Goal: Transaction & Acquisition: Download file/media

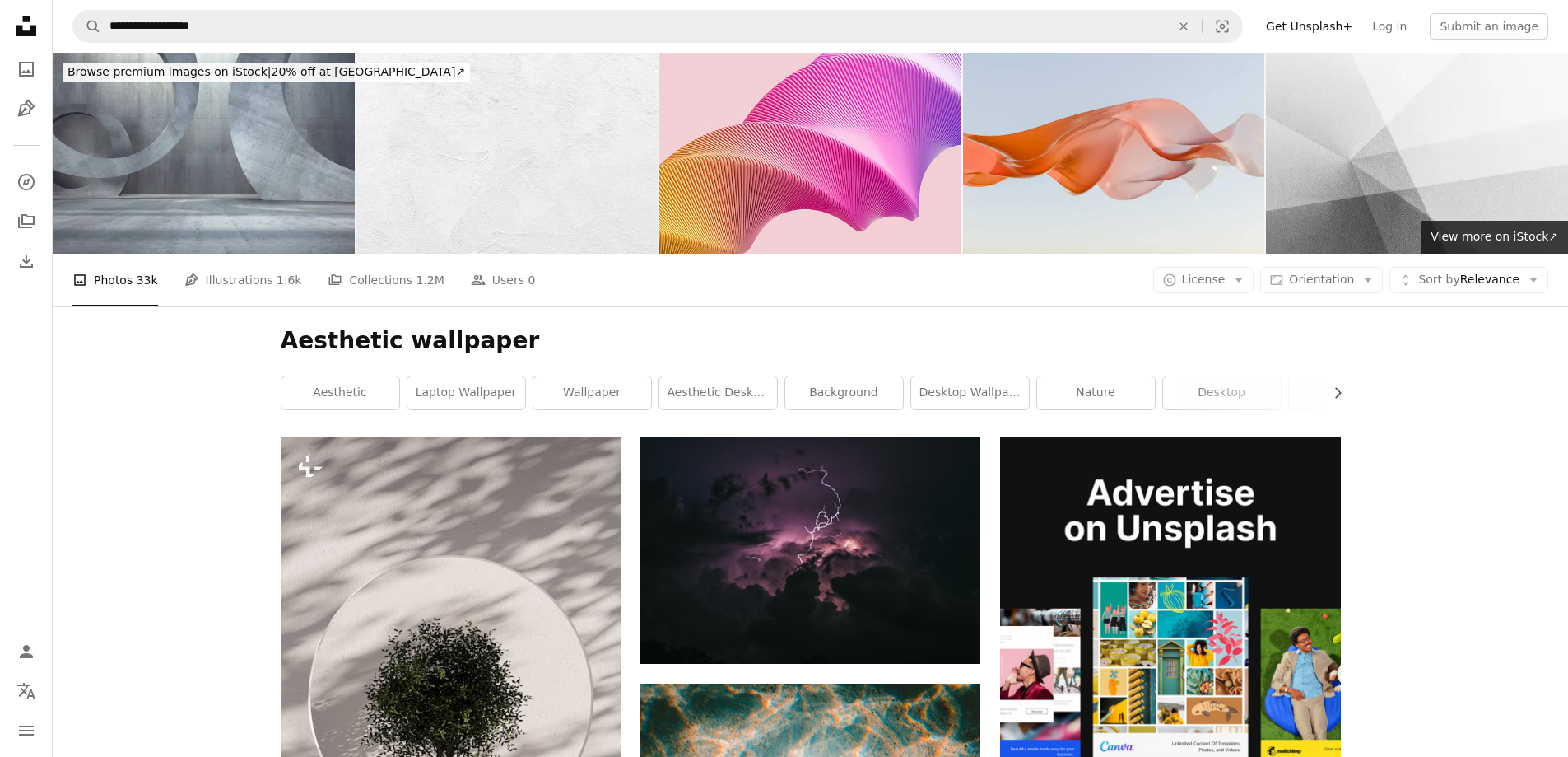
scroll to position [494, 0]
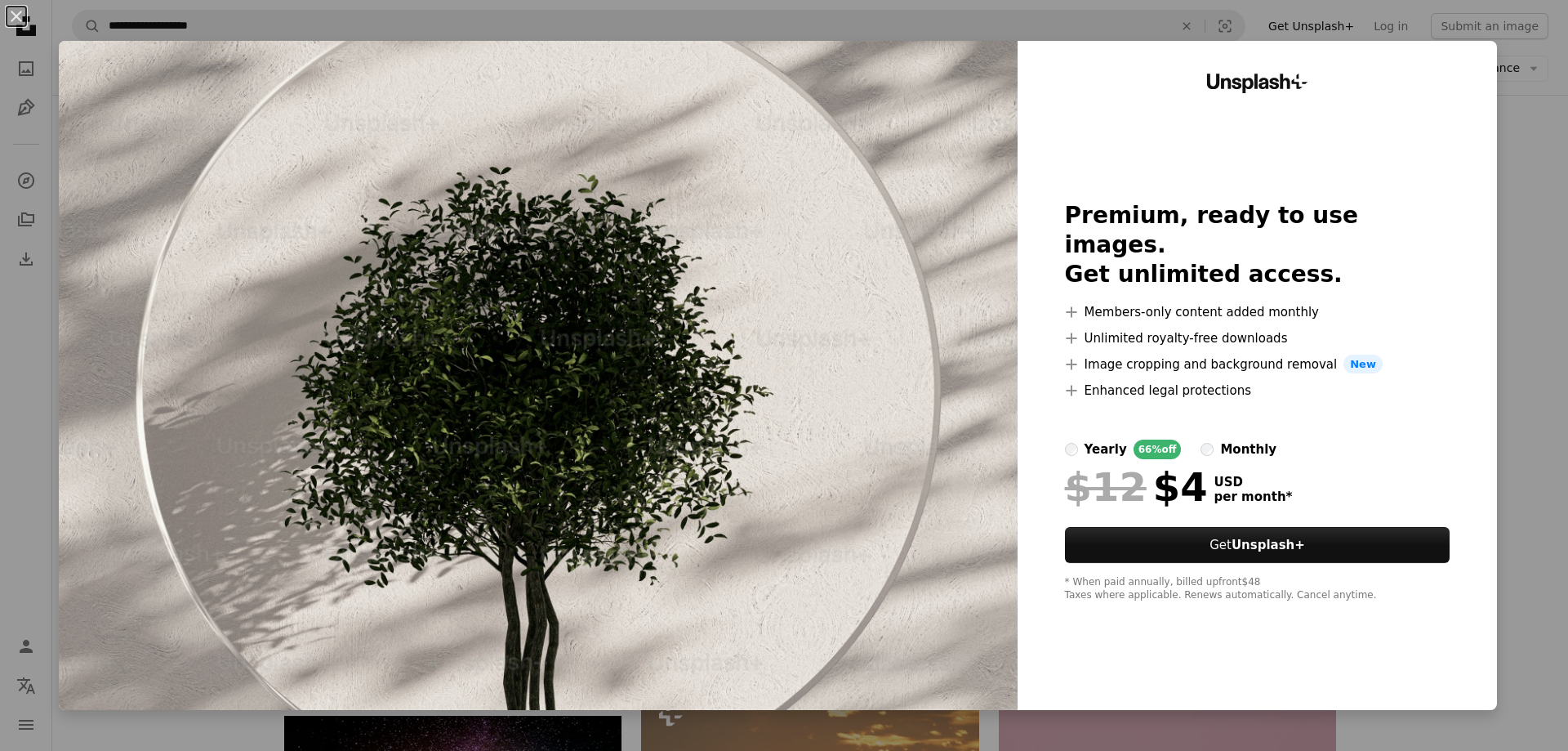
click at [1533, 281] on div "An X shape Unsplash+ Premium, ready to use images. Get unlimited access. A plus…" at bounding box center [784, 376] width 1568 height 751
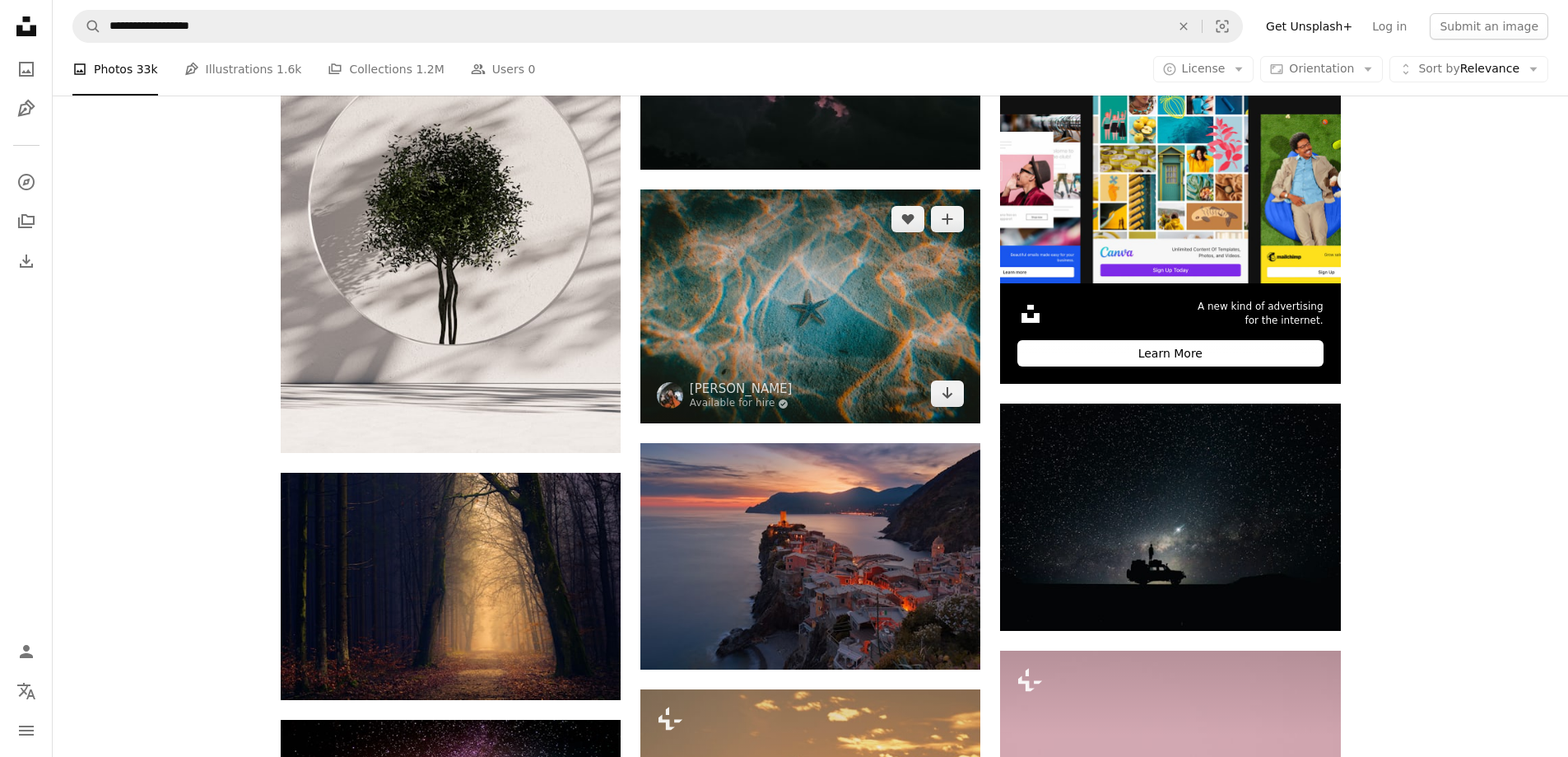
click at [868, 304] on img at bounding box center [810, 307] width 340 height 234
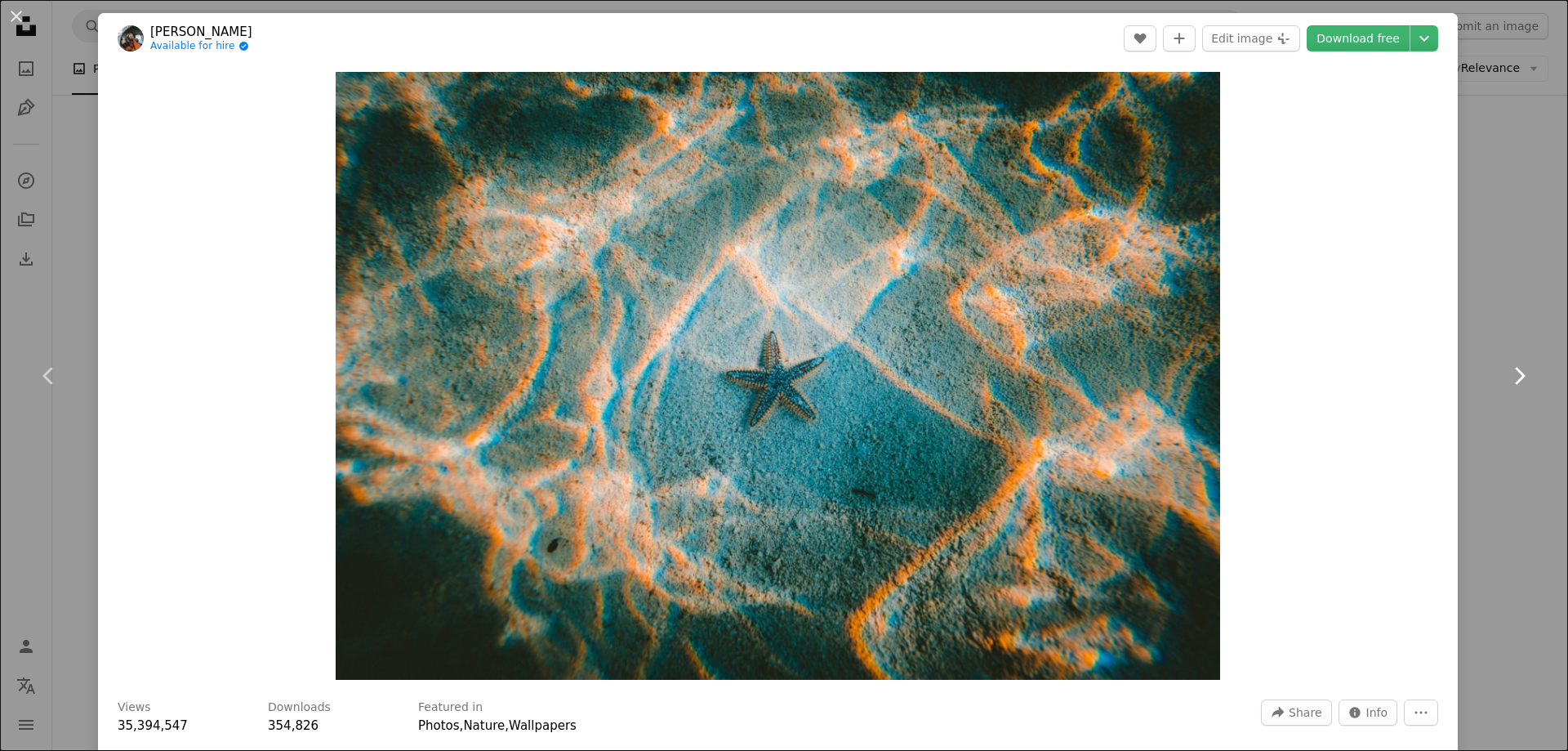
click at [1507, 372] on icon "Chevron right" at bounding box center [1520, 376] width 26 height 26
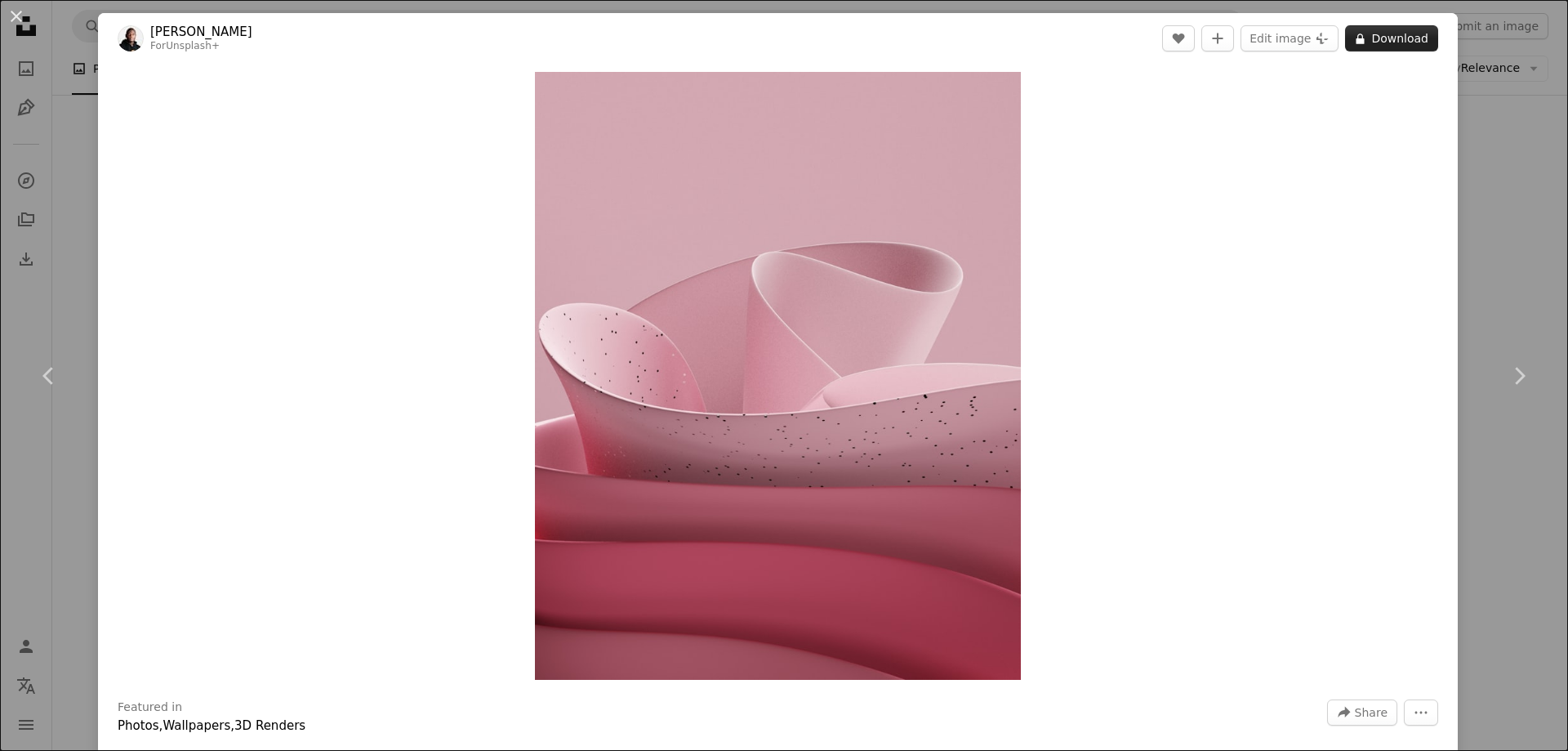
click at [1376, 38] on button "A lock Download" at bounding box center [1392, 38] width 93 height 26
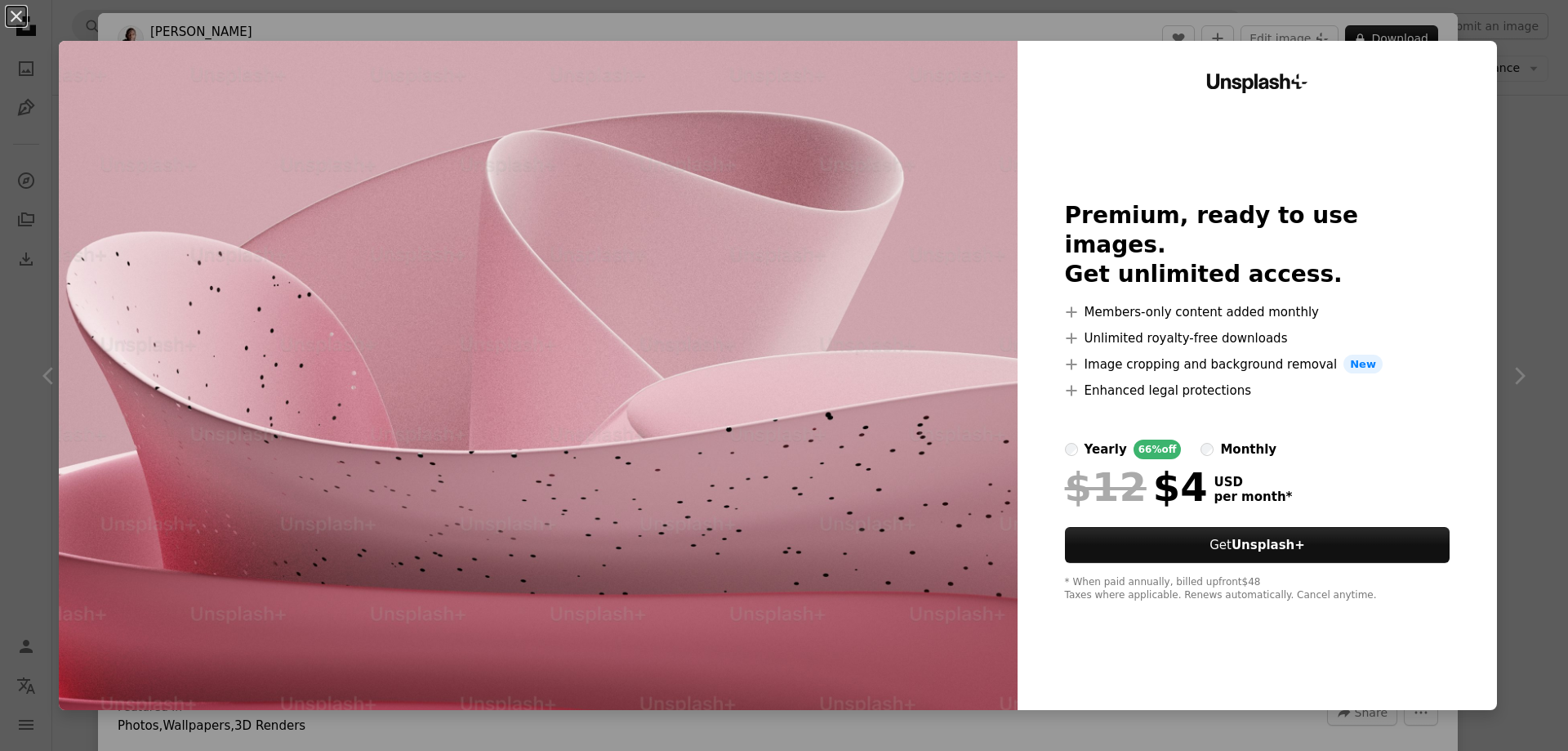
click at [1528, 364] on div "An X shape Unsplash+ Premium, ready to use images. Get unlimited access. A plus…" at bounding box center [784, 376] width 1568 height 751
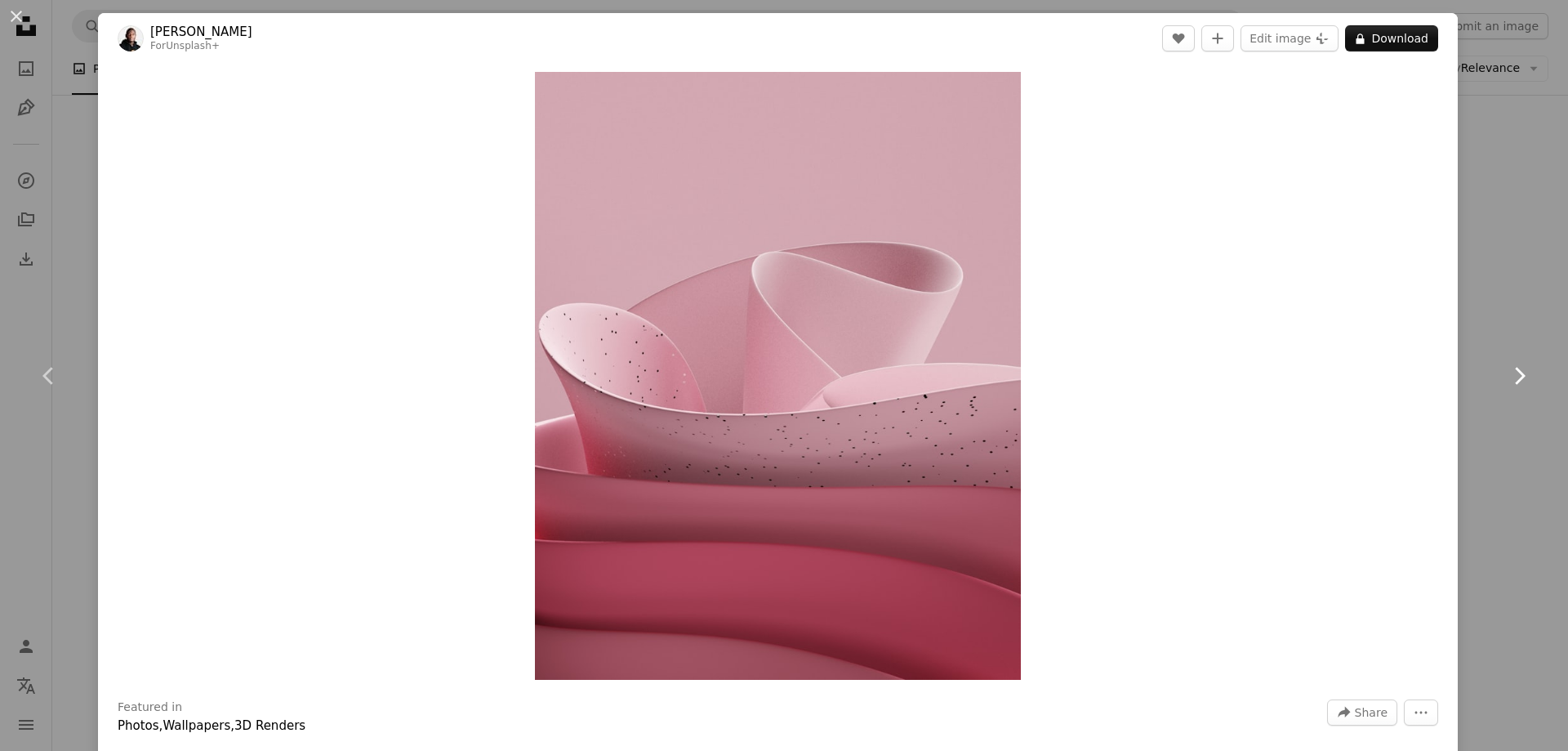
click at [1508, 376] on icon "Chevron right" at bounding box center [1520, 376] width 26 height 26
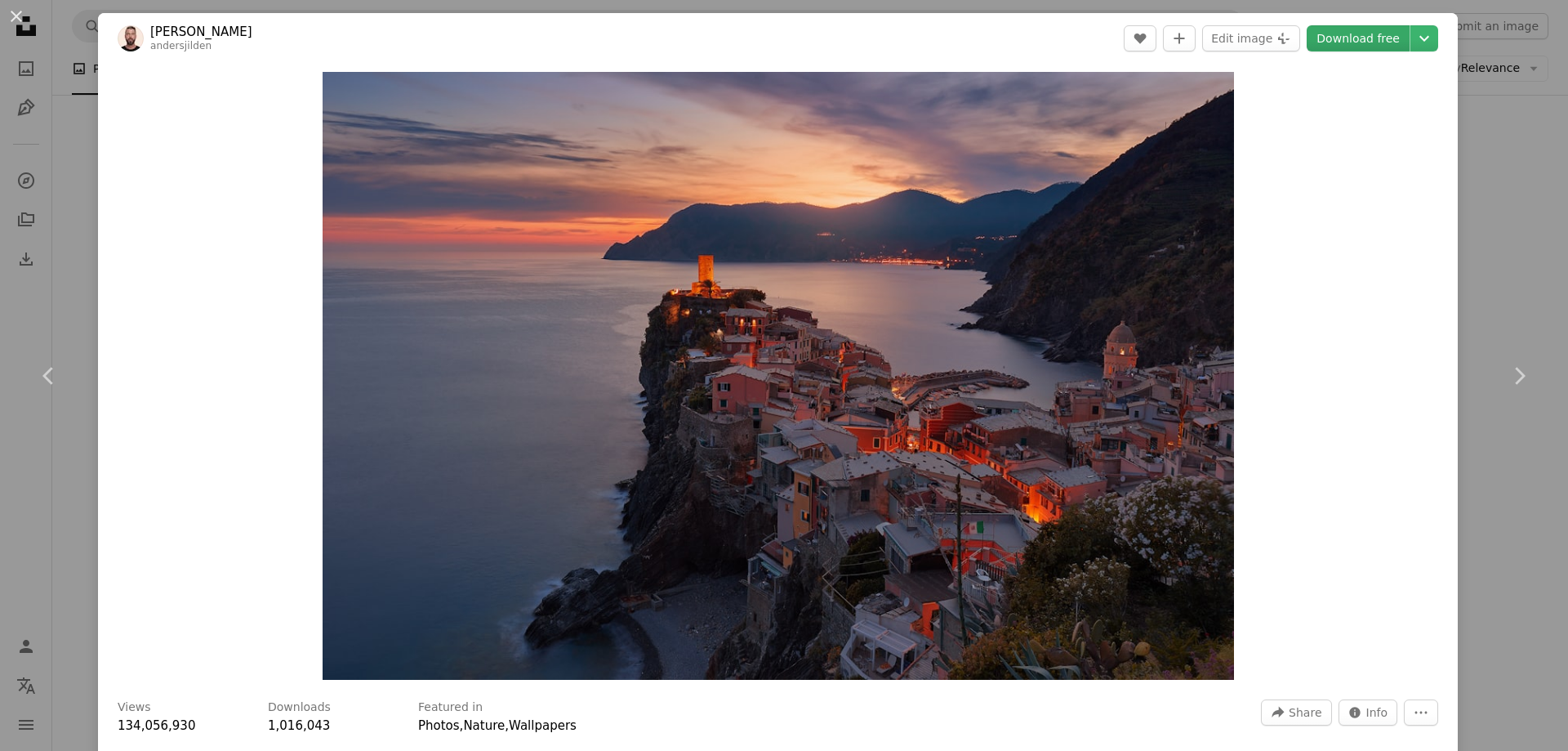
click at [1345, 29] on link "Download free" at bounding box center [1358, 38] width 103 height 26
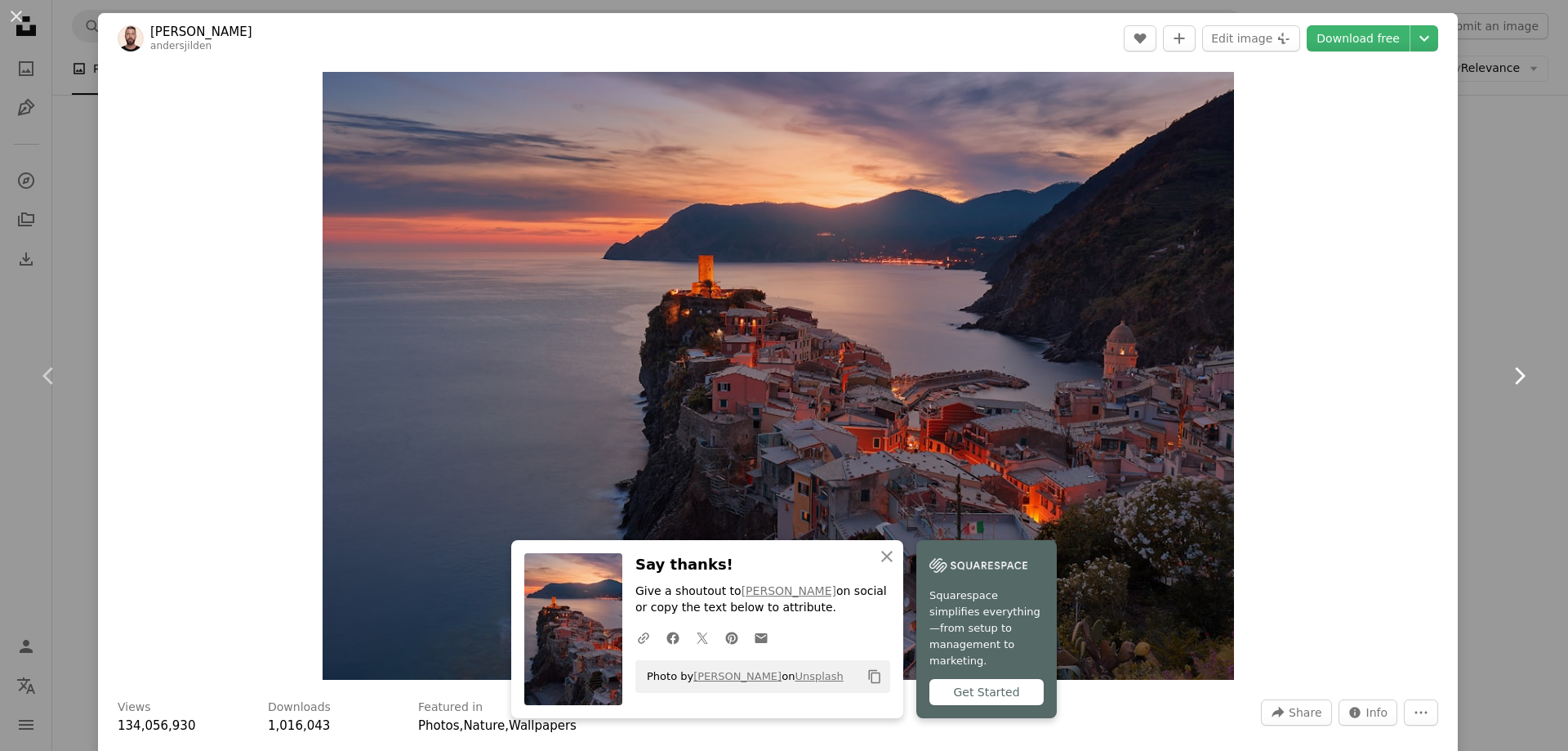
click at [1507, 364] on icon "Chevron right" at bounding box center [1520, 376] width 26 height 26
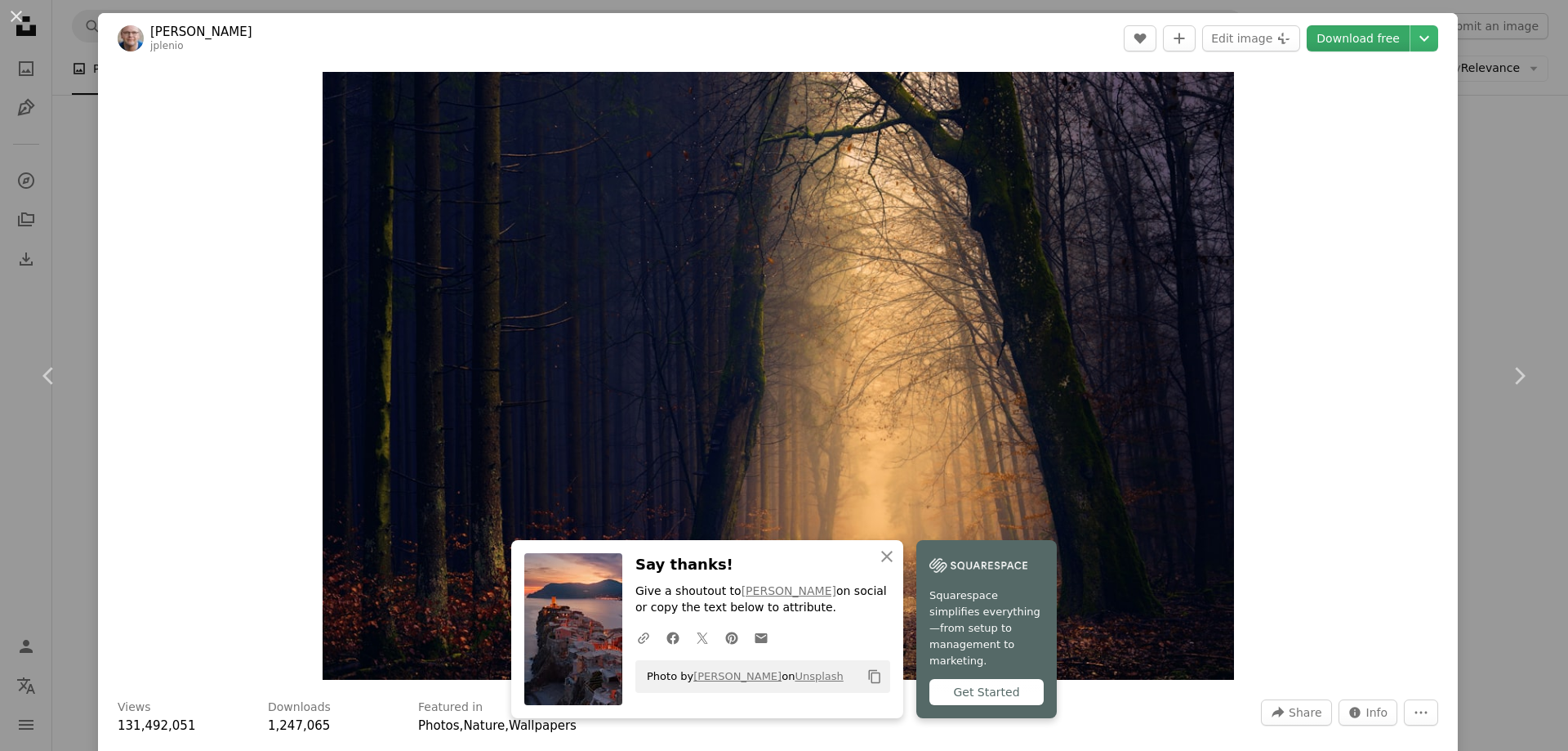
click at [1340, 41] on link "Download free" at bounding box center [1358, 38] width 103 height 26
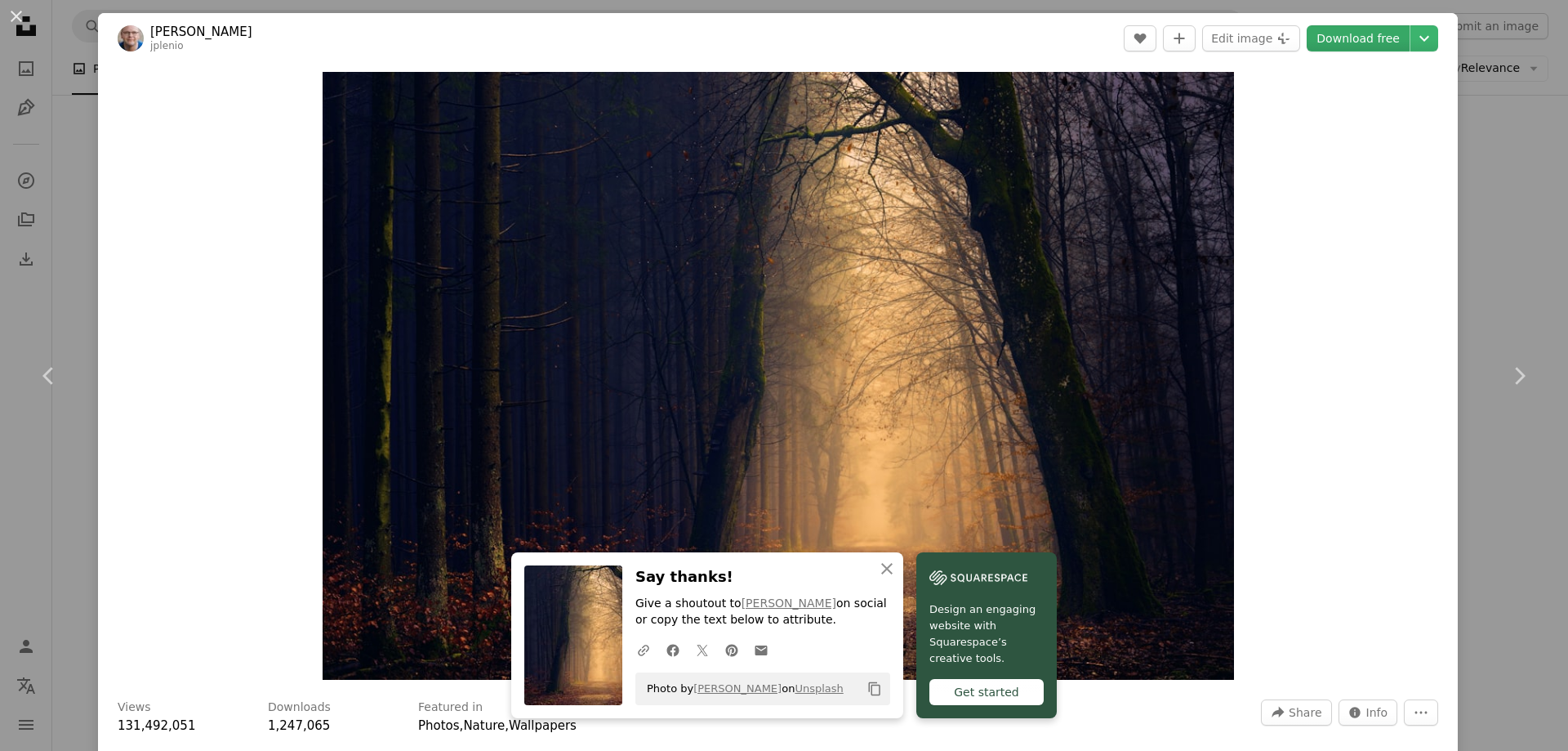
click at [1339, 39] on link "Download free" at bounding box center [1358, 38] width 103 height 26
click at [1507, 378] on icon "Chevron right" at bounding box center [1520, 376] width 26 height 26
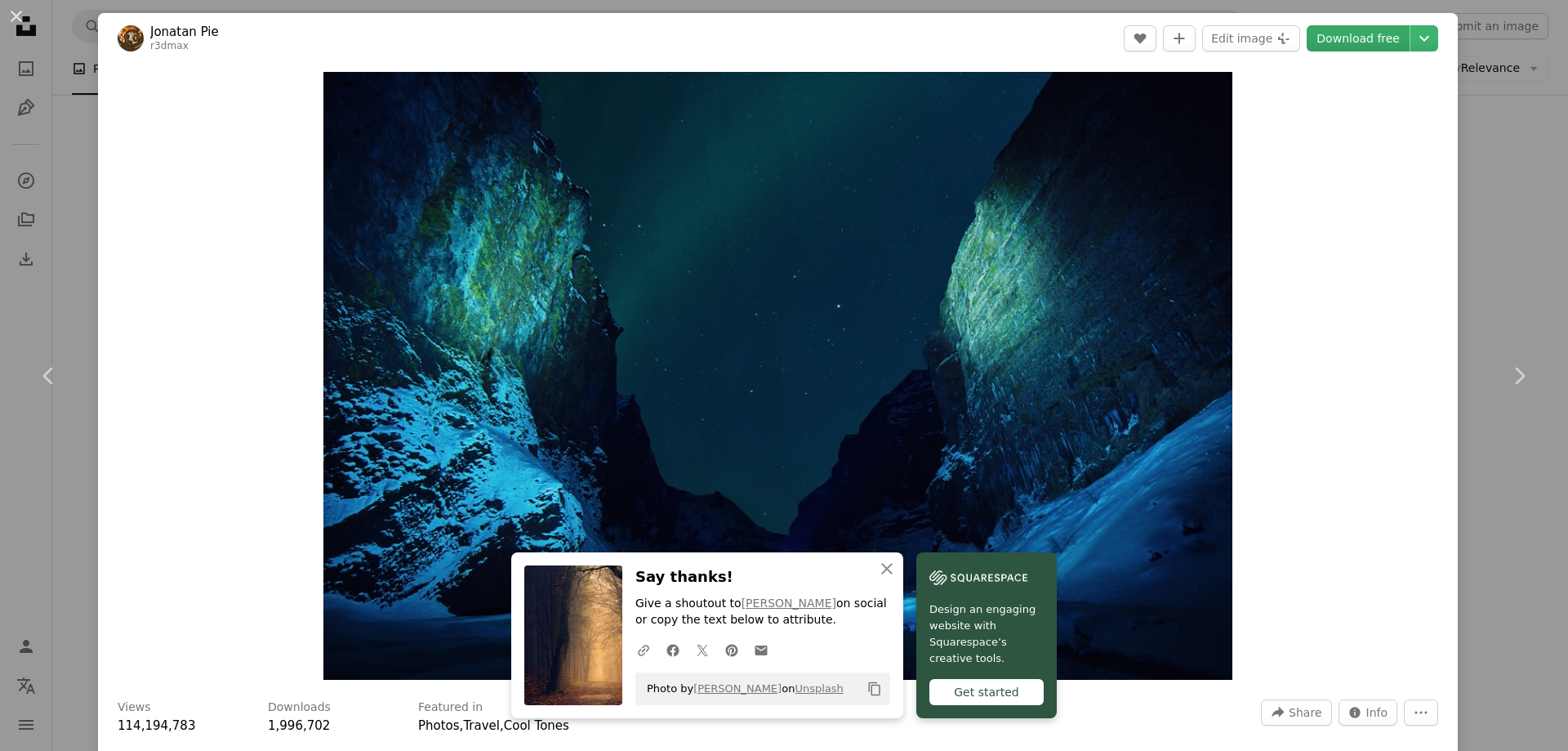
click at [1341, 38] on link "Download free" at bounding box center [1358, 38] width 103 height 26
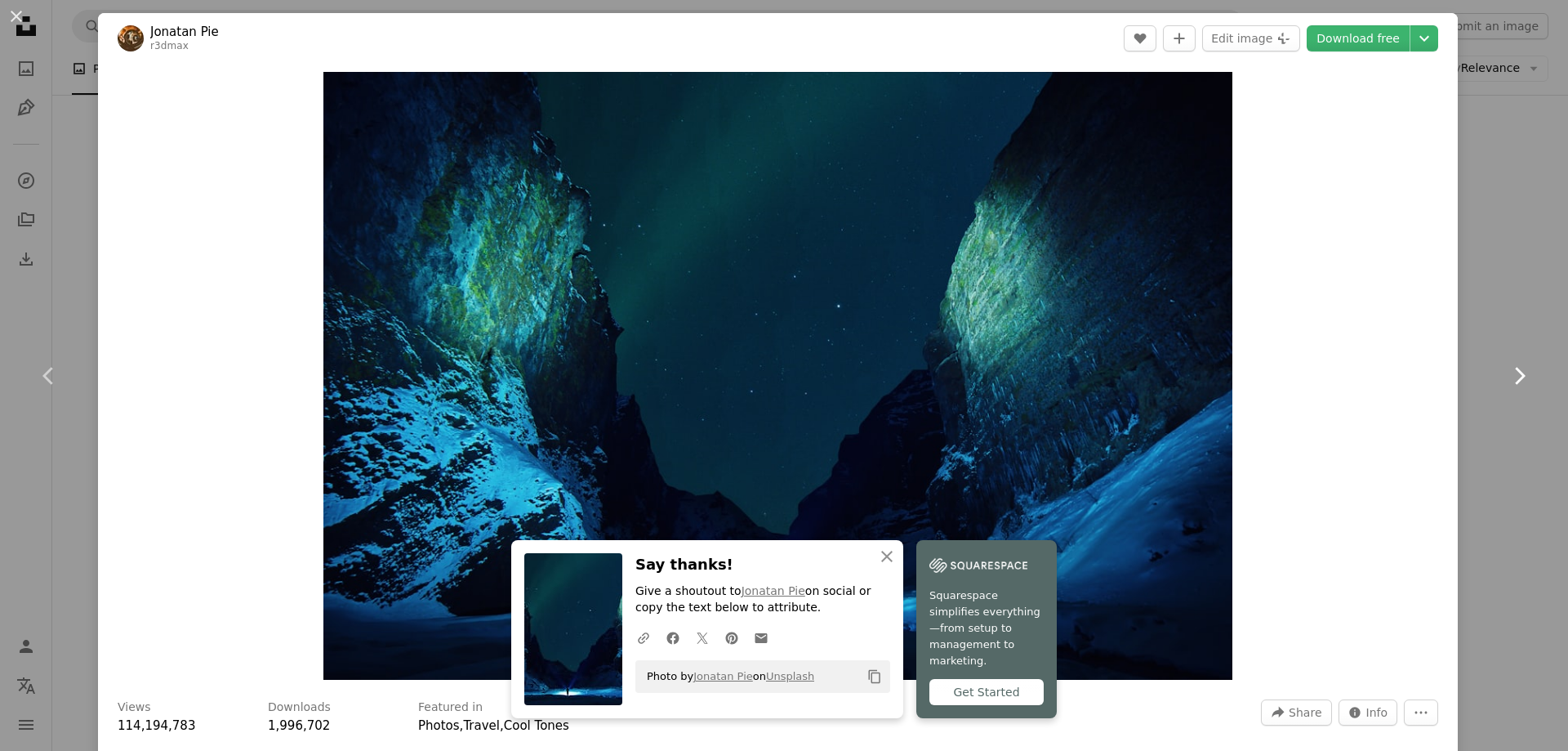
click at [1507, 370] on icon "Chevron right" at bounding box center [1520, 376] width 26 height 26
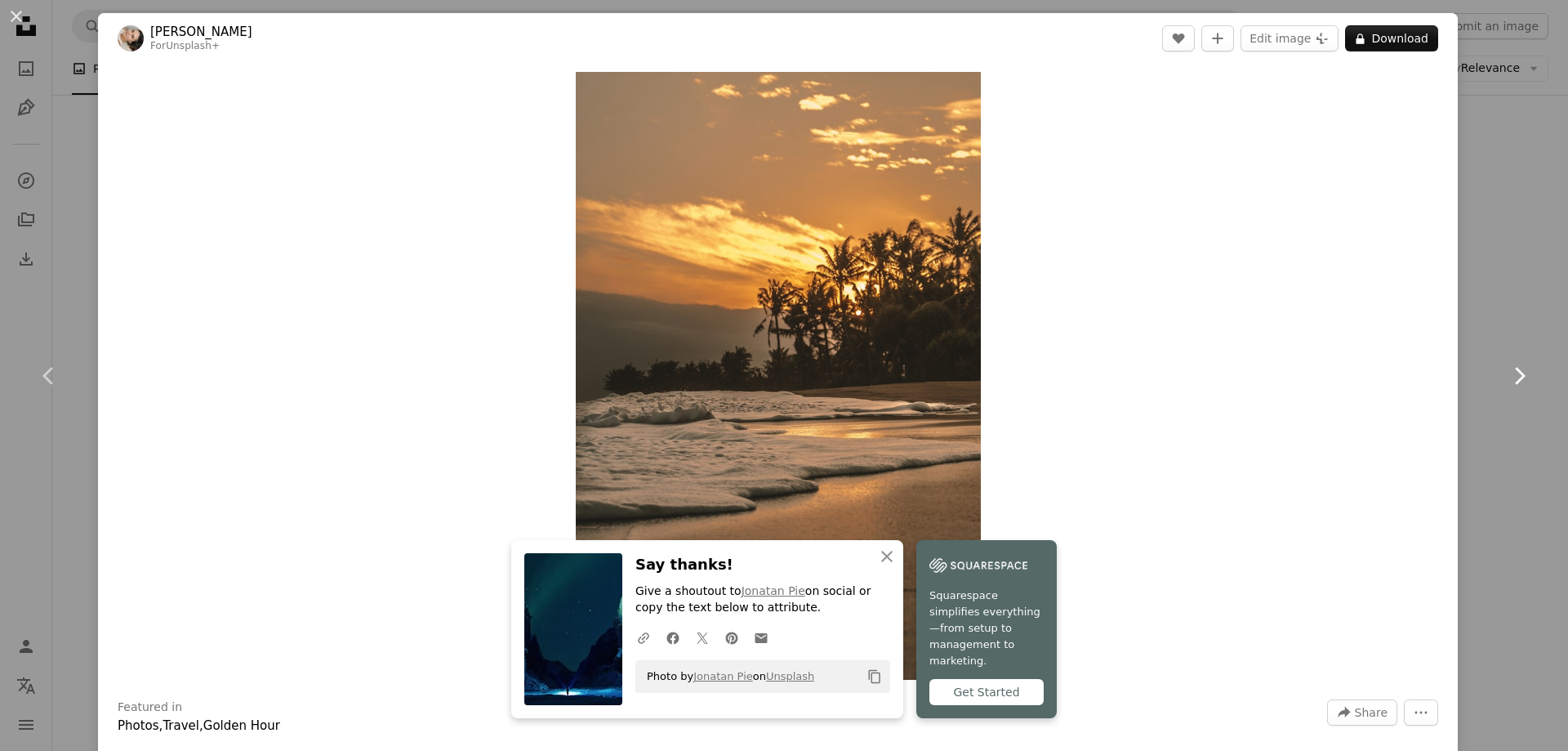
click at [1511, 367] on icon "Chevron right" at bounding box center [1520, 376] width 26 height 26
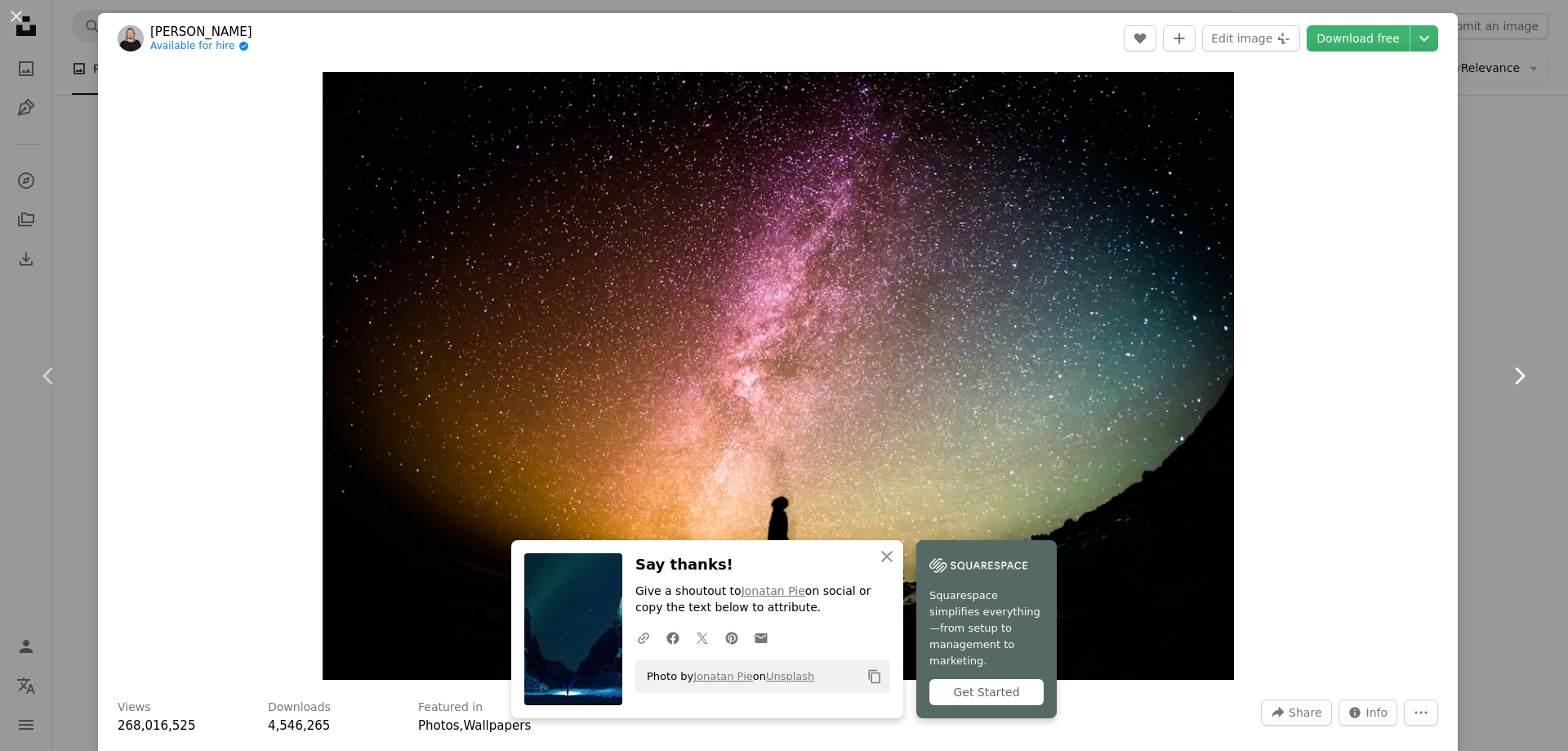
click at [1510, 366] on icon "Chevron right" at bounding box center [1520, 376] width 26 height 26
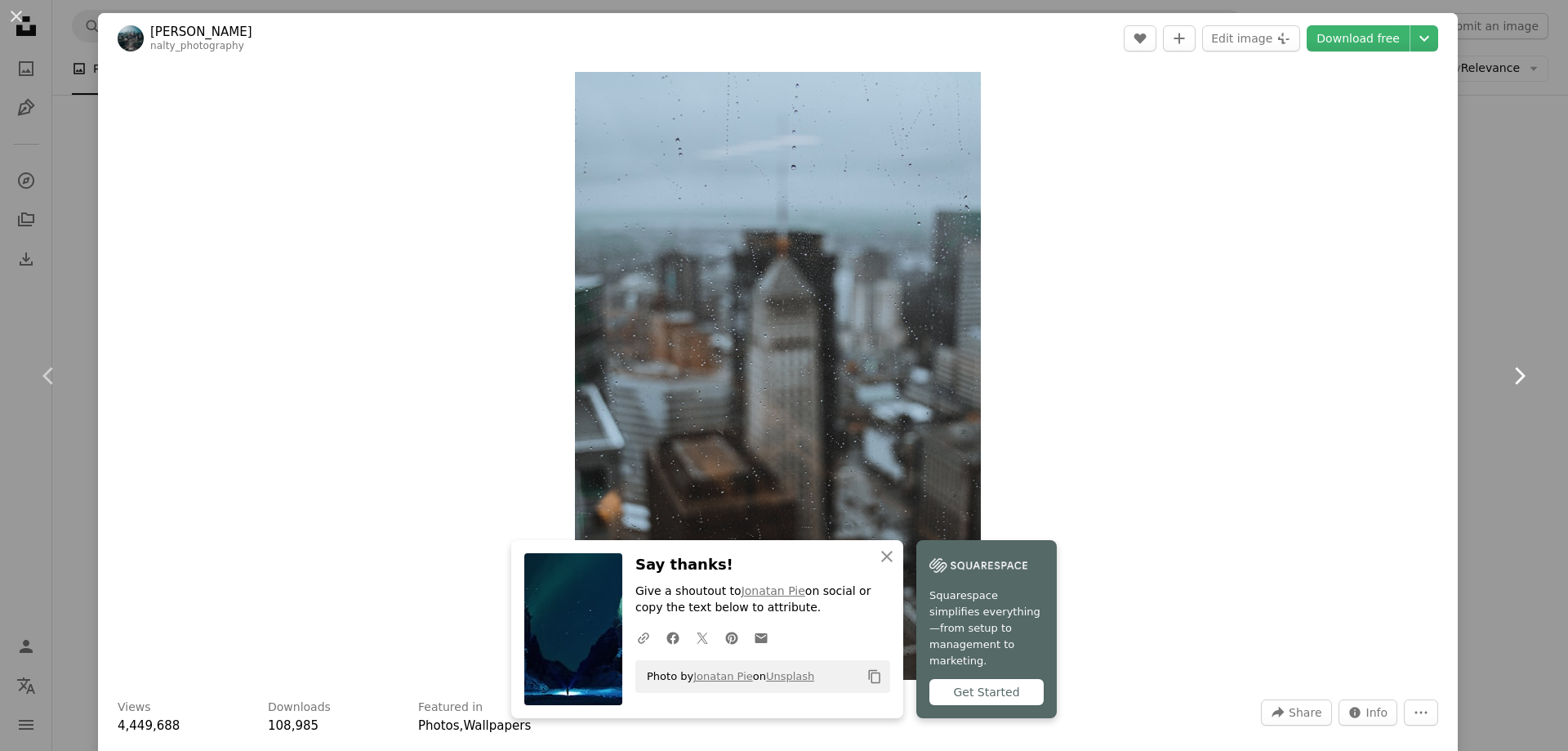
click at [1510, 366] on icon "Chevron right" at bounding box center [1520, 376] width 26 height 26
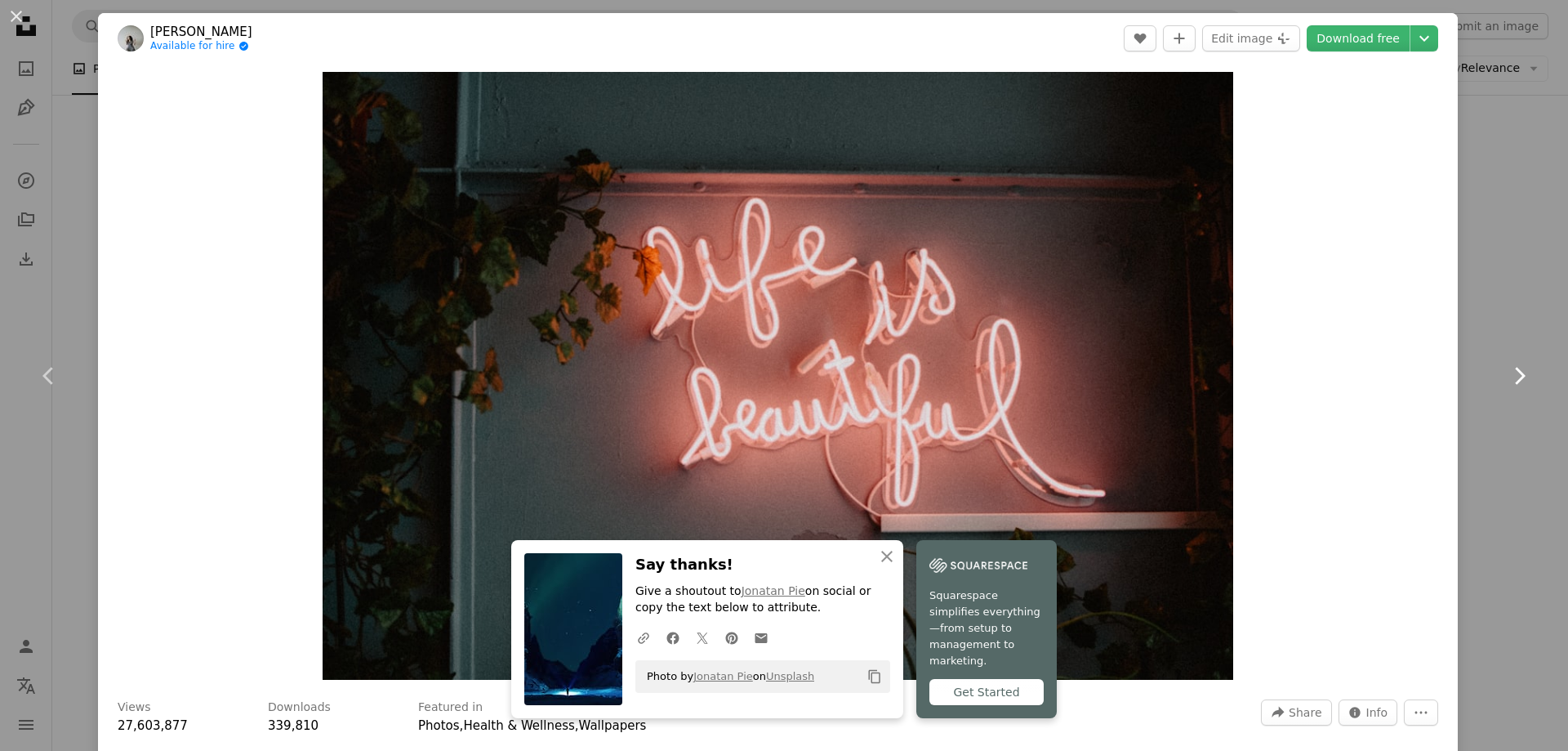
click at [1510, 366] on icon "Chevron right" at bounding box center [1520, 376] width 26 height 26
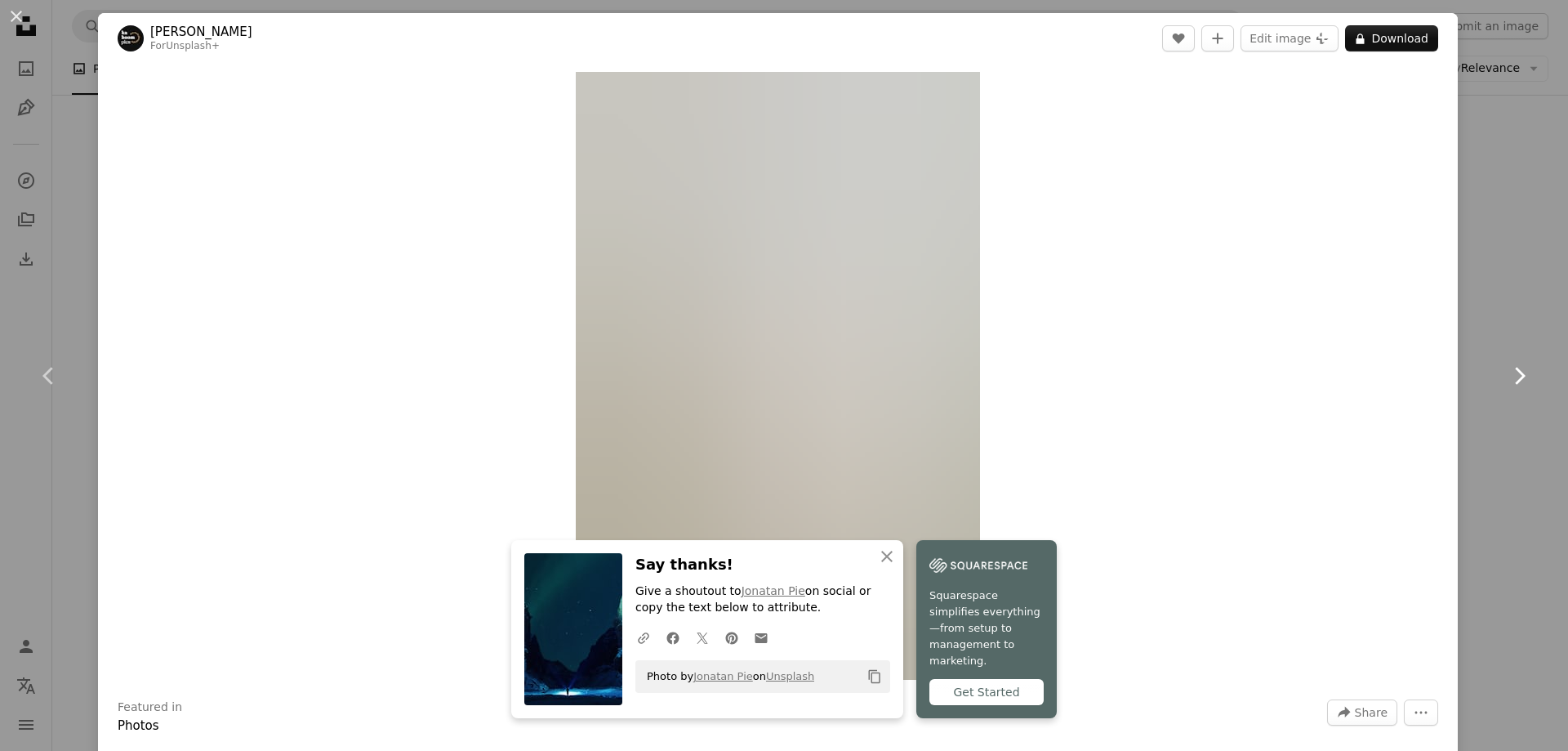
click at [1510, 366] on icon "Chevron right" at bounding box center [1520, 376] width 26 height 26
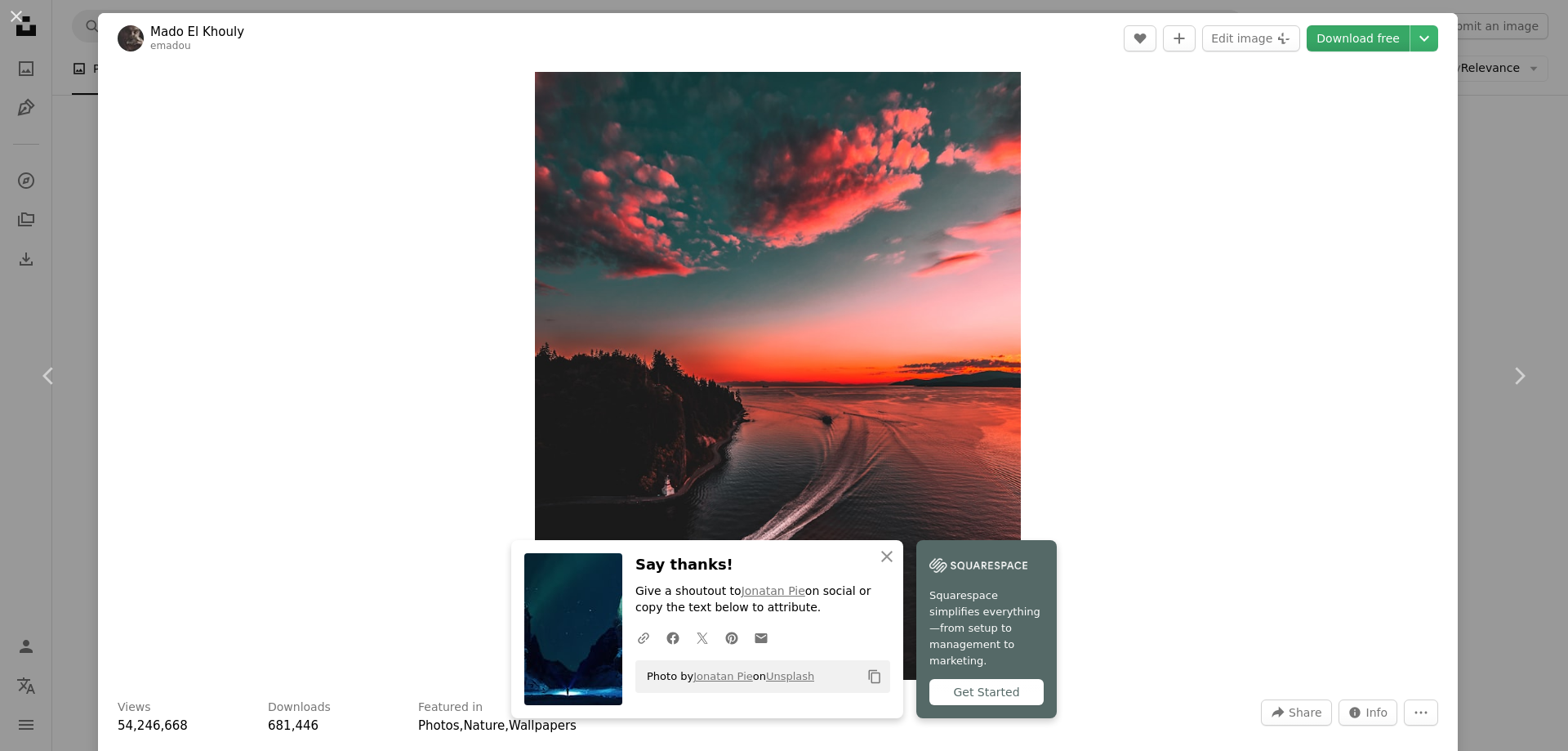
click at [1352, 41] on link "Download free" at bounding box center [1358, 38] width 103 height 26
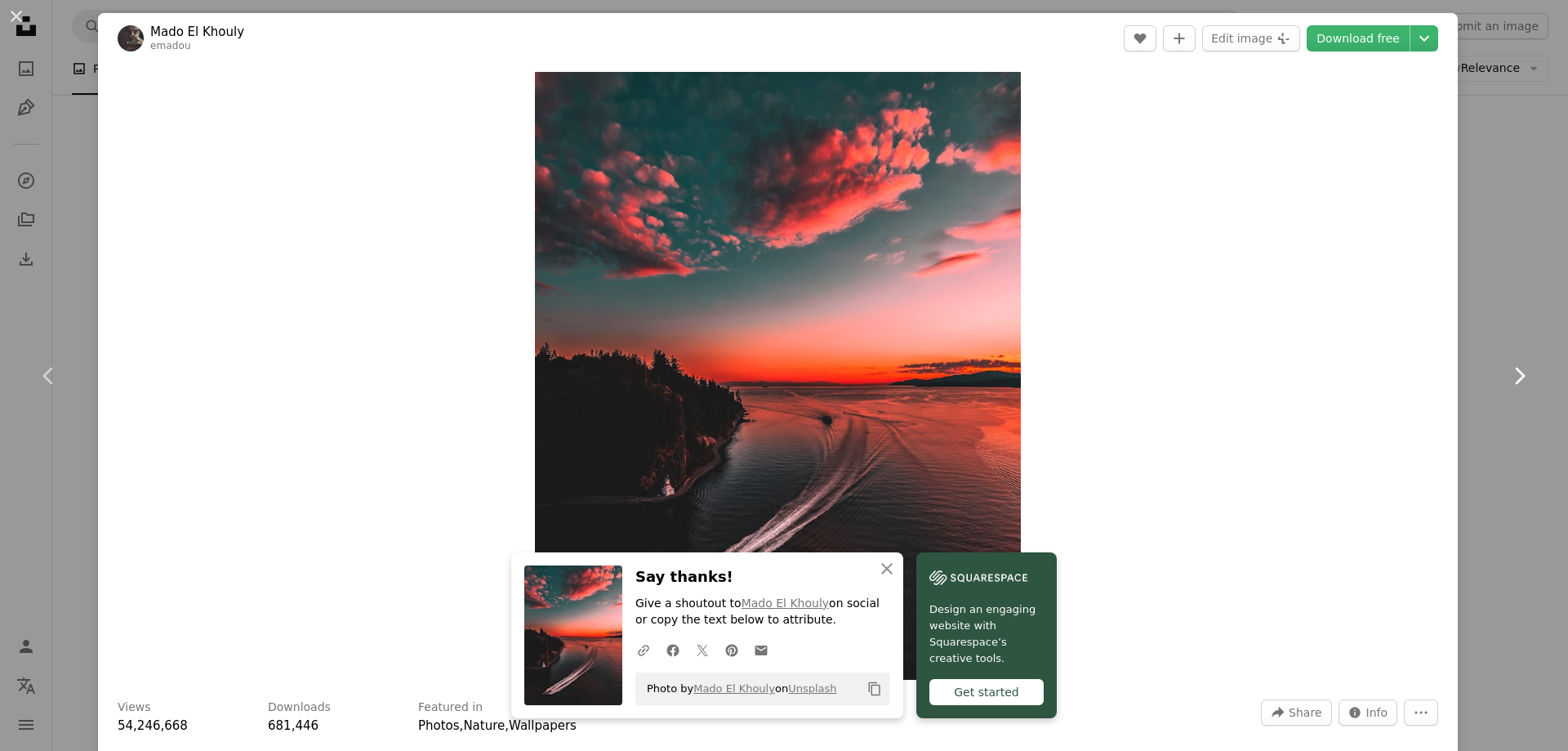
click at [1507, 370] on icon "Chevron right" at bounding box center [1520, 376] width 26 height 26
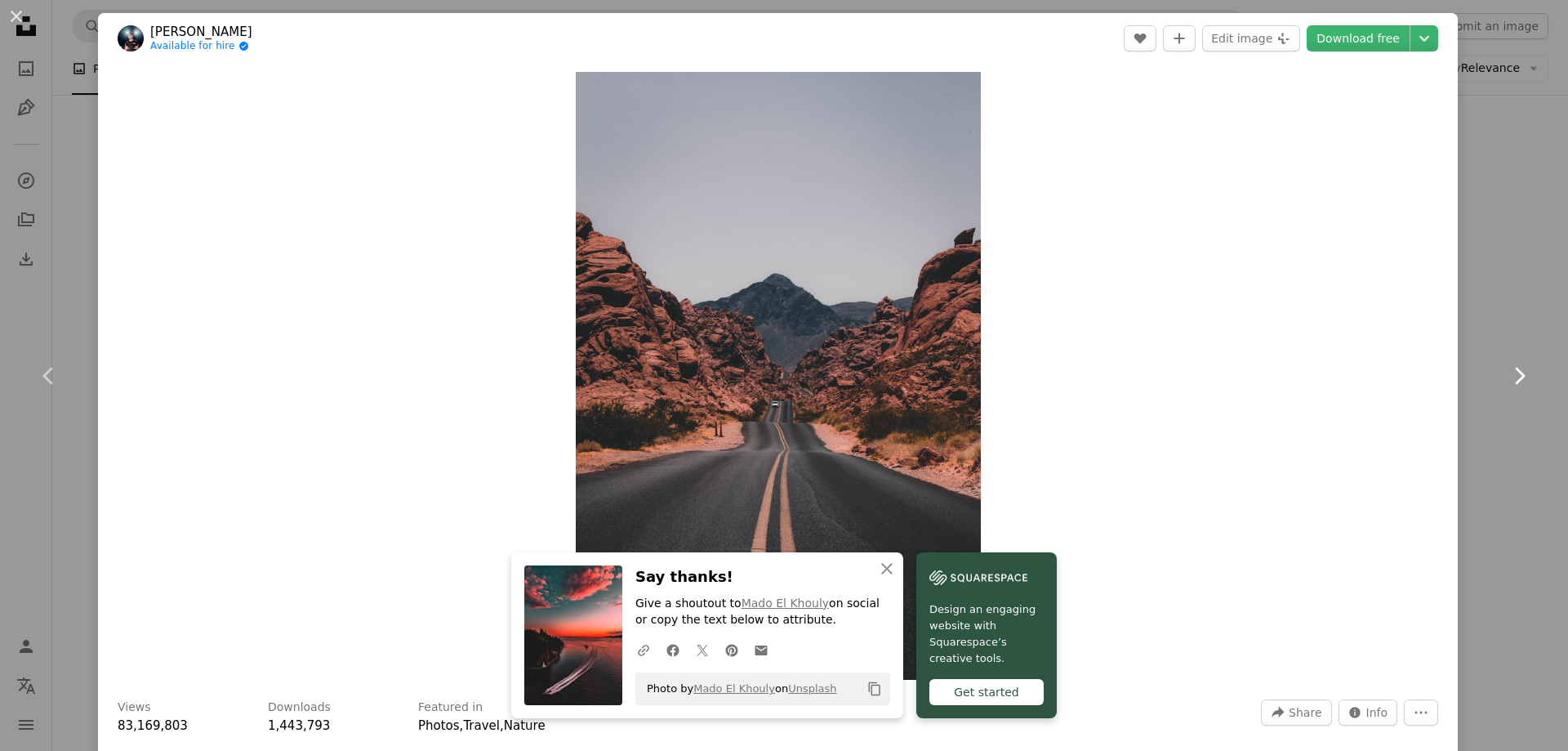
click at [1507, 367] on icon "Chevron right" at bounding box center [1520, 376] width 26 height 26
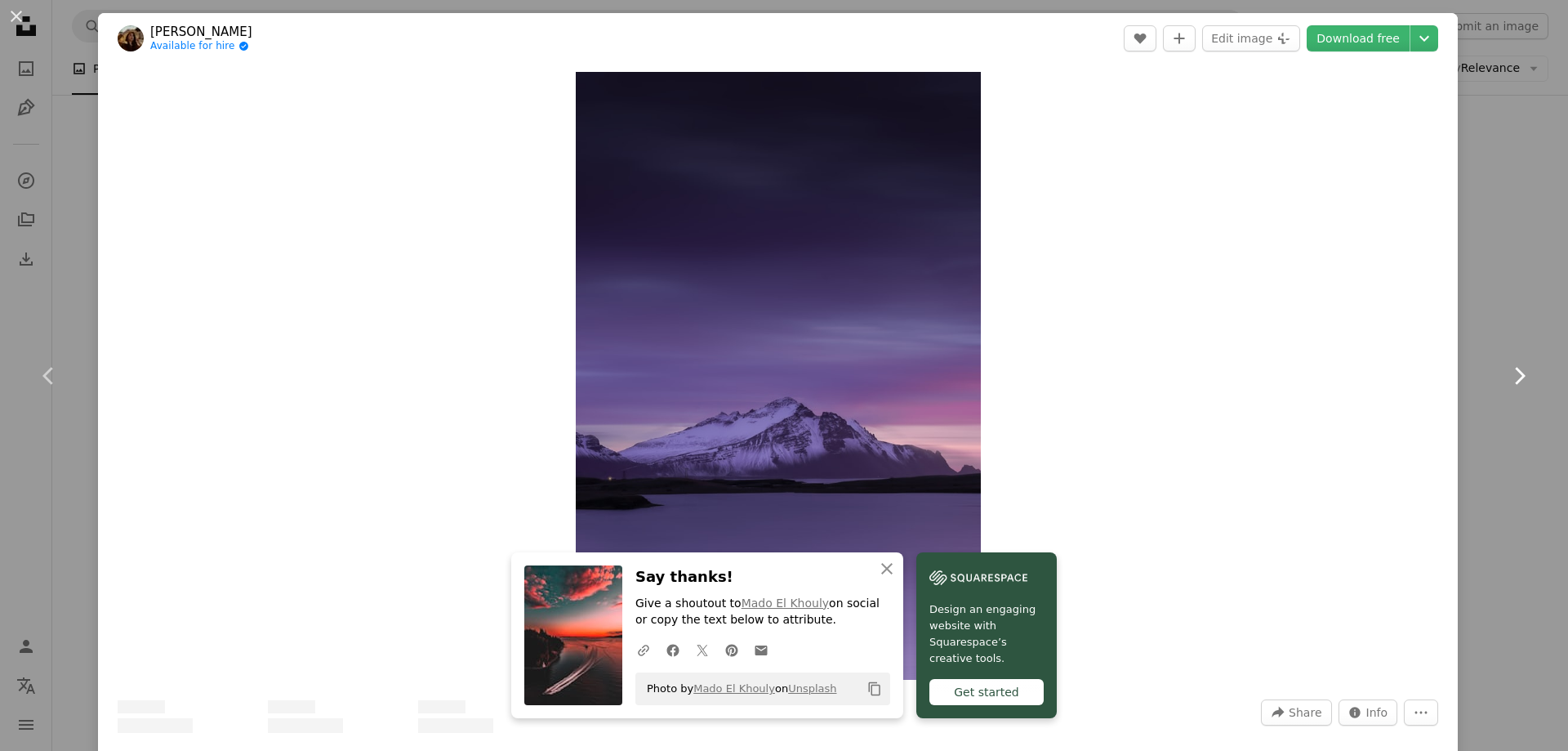
click at [1507, 367] on icon "Chevron right" at bounding box center [1520, 376] width 26 height 26
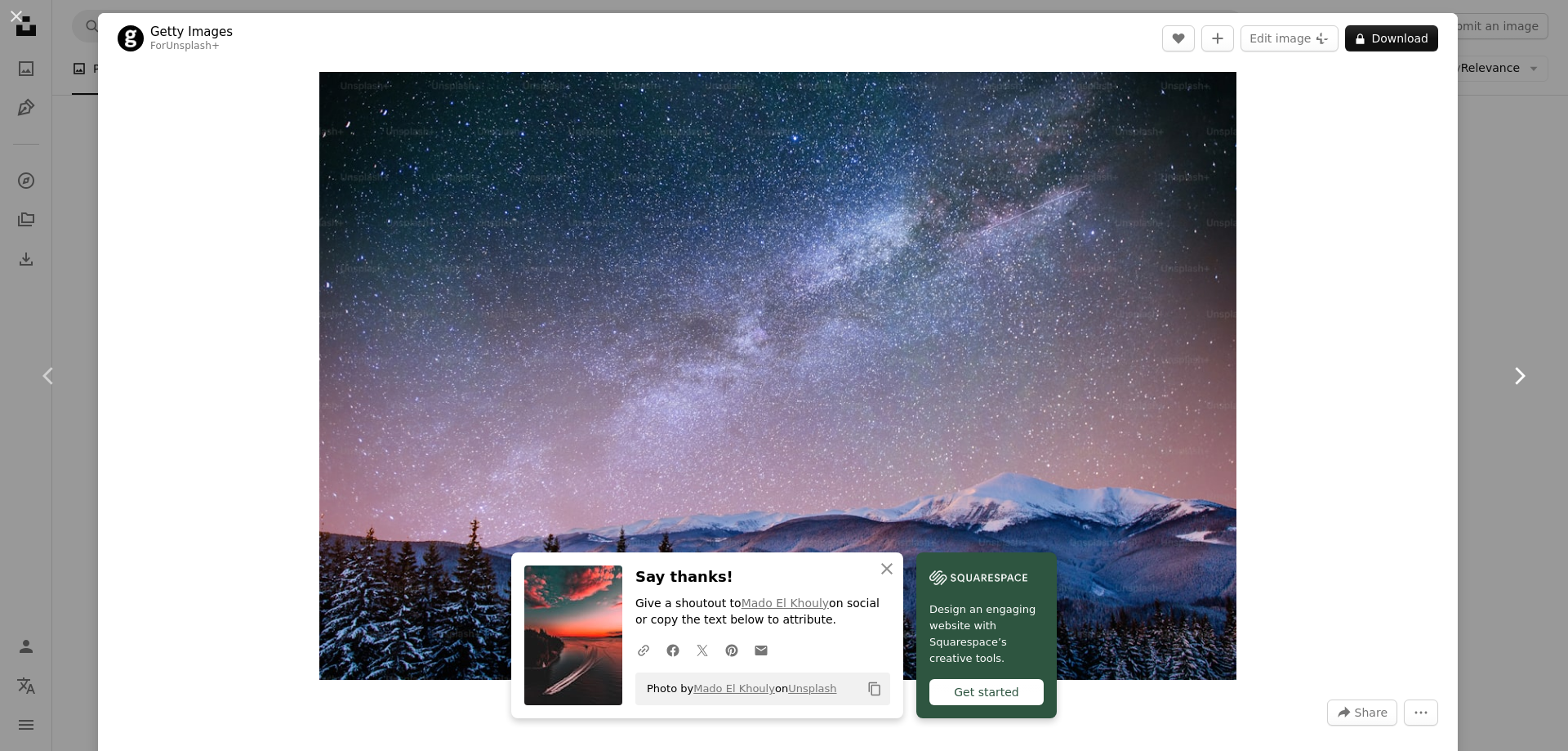
click at [1507, 363] on icon "Chevron right" at bounding box center [1520, 376] width 26 height 26
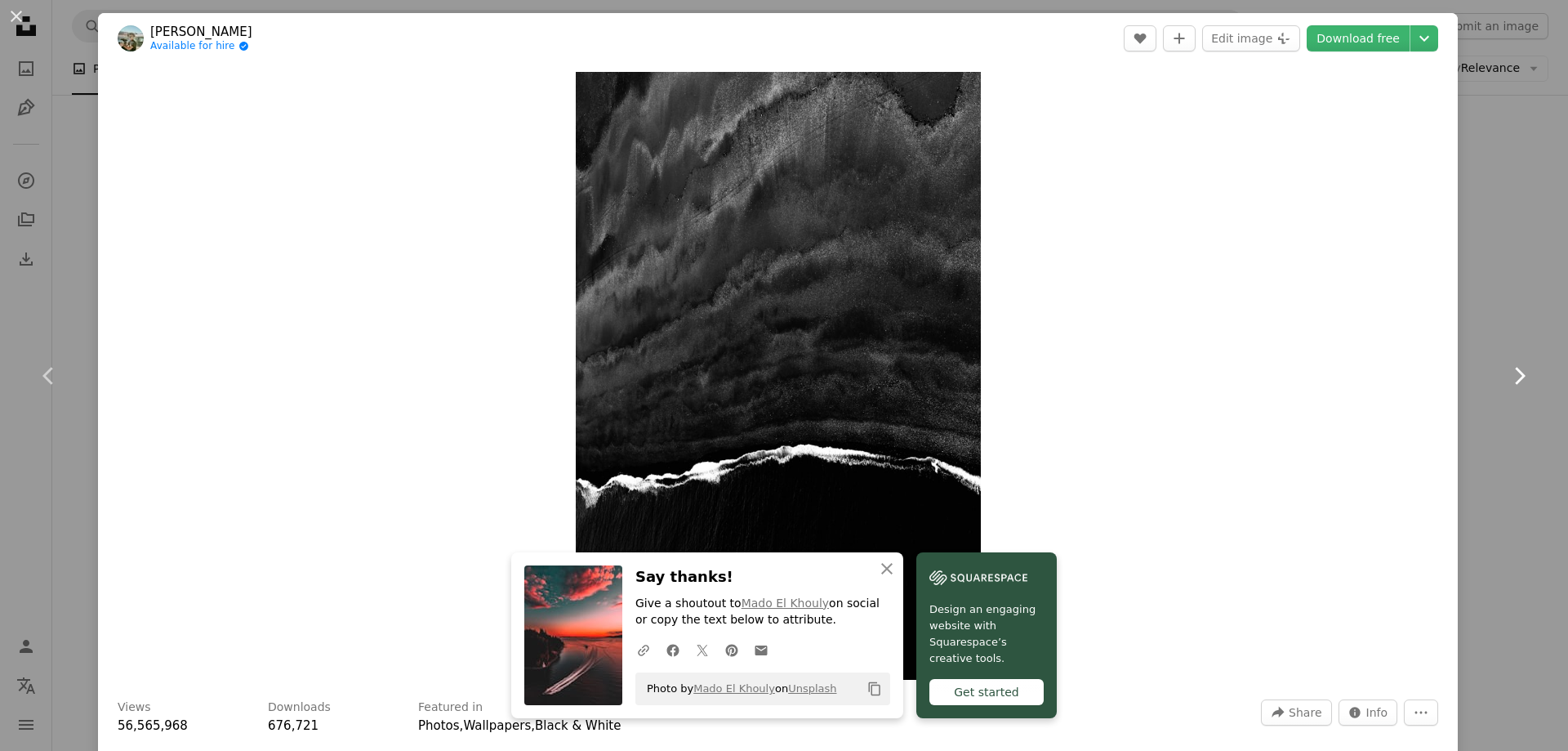
click at [1507, 363] on icon "Chevron right" at bounding box center [1520, 376] width 26 height 26
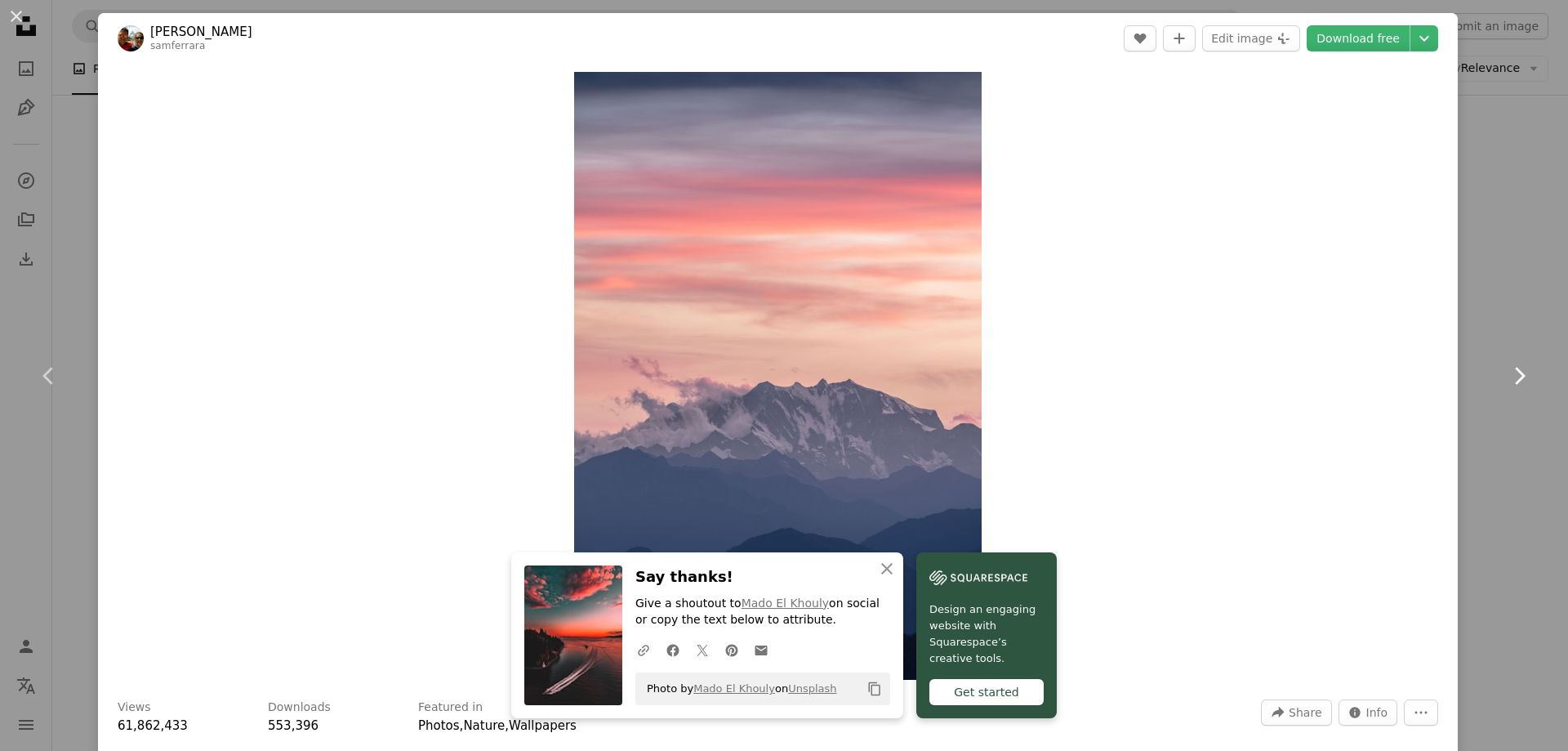
click at [1513, 363] on icon "Chevron right" at bounding box center [1520, 376] width 26 height 26
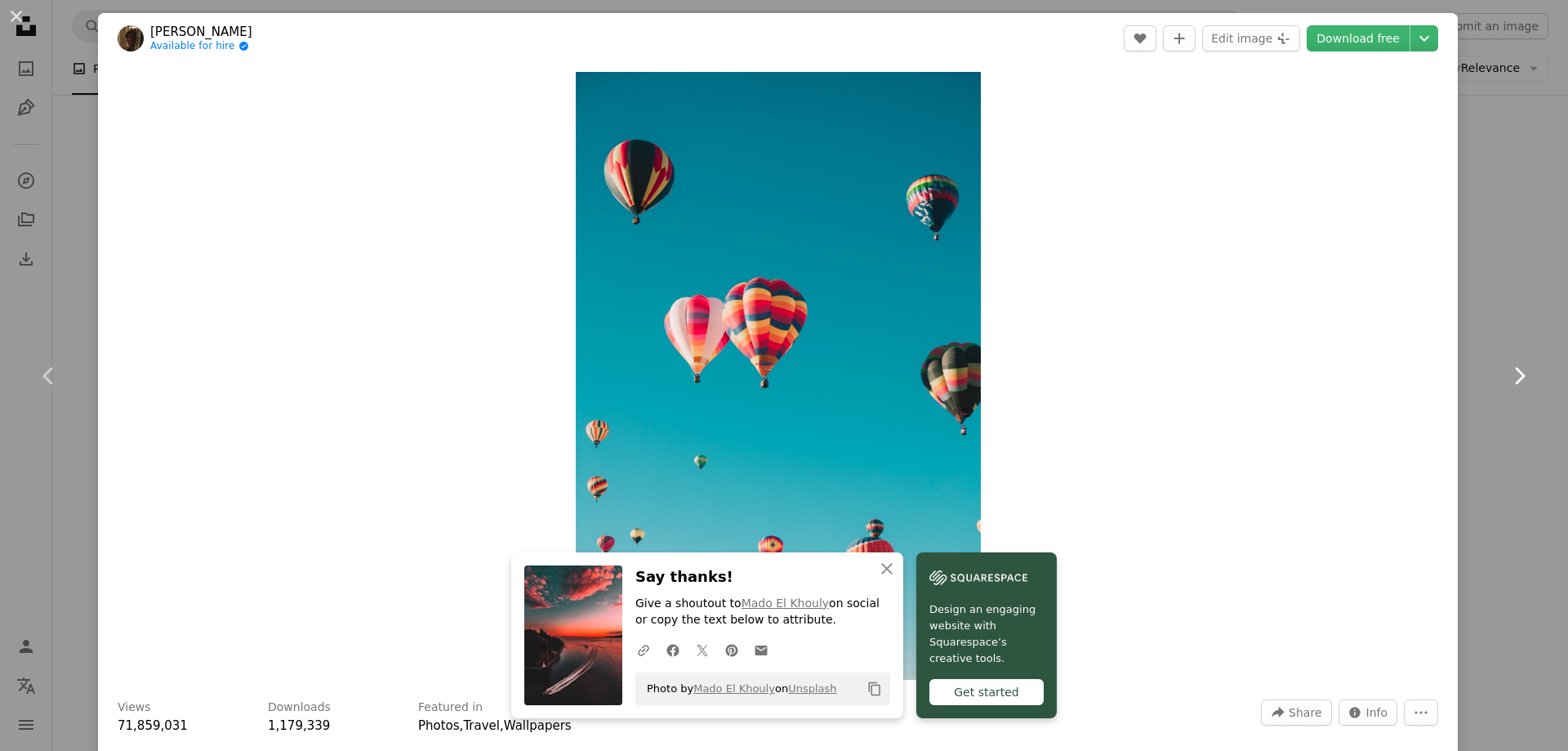
click at [1512, 363] on icon "Chevron right" at bounding box center [1520, 376] width 26 height 26
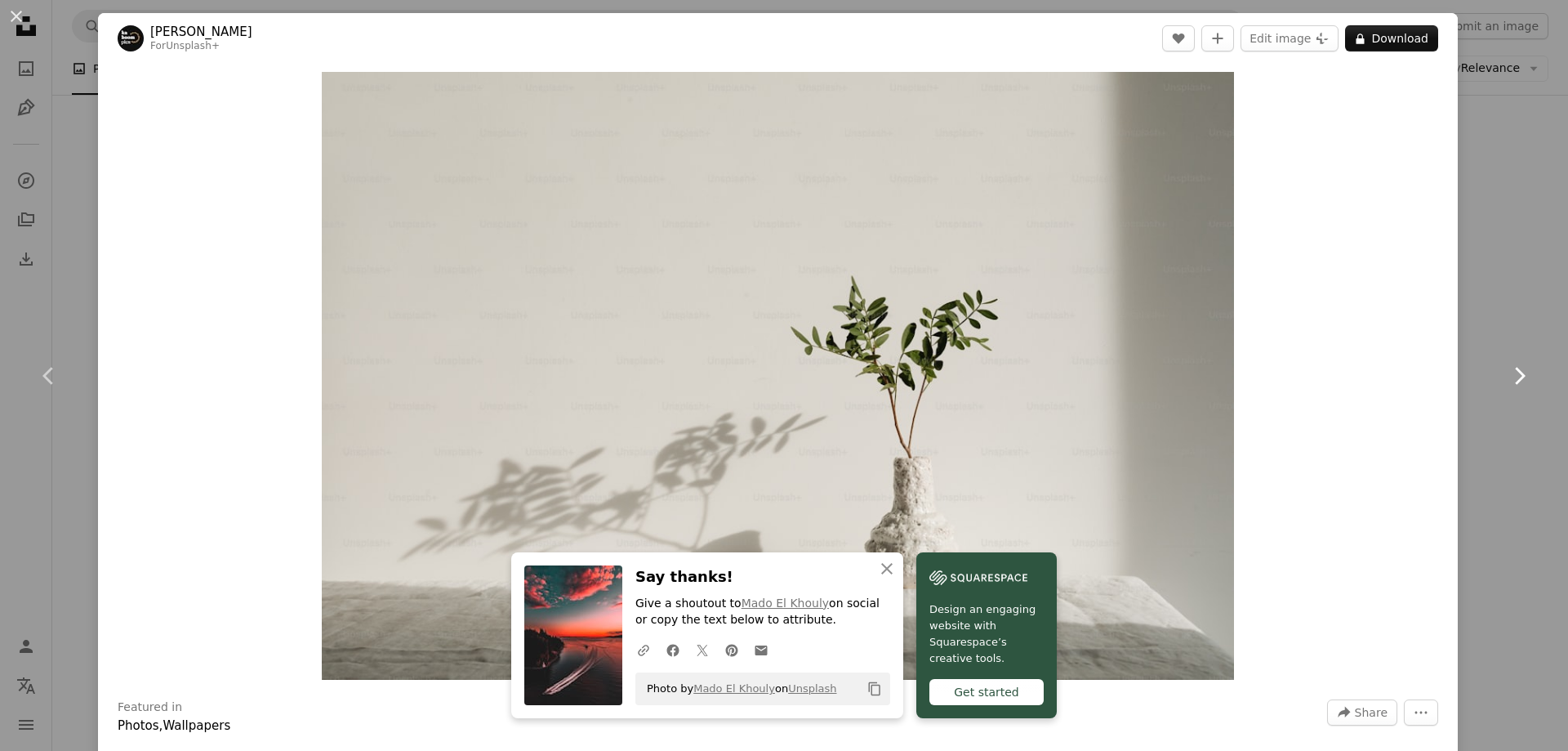
click at [1511, 385] on icon "Chevron right" at bounding box center [1520, 376] width 26 height 26
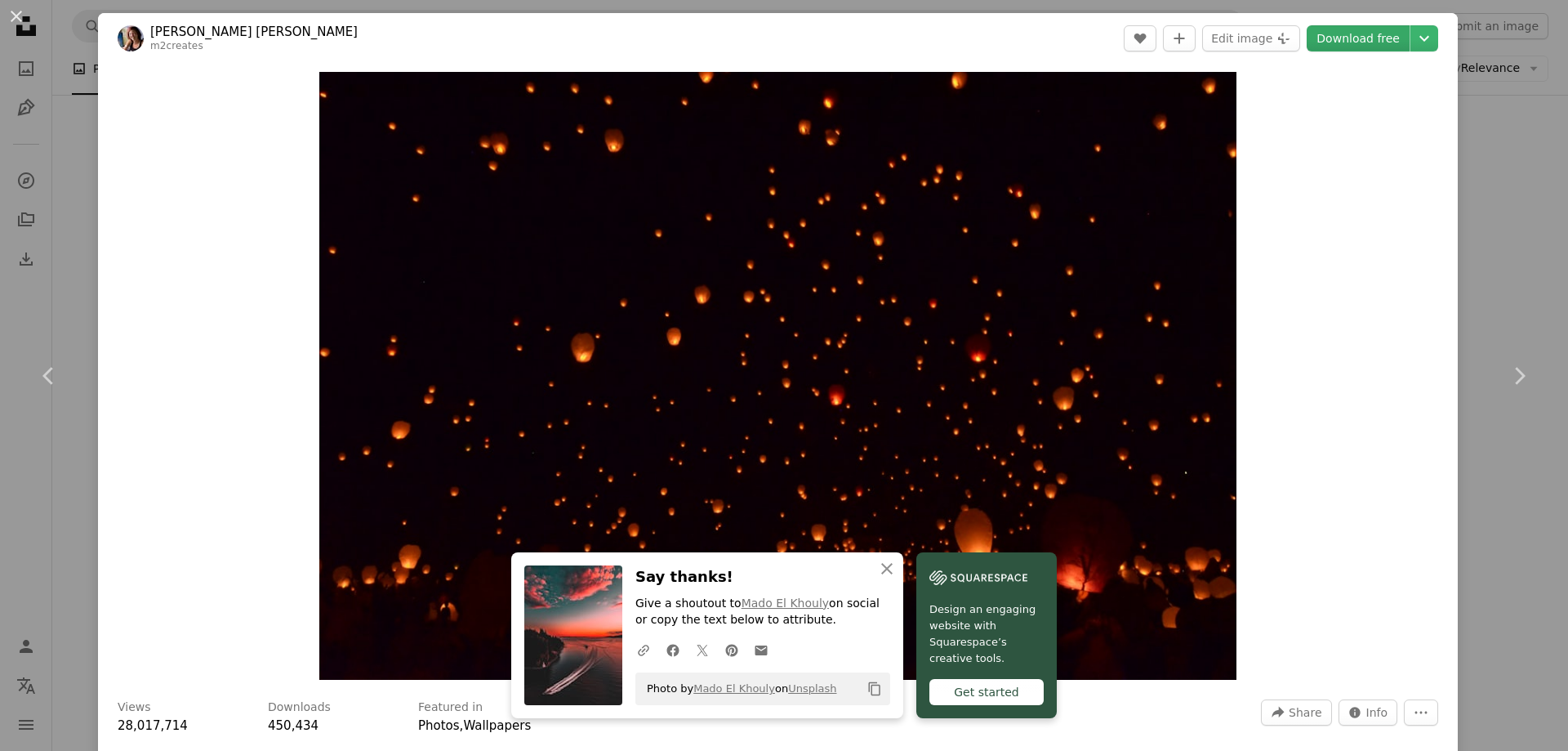
click at [1344, 33] on link "Download free" at bounding box center [1358, 38] width 103 height 26
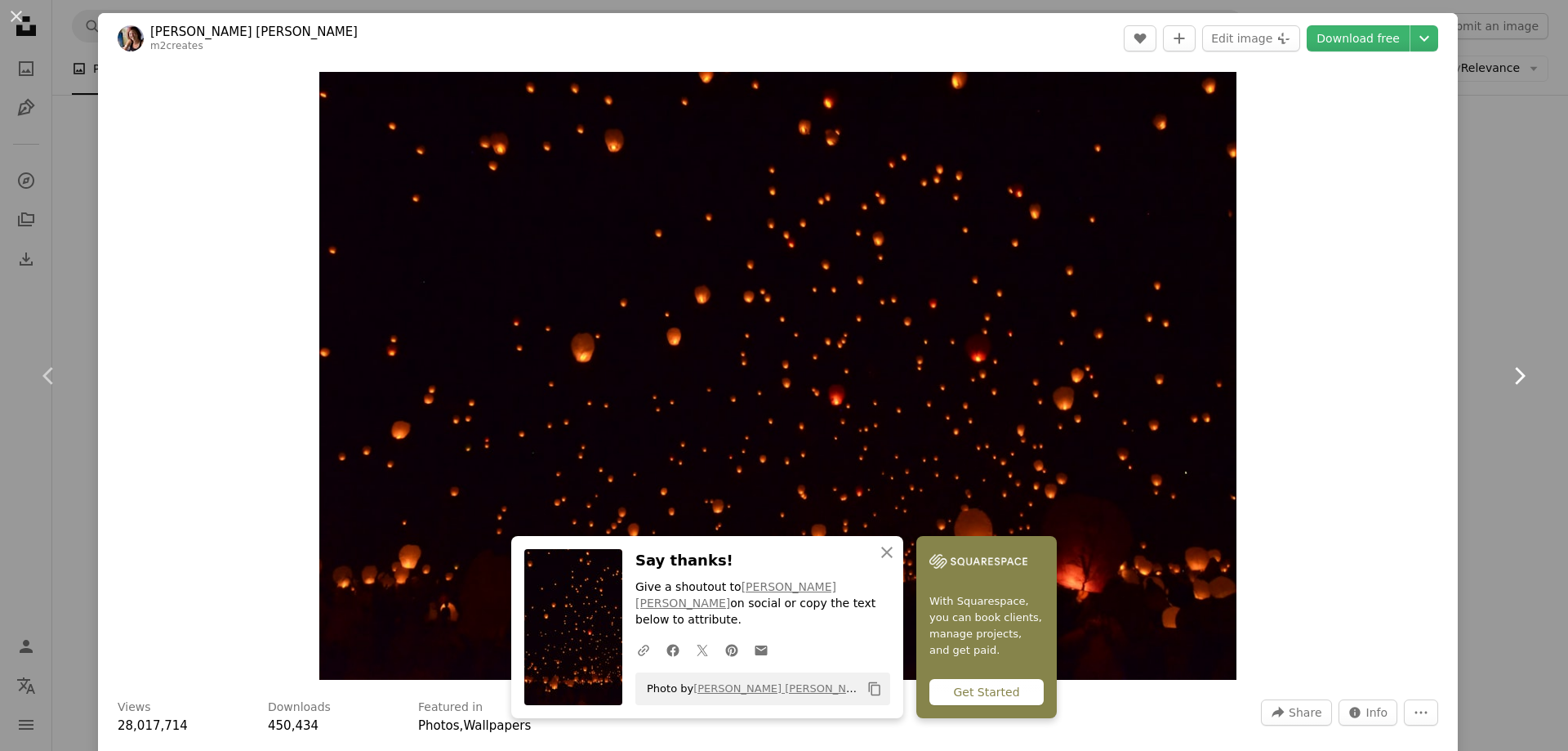
click at [1519, 352] on link "Chevron right" at bounding box center [1520, 376] width 98 height 157
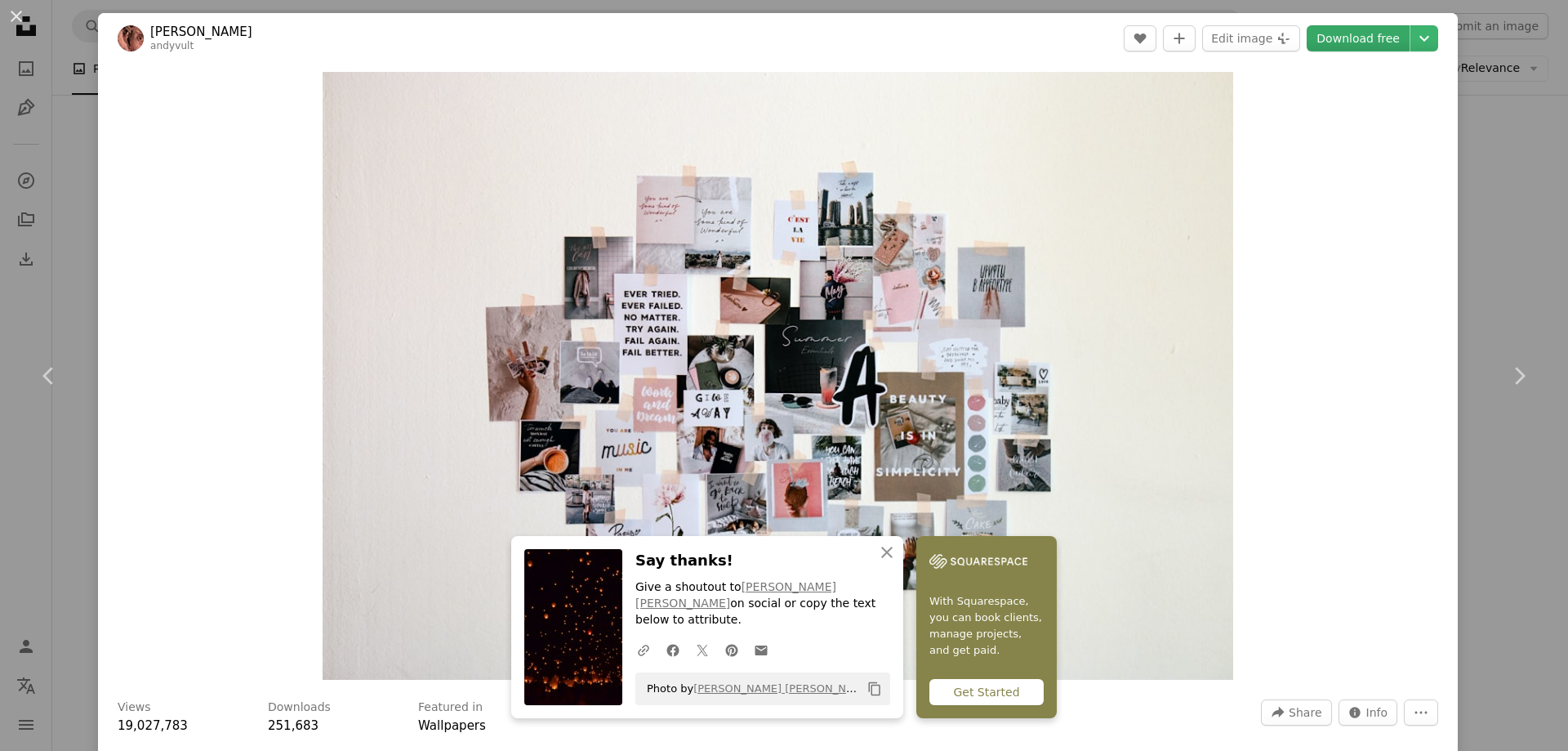
click at [1345, 49] on link "Download free" at bounding box center [1358, 38] width 103 height 26
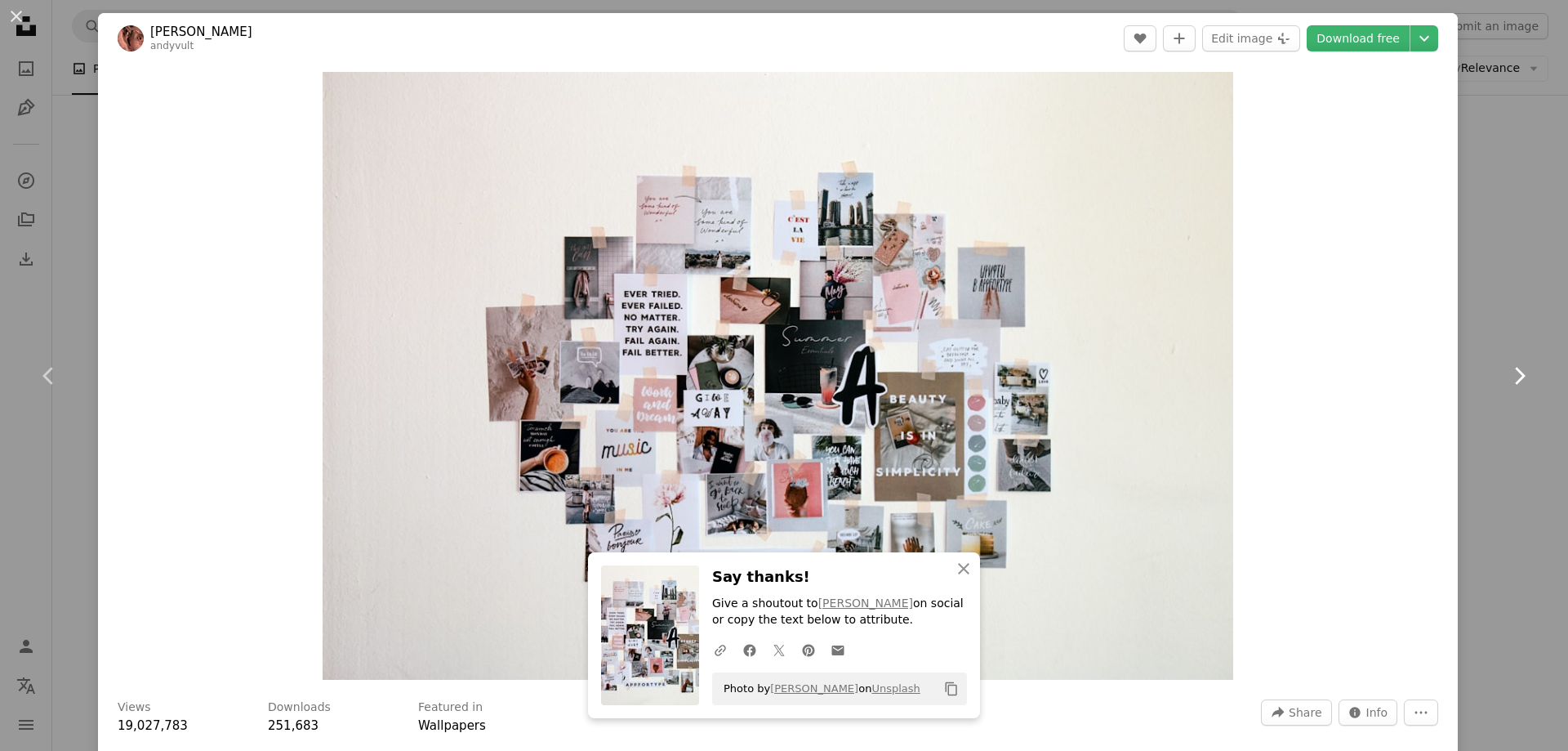
click at [1516, 367] on icon "Chevron right" at bounding box center [1520, 376] width 26 height 26
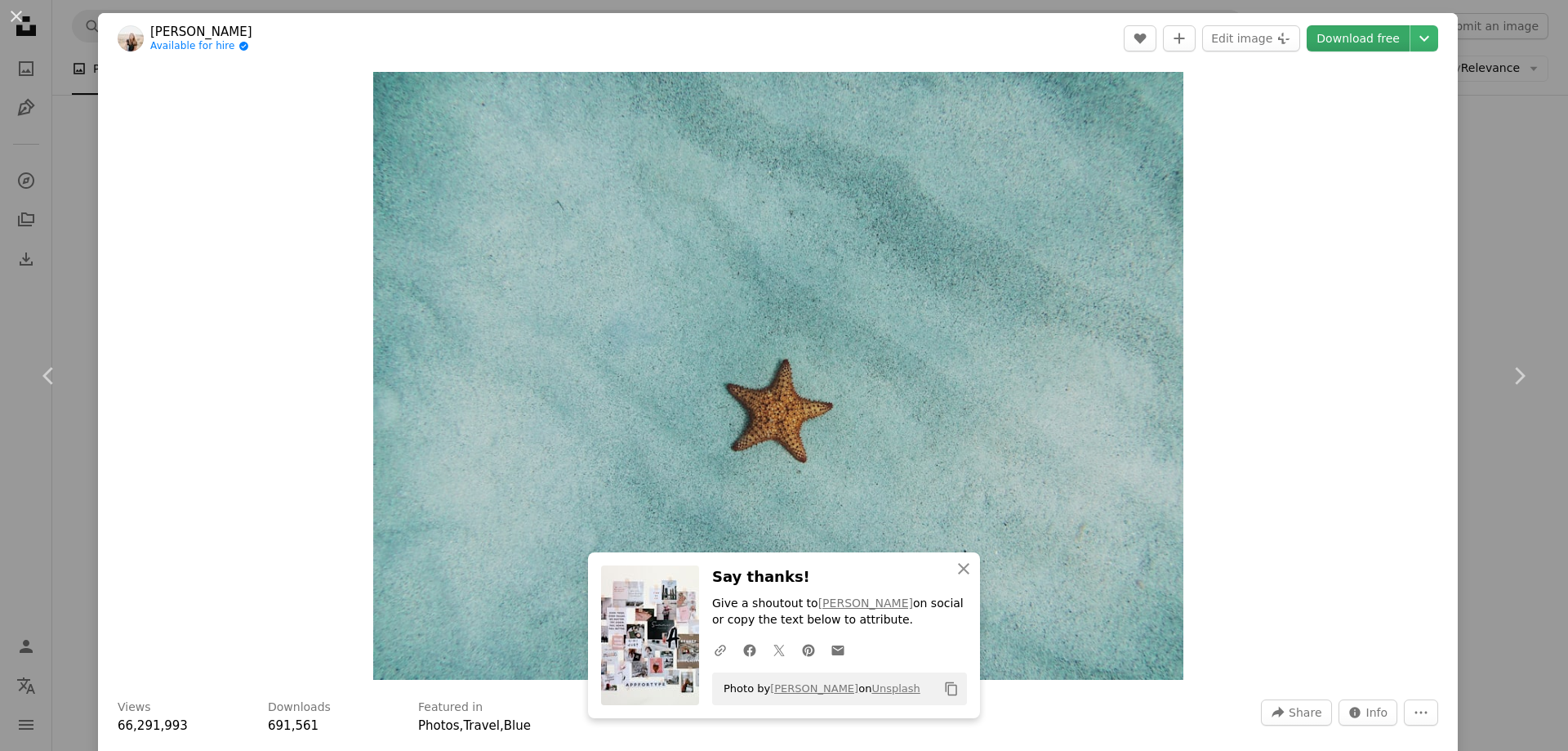
click at [1351, 45] on link "Download free" at bounding box center [1358, 38] width 103 height 26
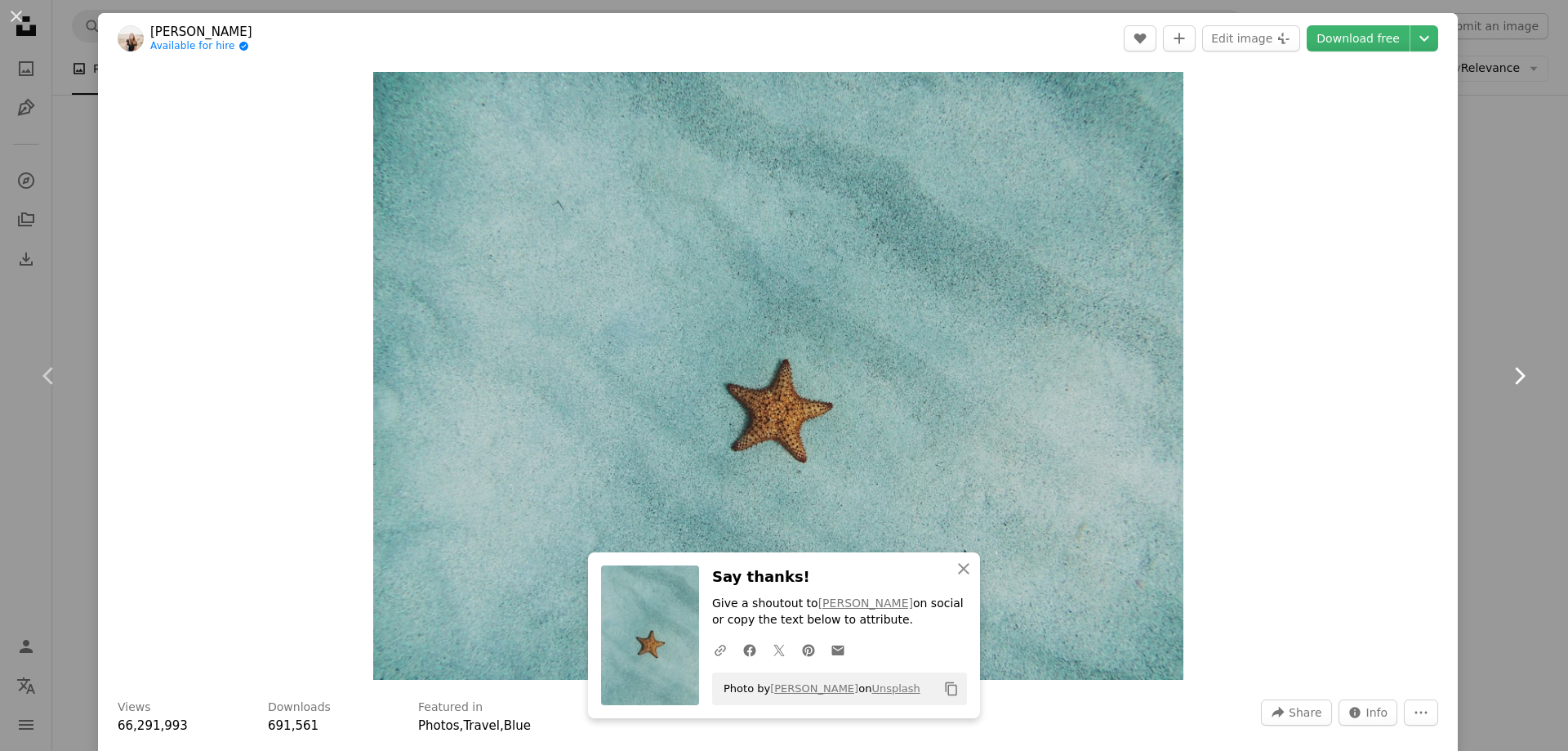
click at [1507, 367] on icon "Chevron right" at bounding box center [1520, 376] width 26 height 26
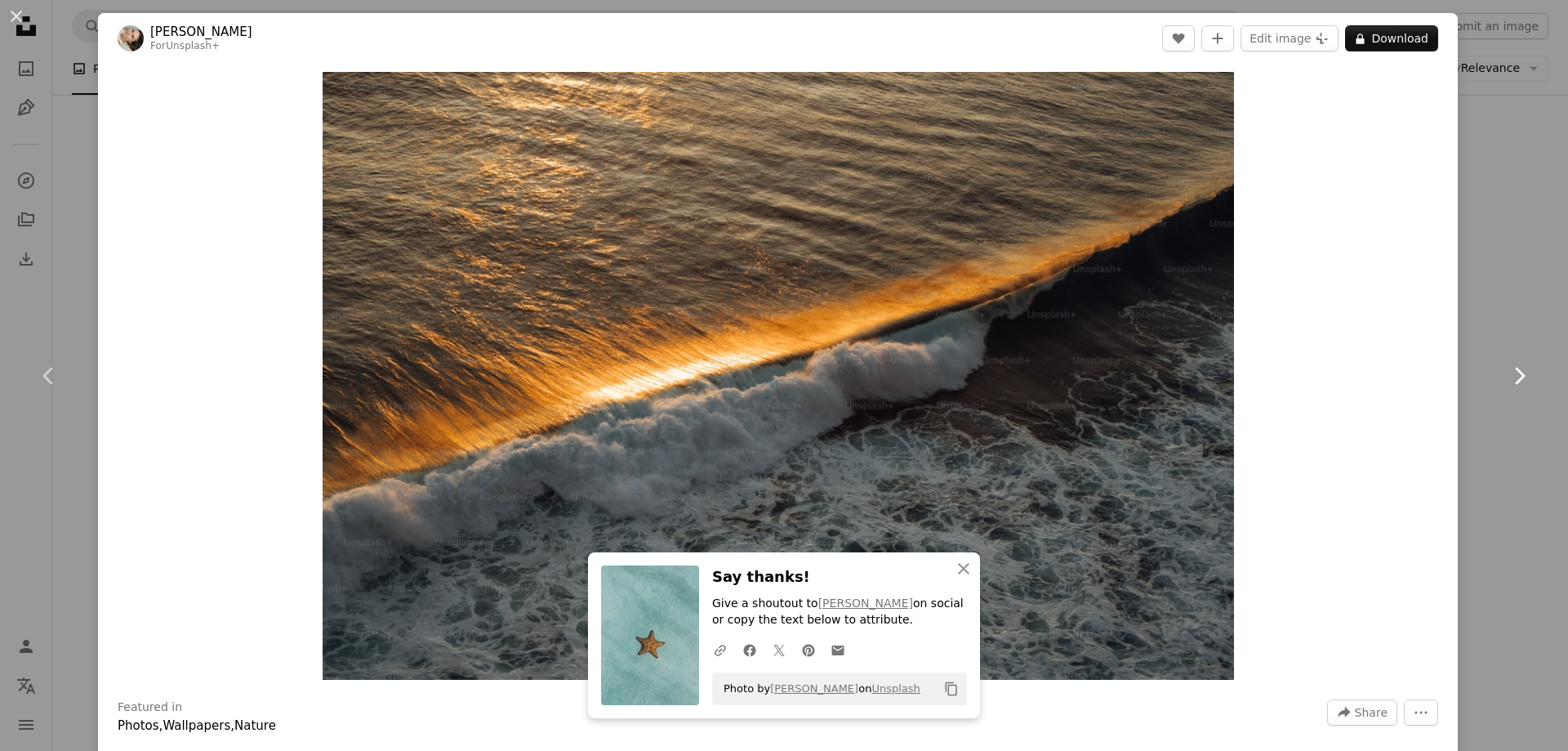
click at [1515, 373] on icon at bounding box center [1520, 376] width 10 height 18
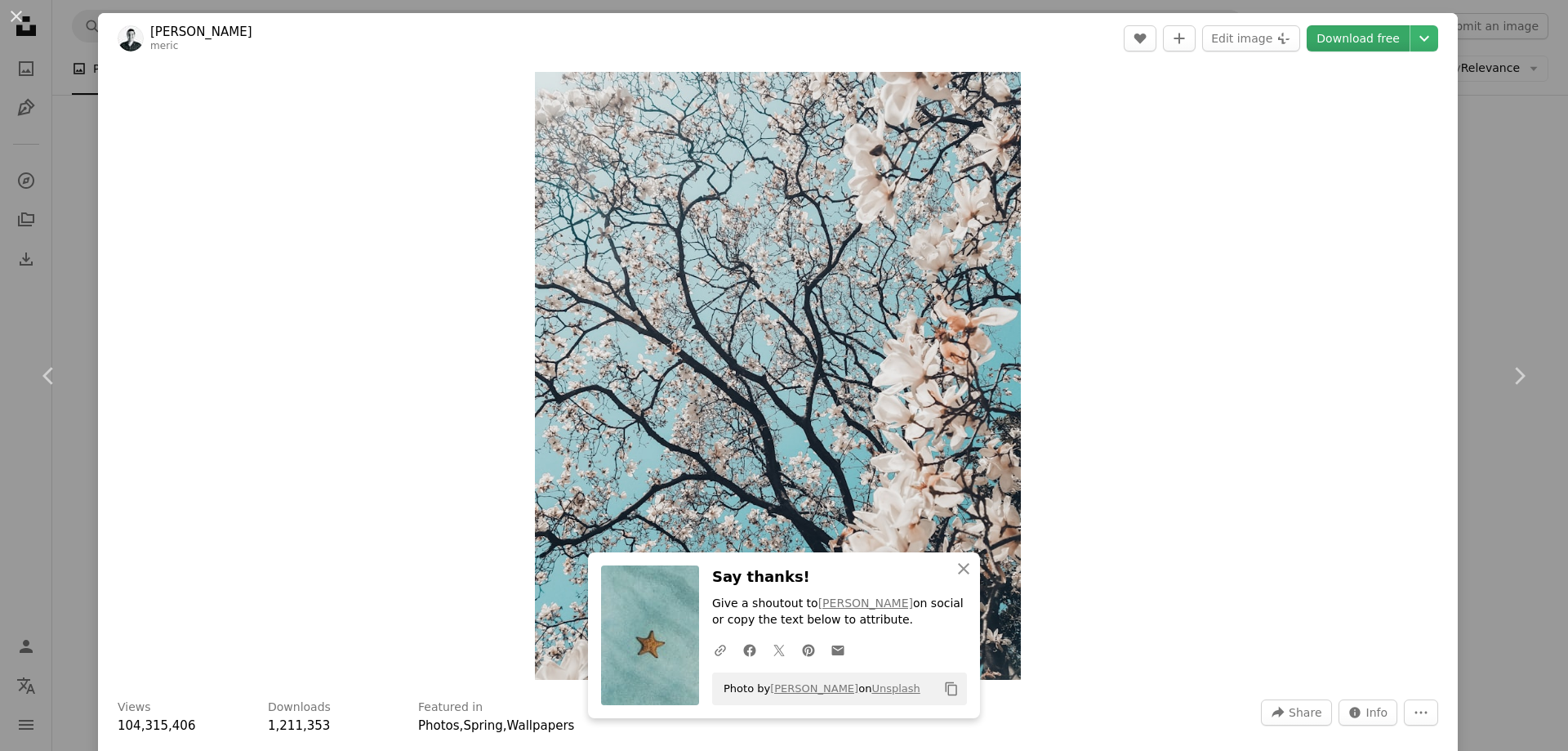
click at [1352, 44] on link "Download free" at bounding box center [1358, 38] width 103 height 26
click at [1515, 378] on icon "Chevron right" at bounding box center [1520, 376] width 26 height 26
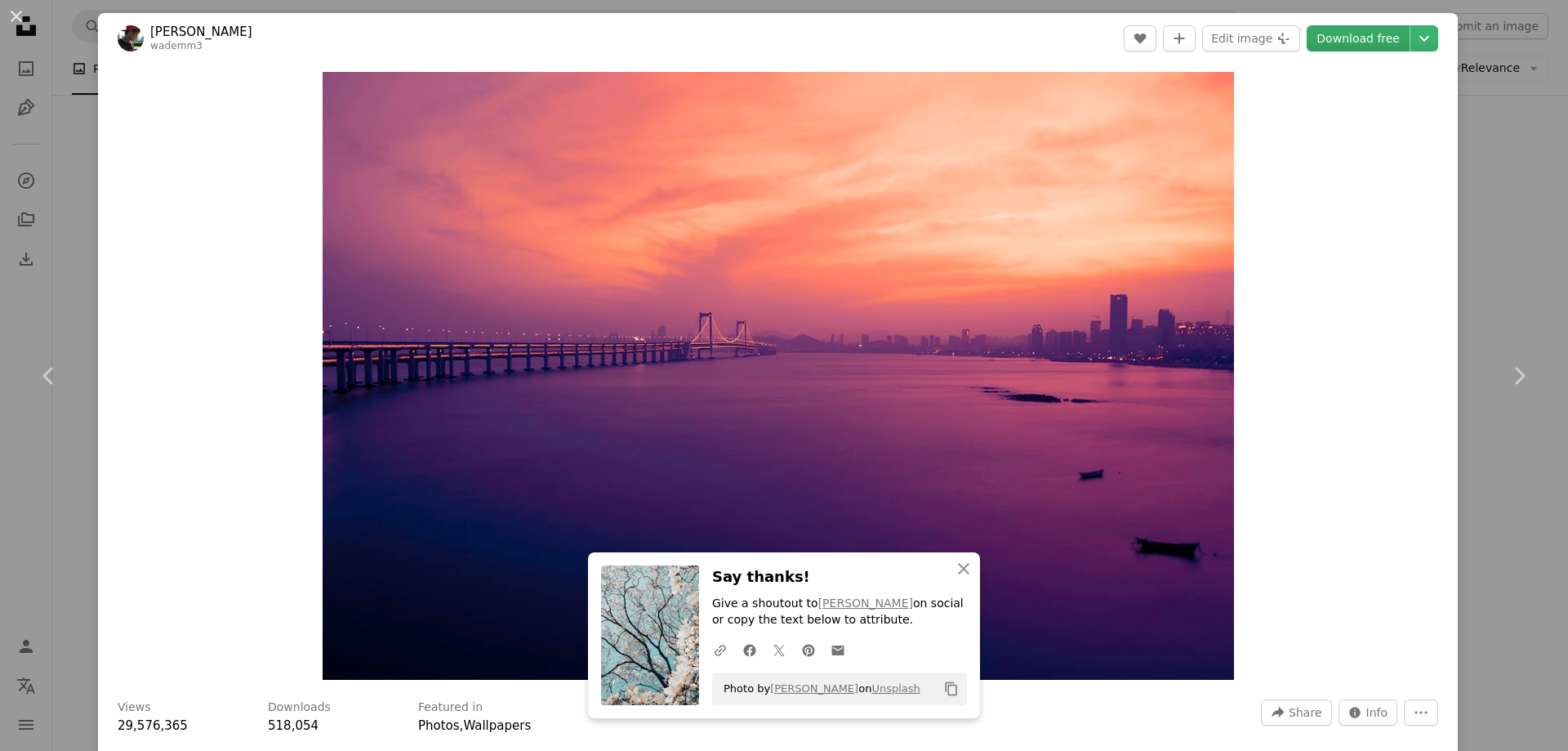
click at [1342, 45] on link "Download free" at bounding box center [1358, 38] width 103 height 26
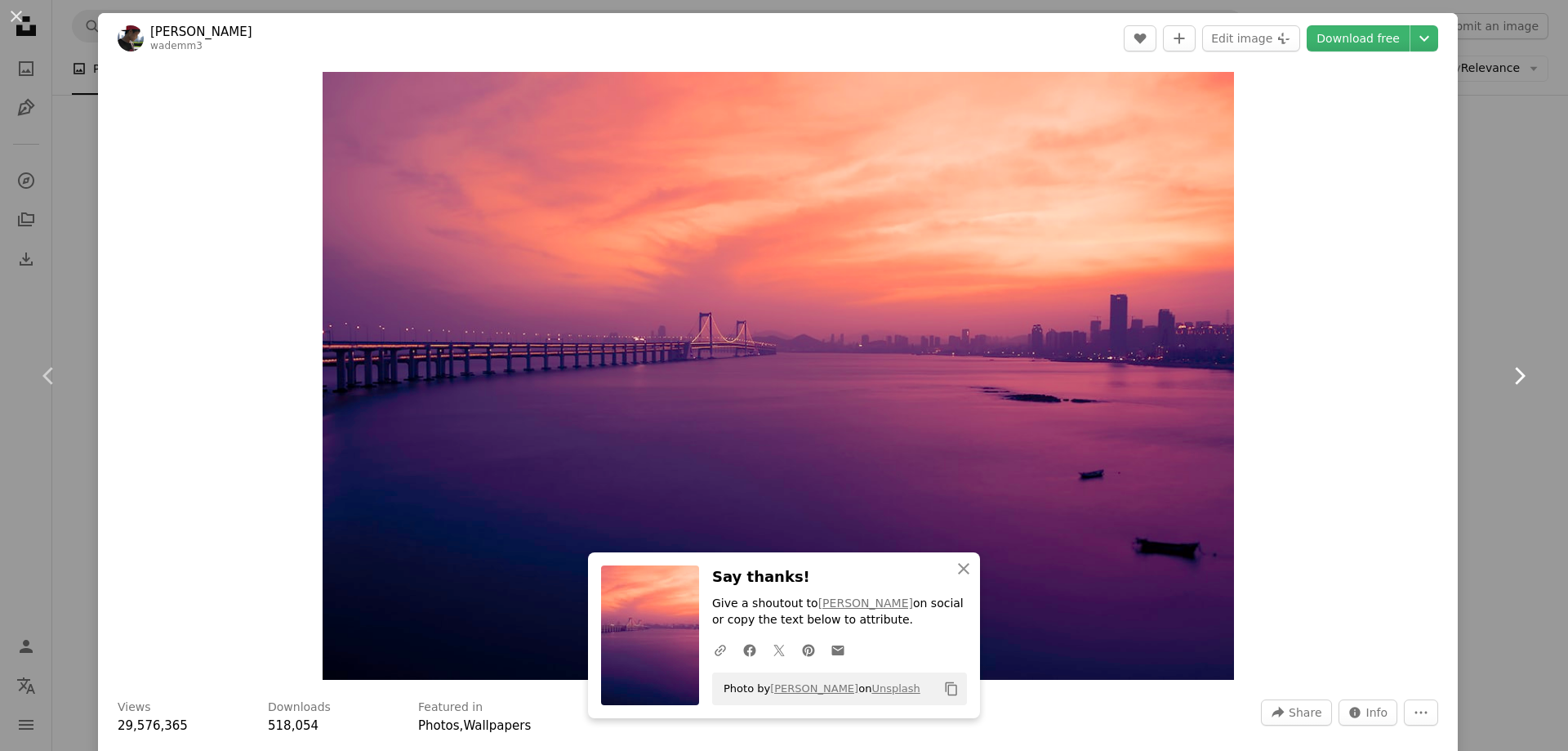
click at [1504, 355] on link "Chevron right" at bounding box center [1520, 376] width 98 height 157
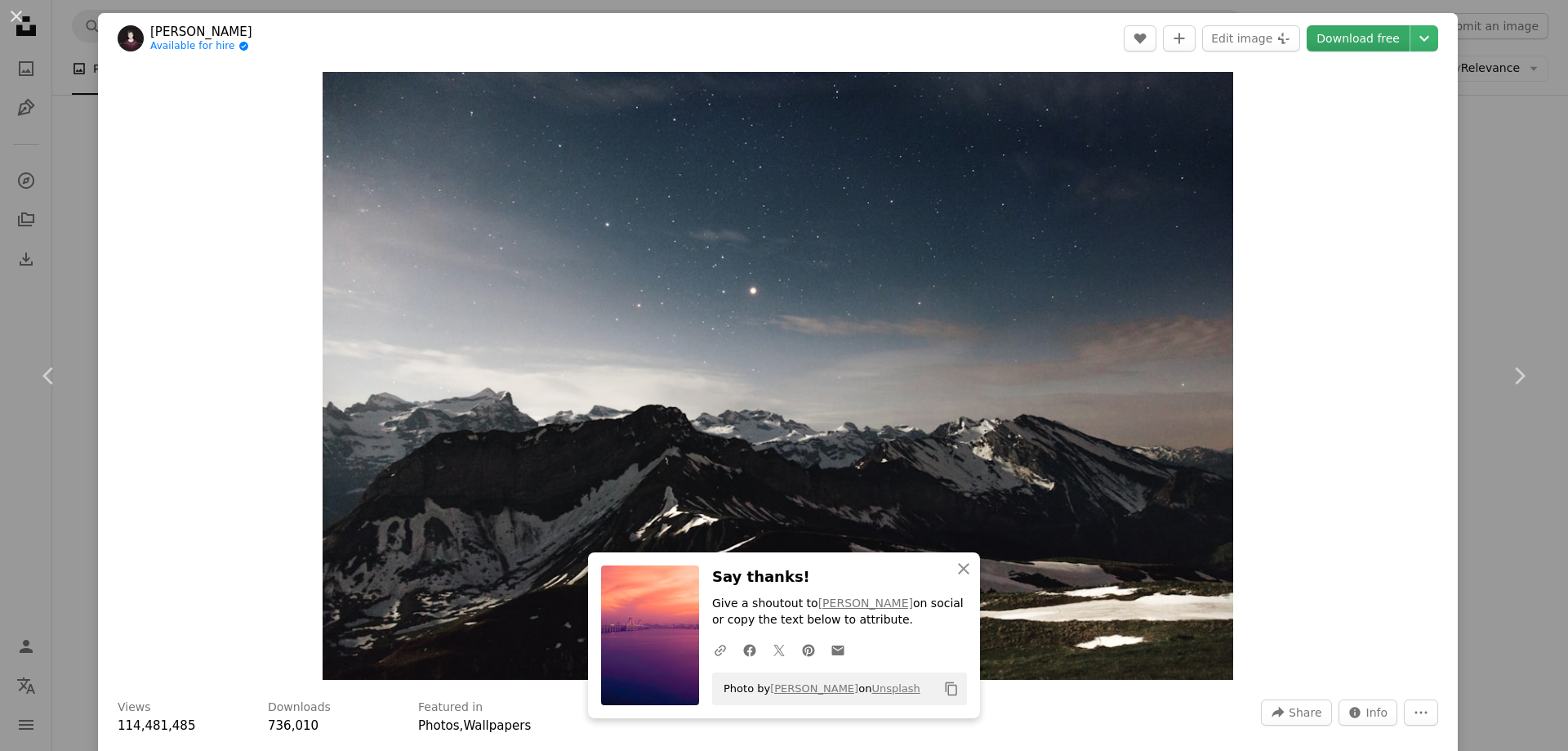
click at [1369, 43] on link "Download free" at bounding box center [1358, 38] width 103 height 26
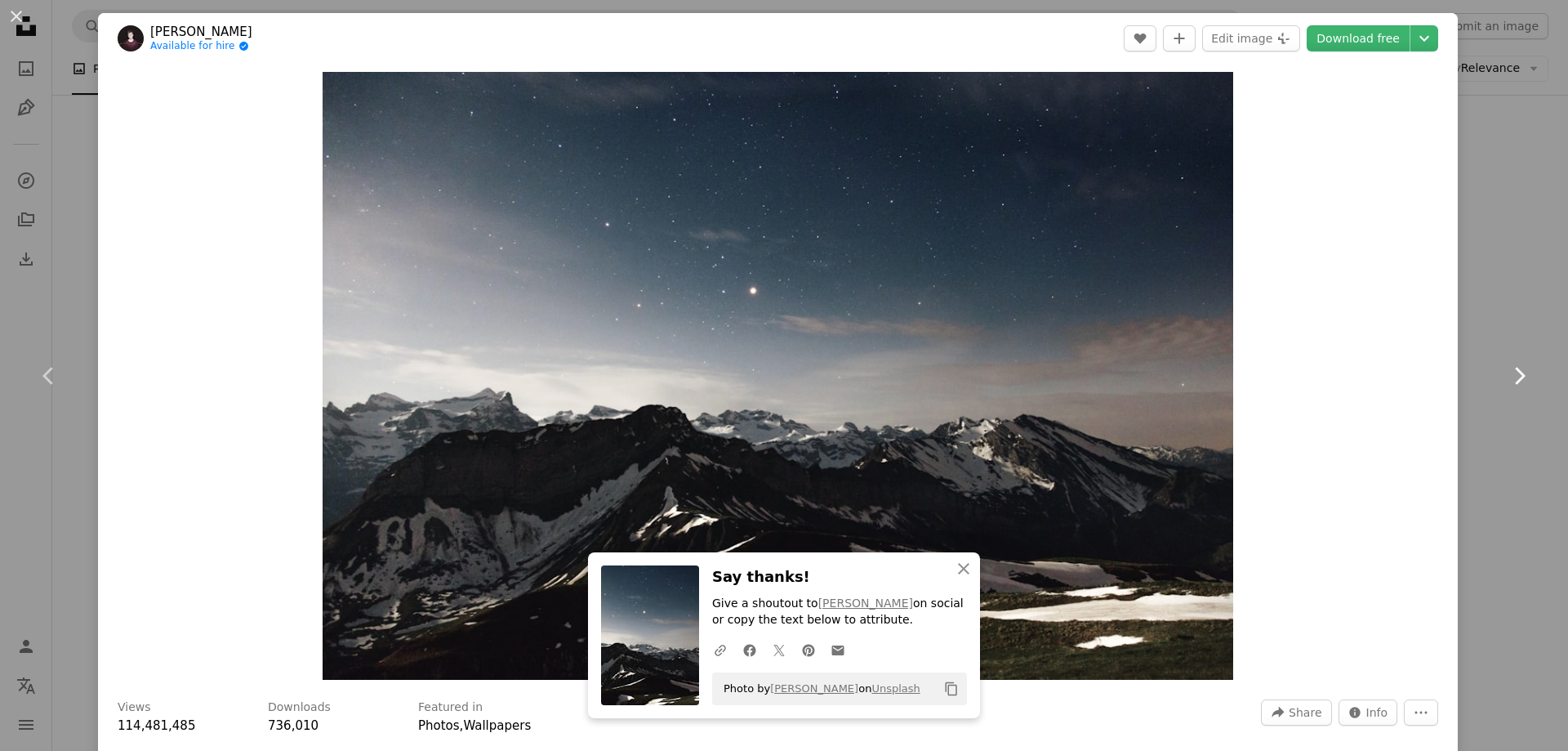
click at [1515, 373] on icon "Chevron right" at bounding box center [1520, 376] width 26 height 26
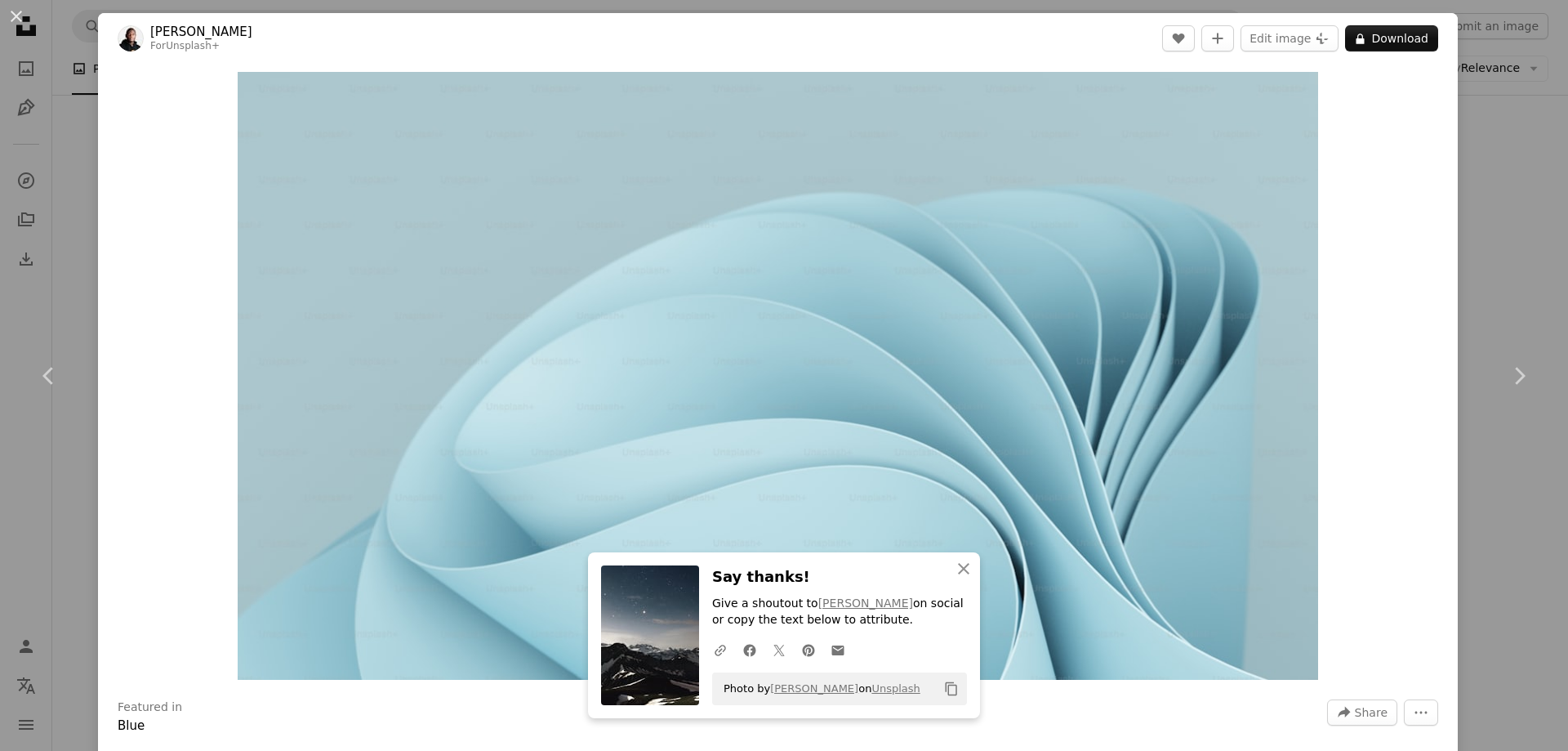
click at [1506, 288] on div "An X shape Chevron left Chevron right An X shape Close Say thanks! Give a shout…" at bounding box center [784, 376] width 1568 height 751
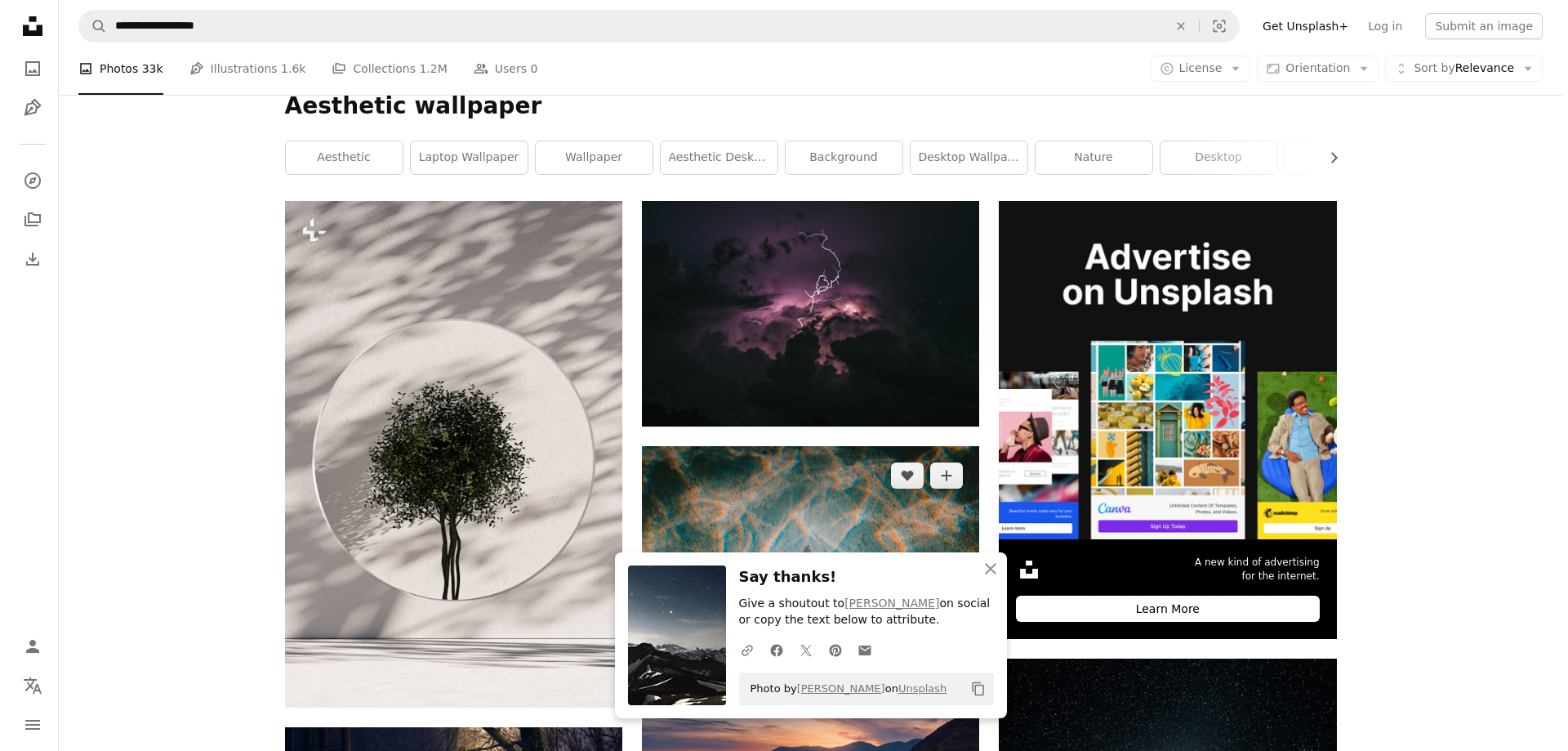
scroll to position [163, 0]
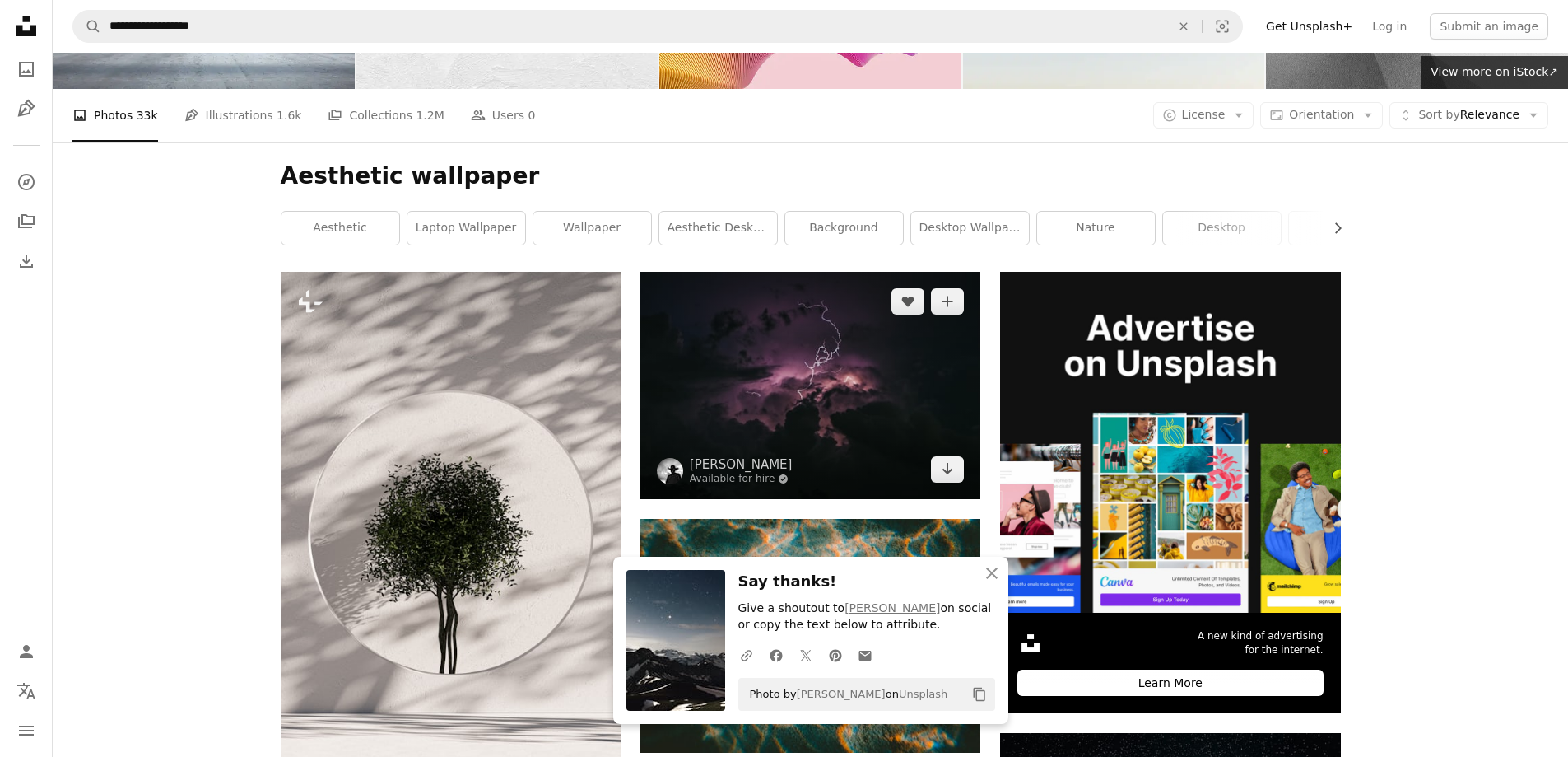
click at [844, 358] on img at bounding box center [810, 385] width 340 height 226
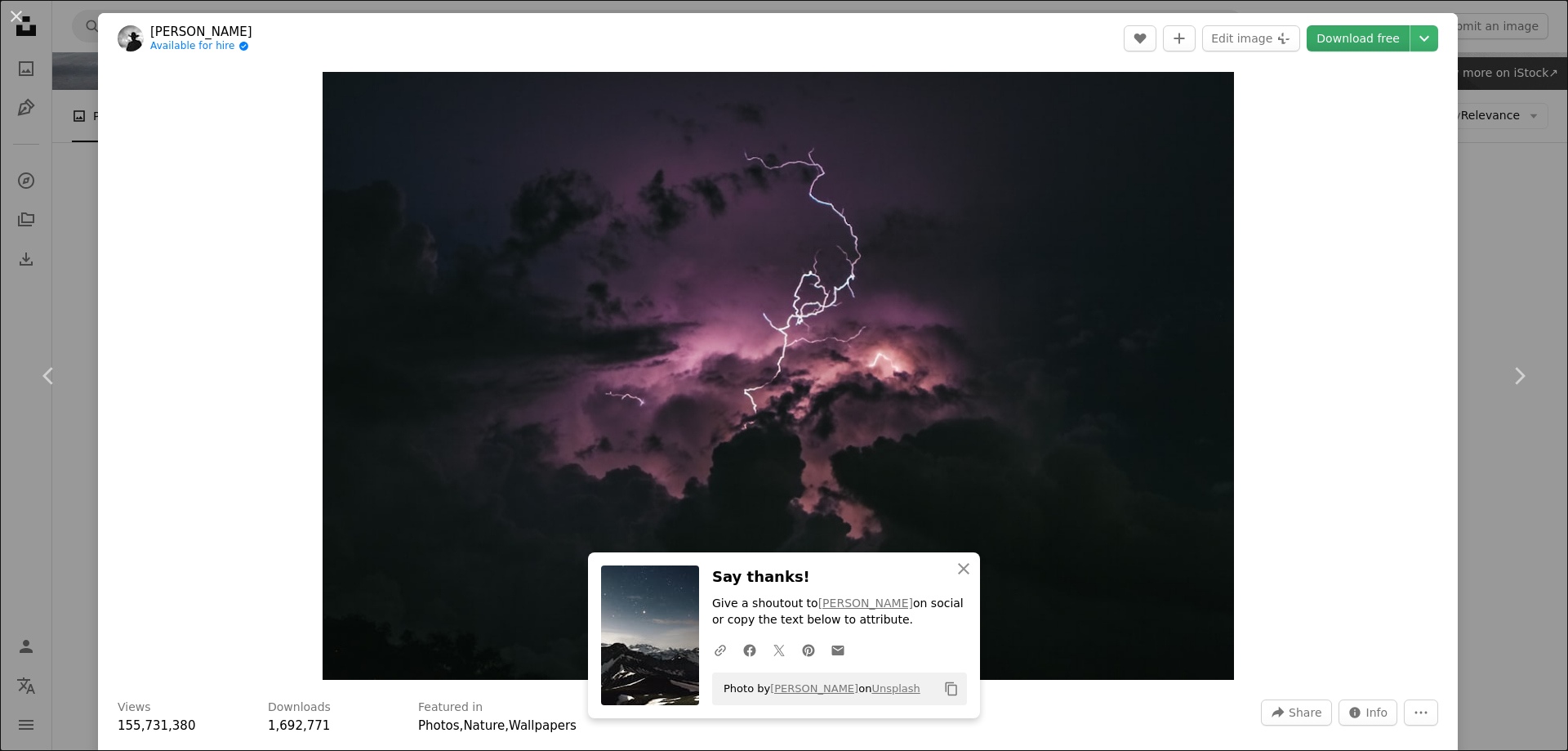
click at [1342, 45] on link "Download free" at bounding box center [1358, 38] width 103 height 26
click at [1355, 38] on link "Download free" at bounding box center [1358, 38] width 103 height 26
click at [1520, 374] on icon "Chevron right" at bounding box center [1520, 376] width 26 height 26
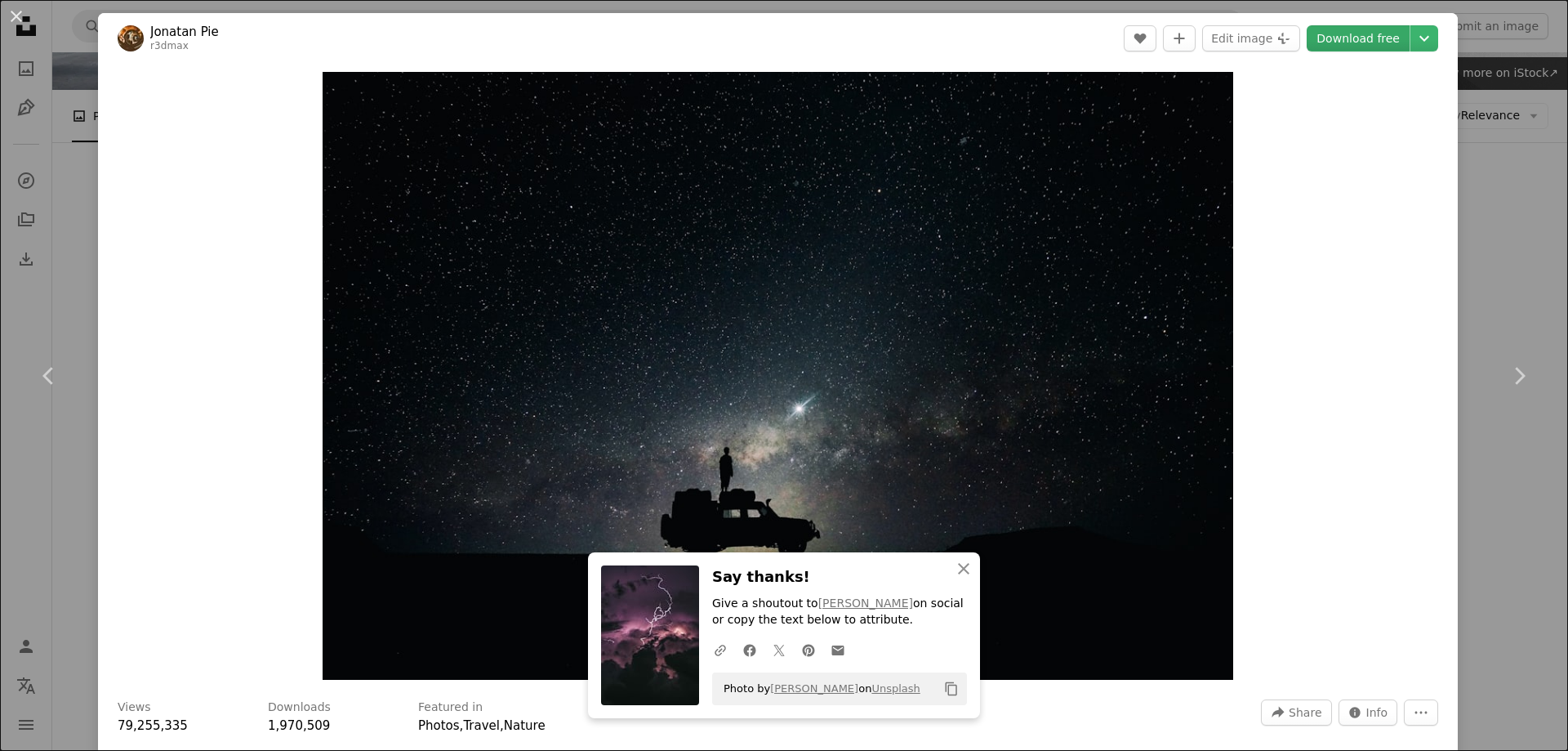
click at [1382, 45] on link "Download free" at bounding box center [1358, 38] width 103 height 26
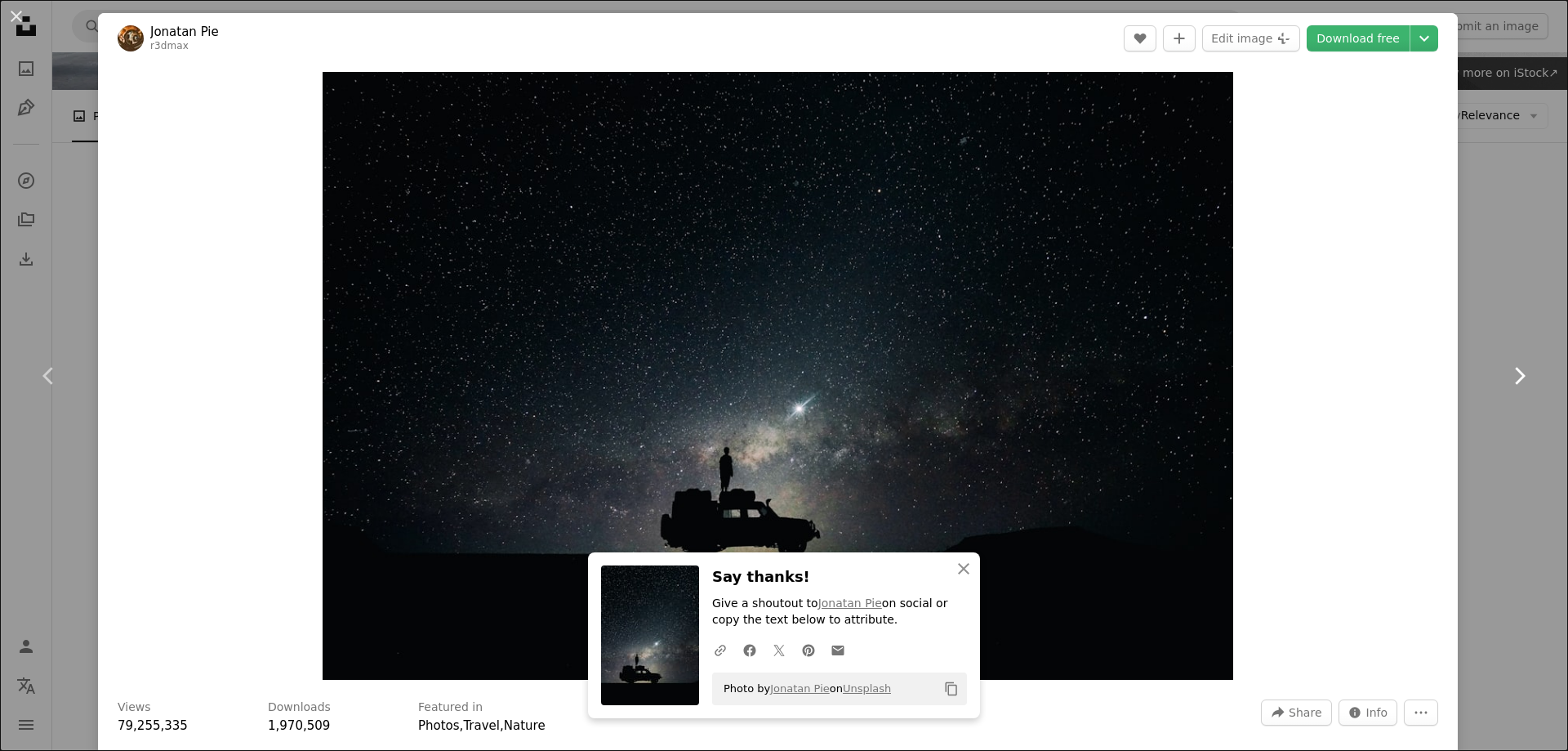
click at [1507, 370] on icon "Chevron right" at bounding box center [1520, 376] width 26 height 26
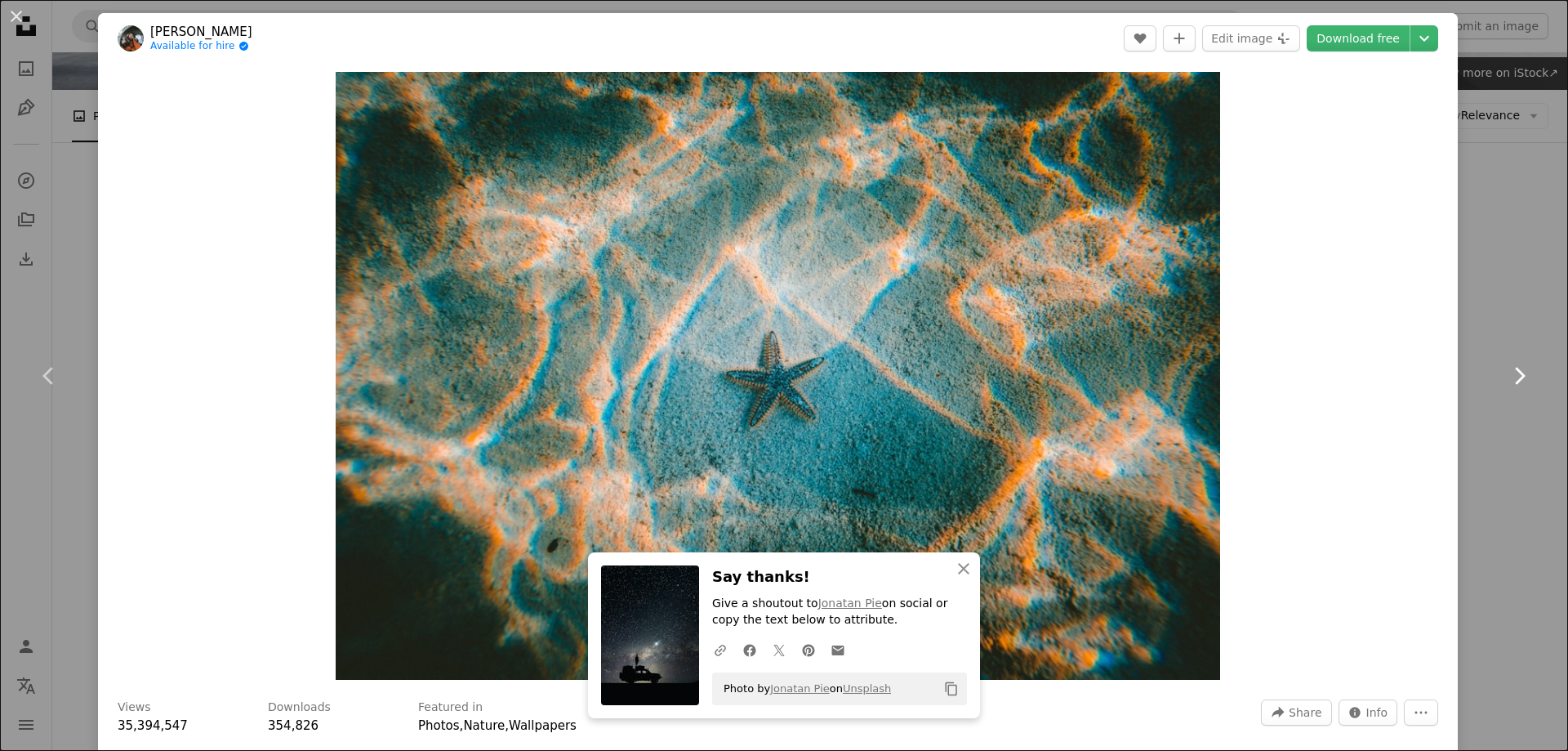
click at [1507, 367] on icon "Chevron right" at bounding box center [1520, 376] width 26 height 26
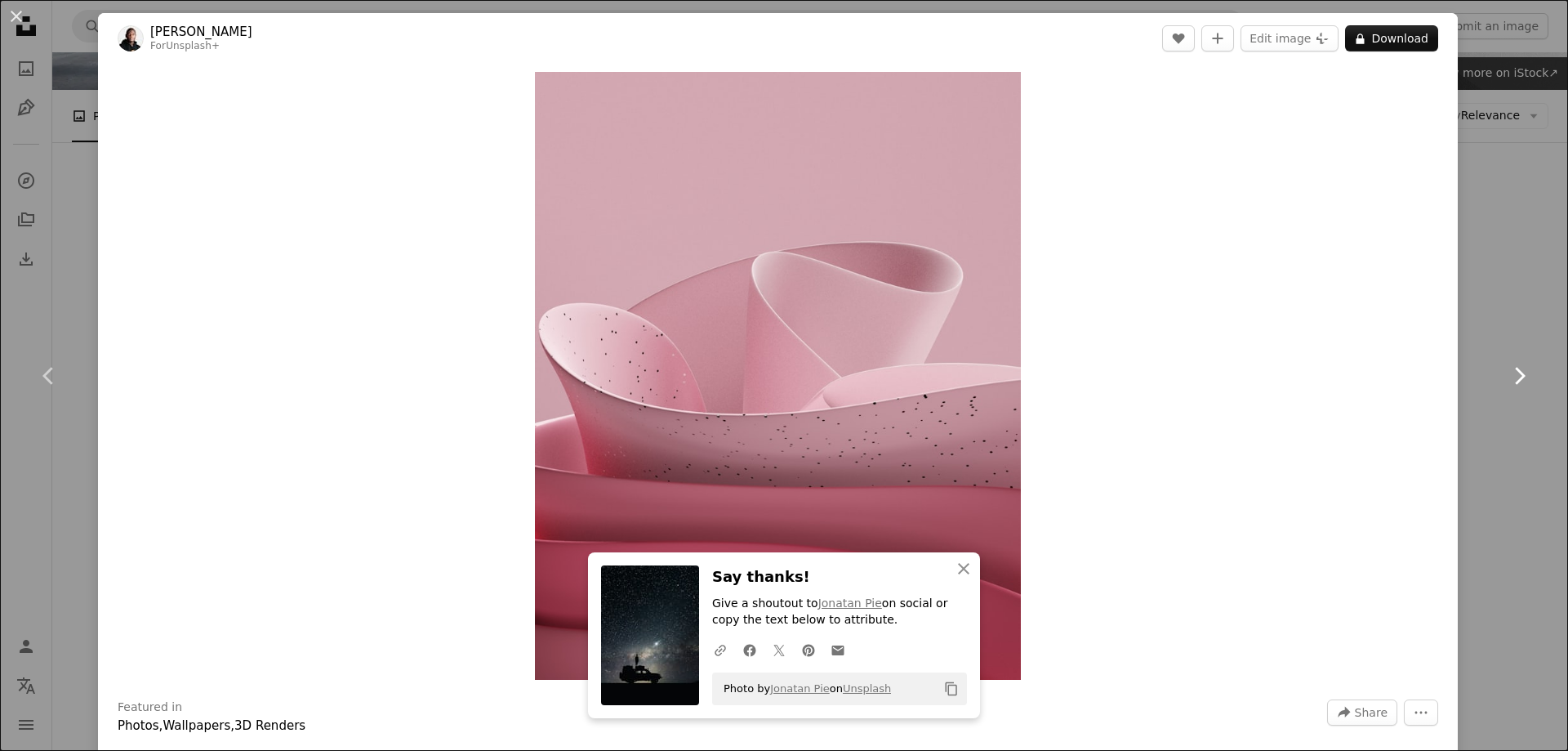
click at [1507, 366] on icon "Chevron right" at bounding box center [1520, 376] width 26 height 26
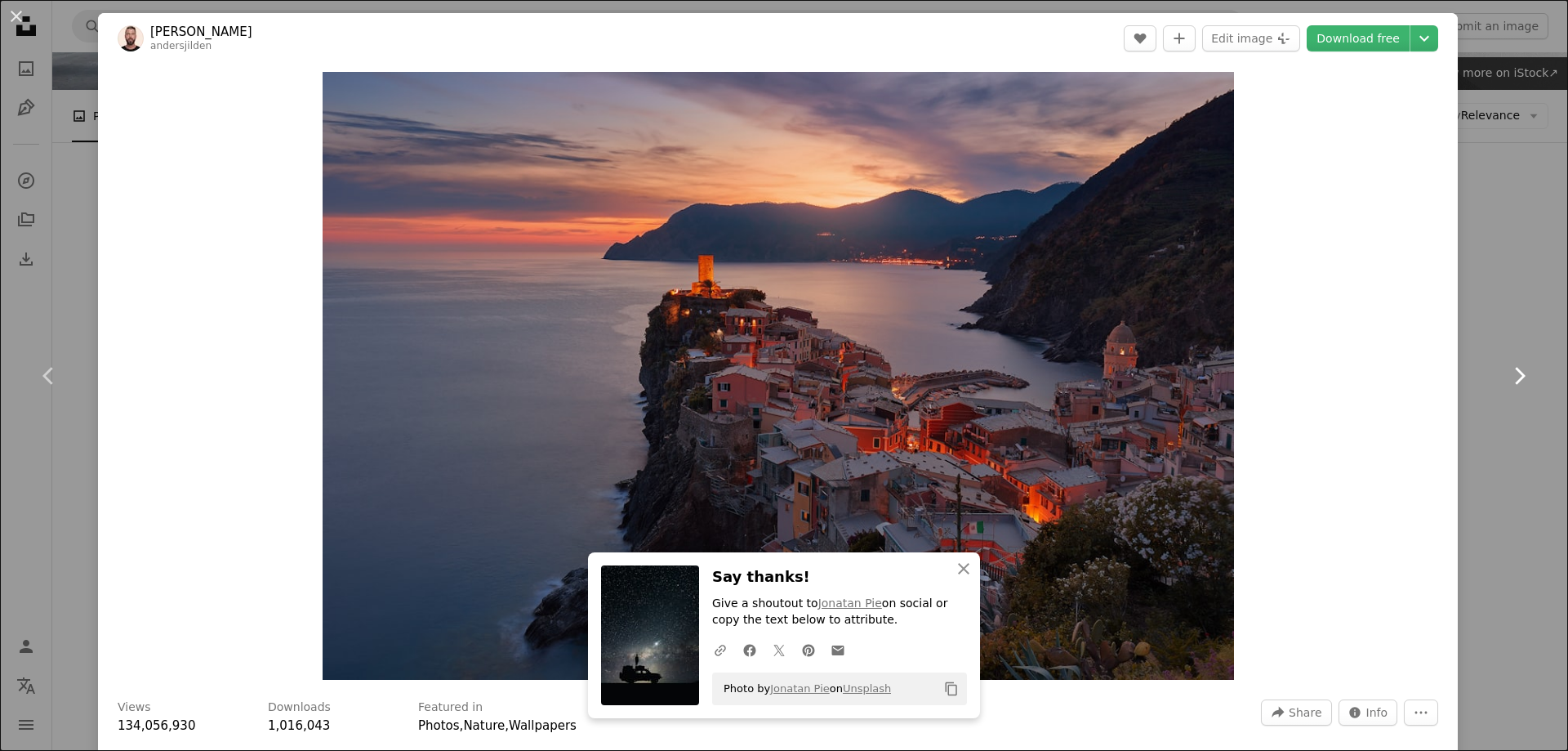
click at [1507, 363] on icon "Chevron right" at bounding box center [1520, 376] width 26 height 26
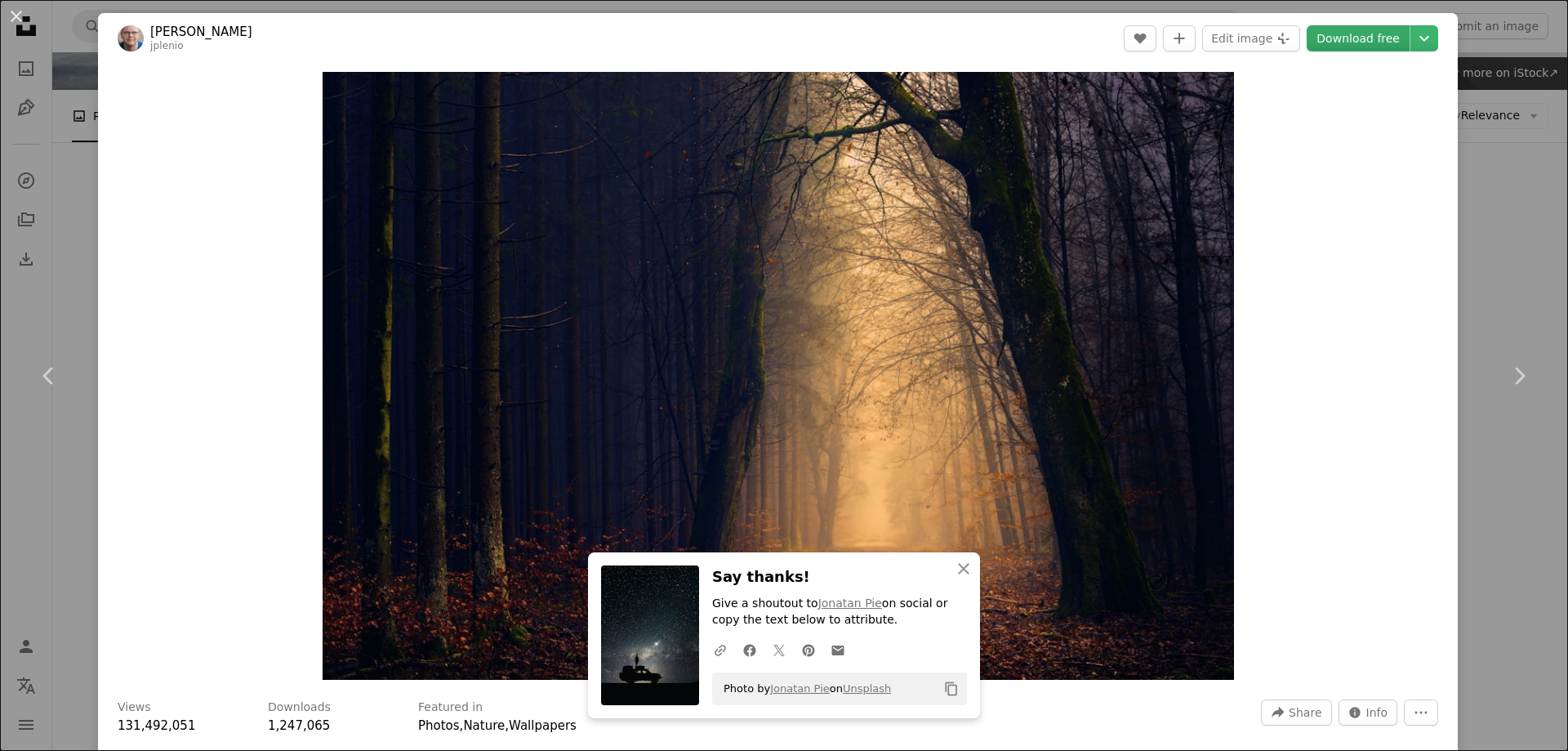
click at [1357, 43] on link "Download free" at bounding box center [1358, 38] width 103 height 26
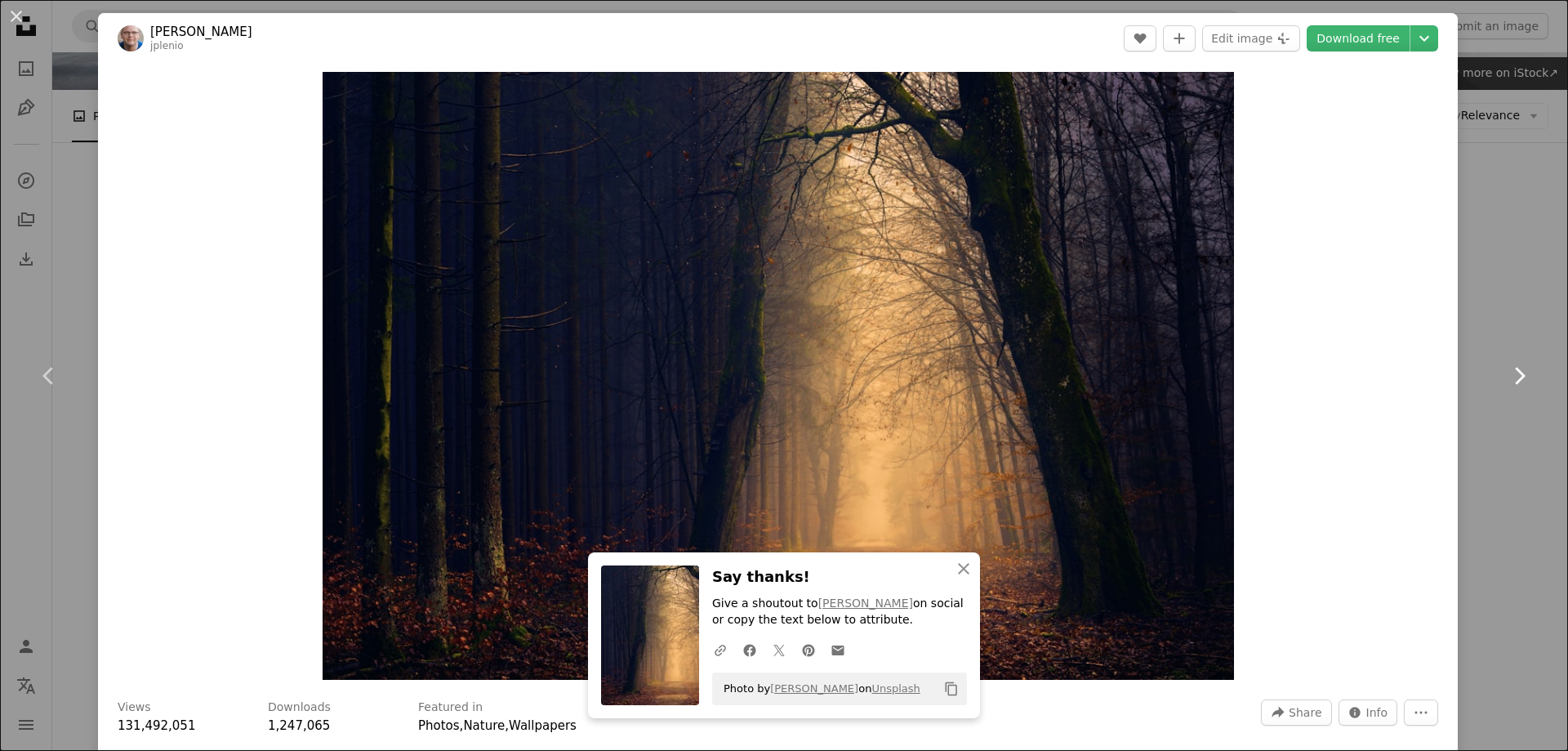
click at [1507, 377] on icon "Chevron right" at bounding box center [1520, 376] width 26 height 26
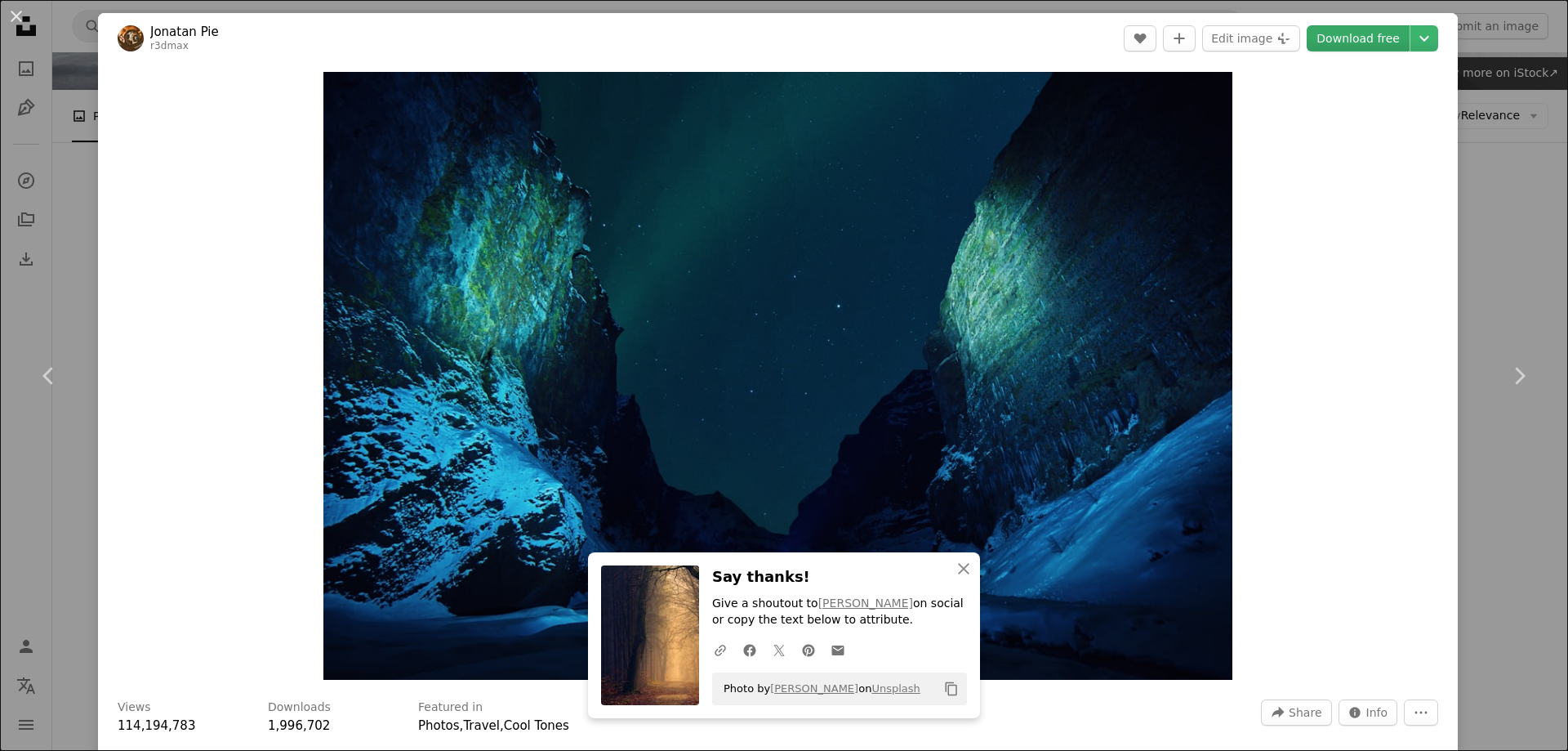
click at [1336, 41] on link "Download free" at bounding box center [1358, 38] width 103 height 26
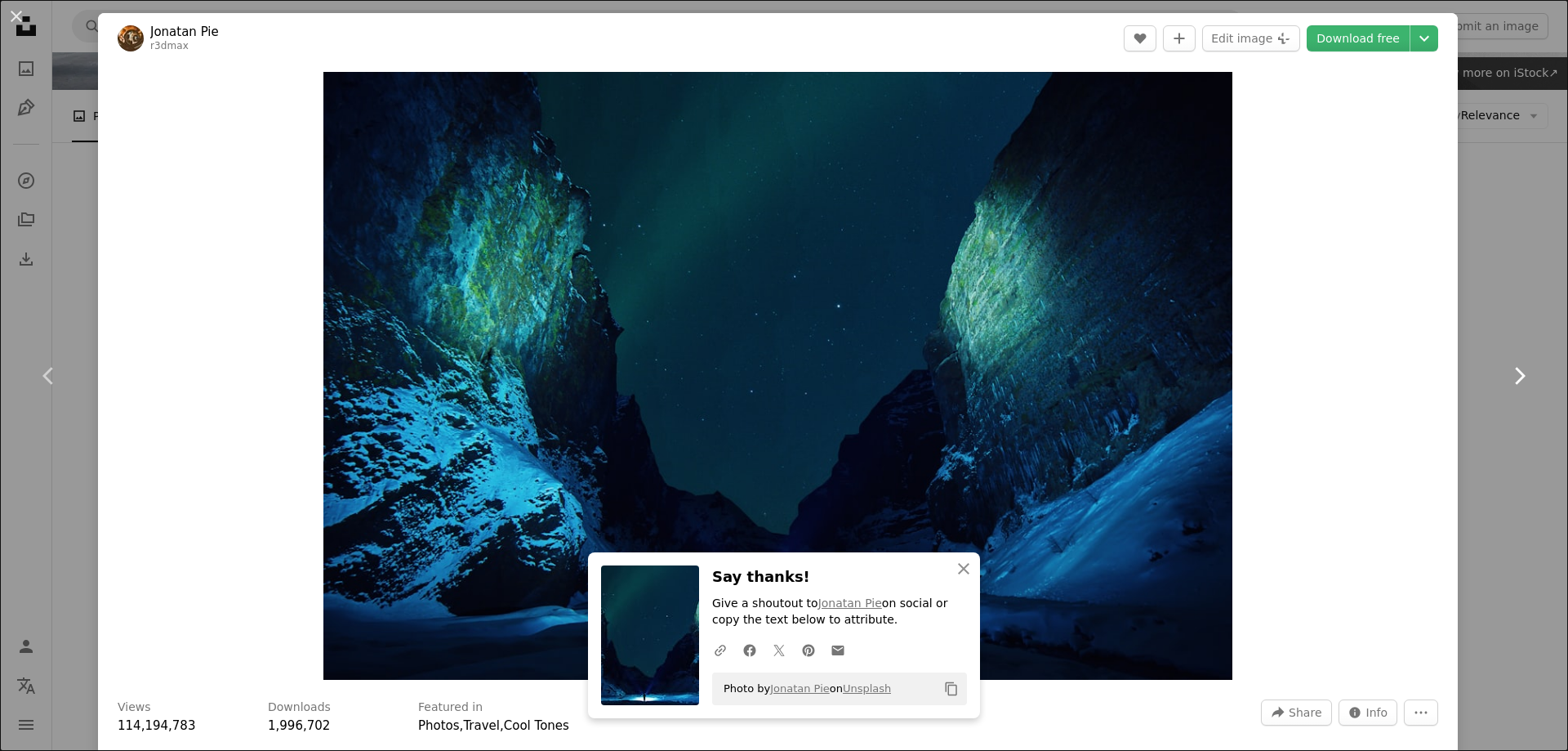
click at [1486, 370] on link "Chevron right" at bounding box center [1520, 376] width 98 height 157
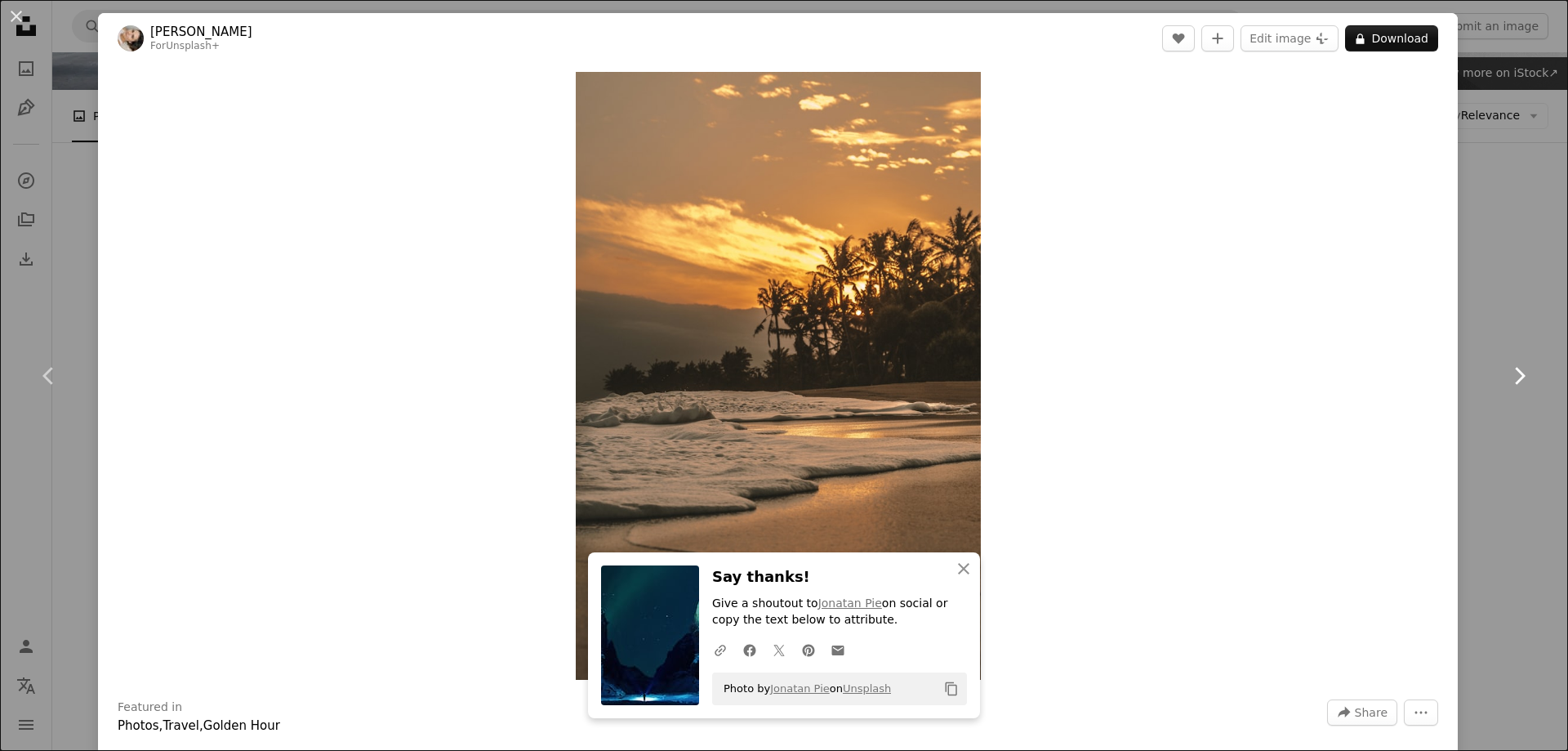
click at [1509, 376] on icon "Chevron right" at bounding box center [1520, 376] width 26 height 26
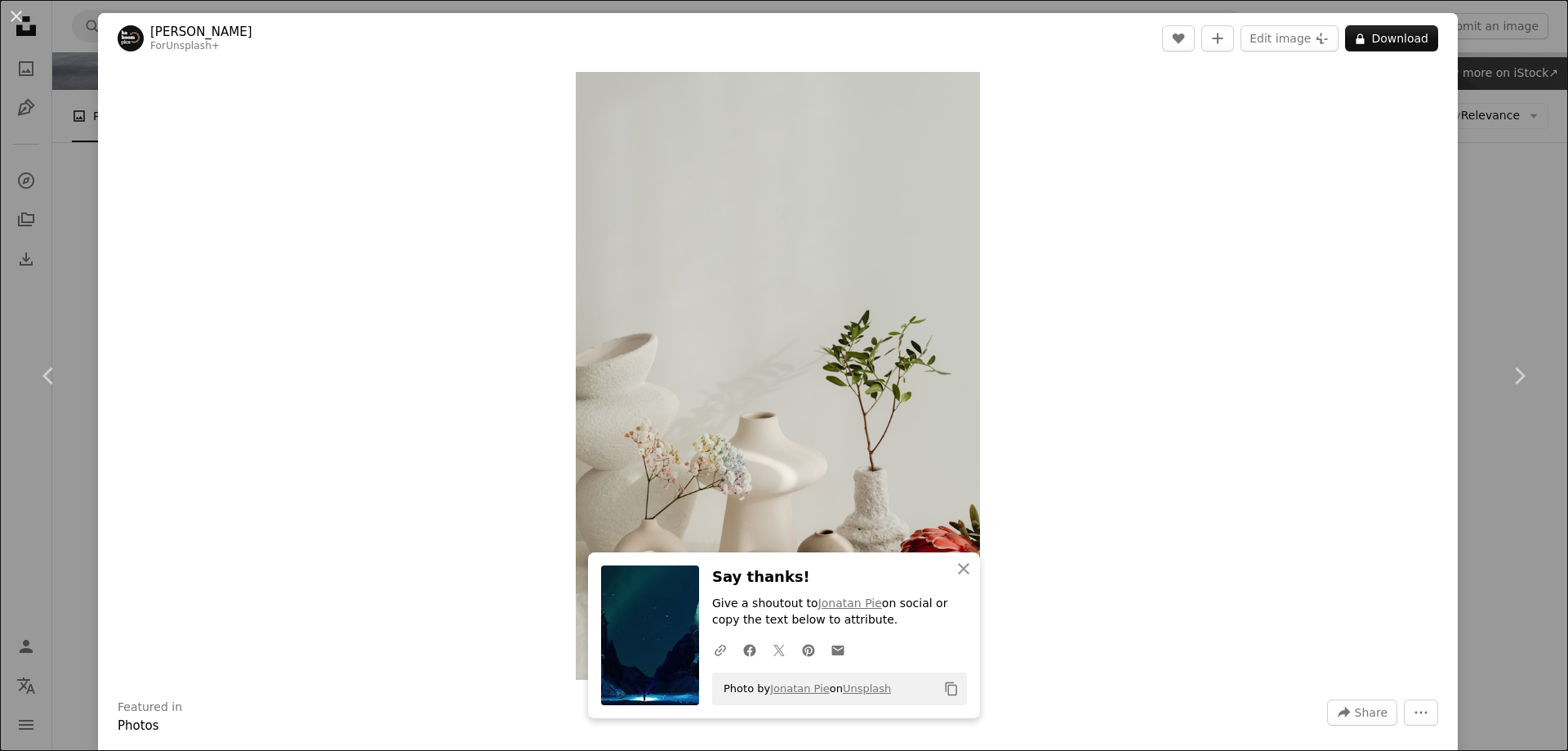
click at [1307, 315] on div "Zoom in" at bounding box center [778, 376] width 1360 height 624
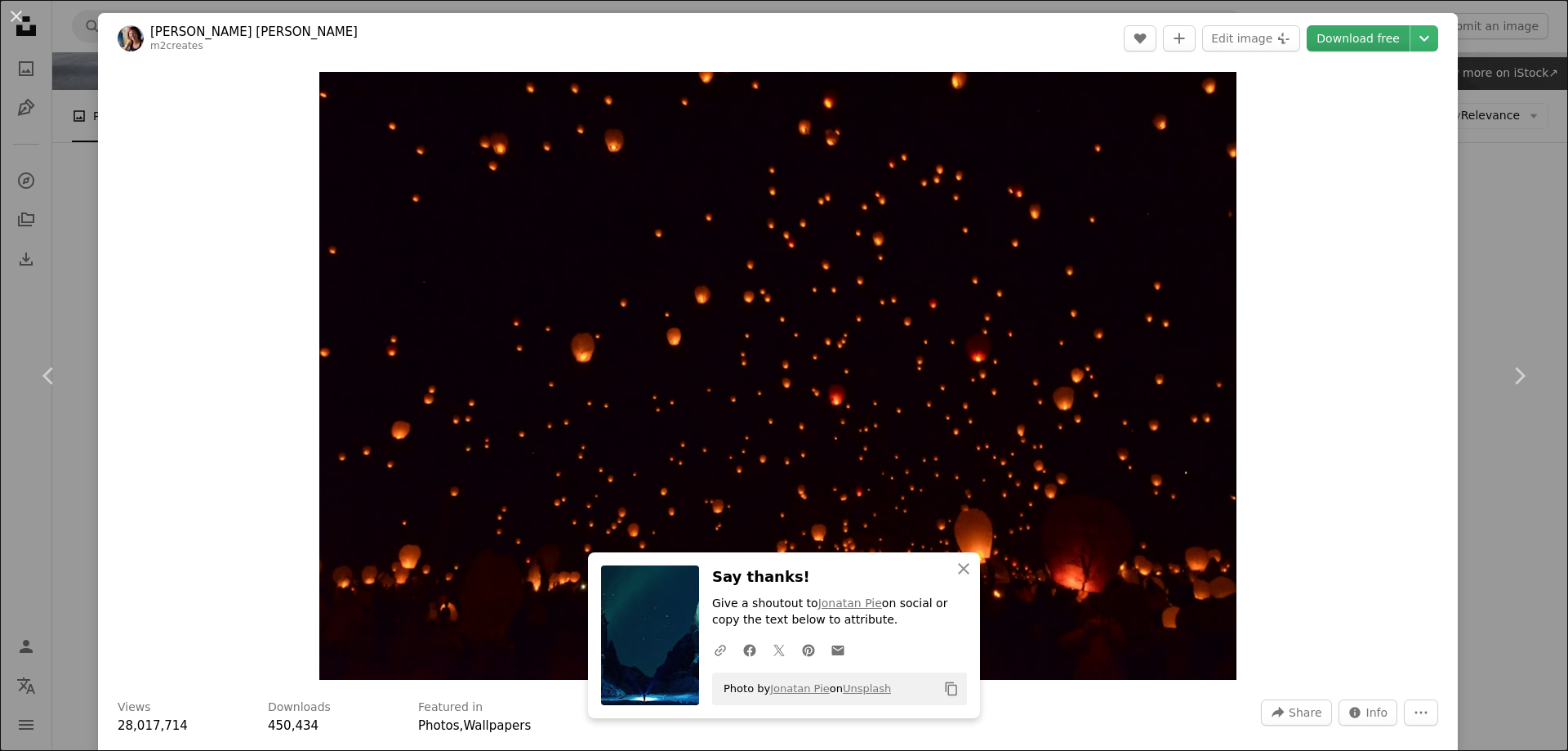
click at [1351, 37] on link "Download free" at bounding box center [1358, 38] width 103 height 26
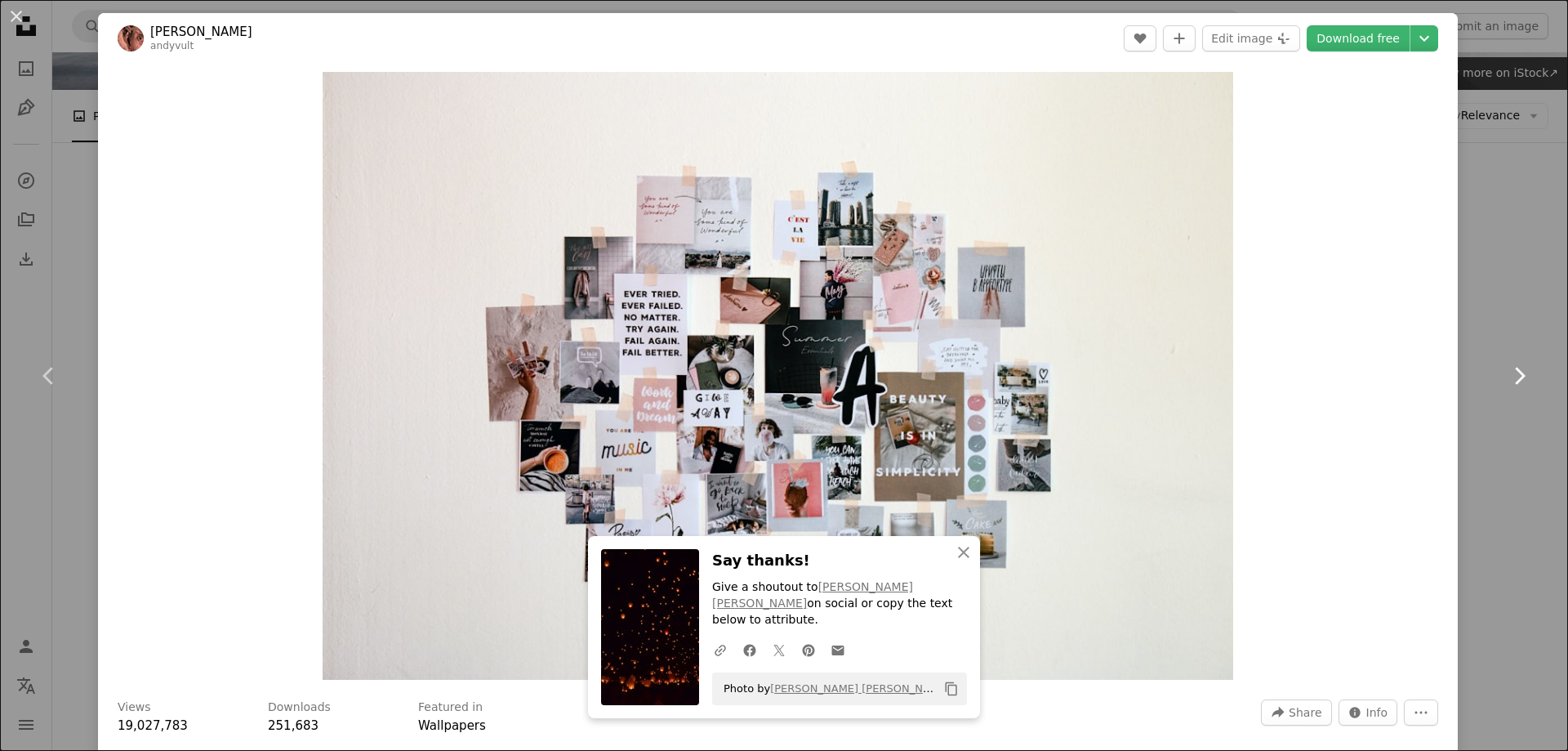
click at [1501, 406] on link "Chevron right" at bounding box center [1520, 376] width 98 height 157
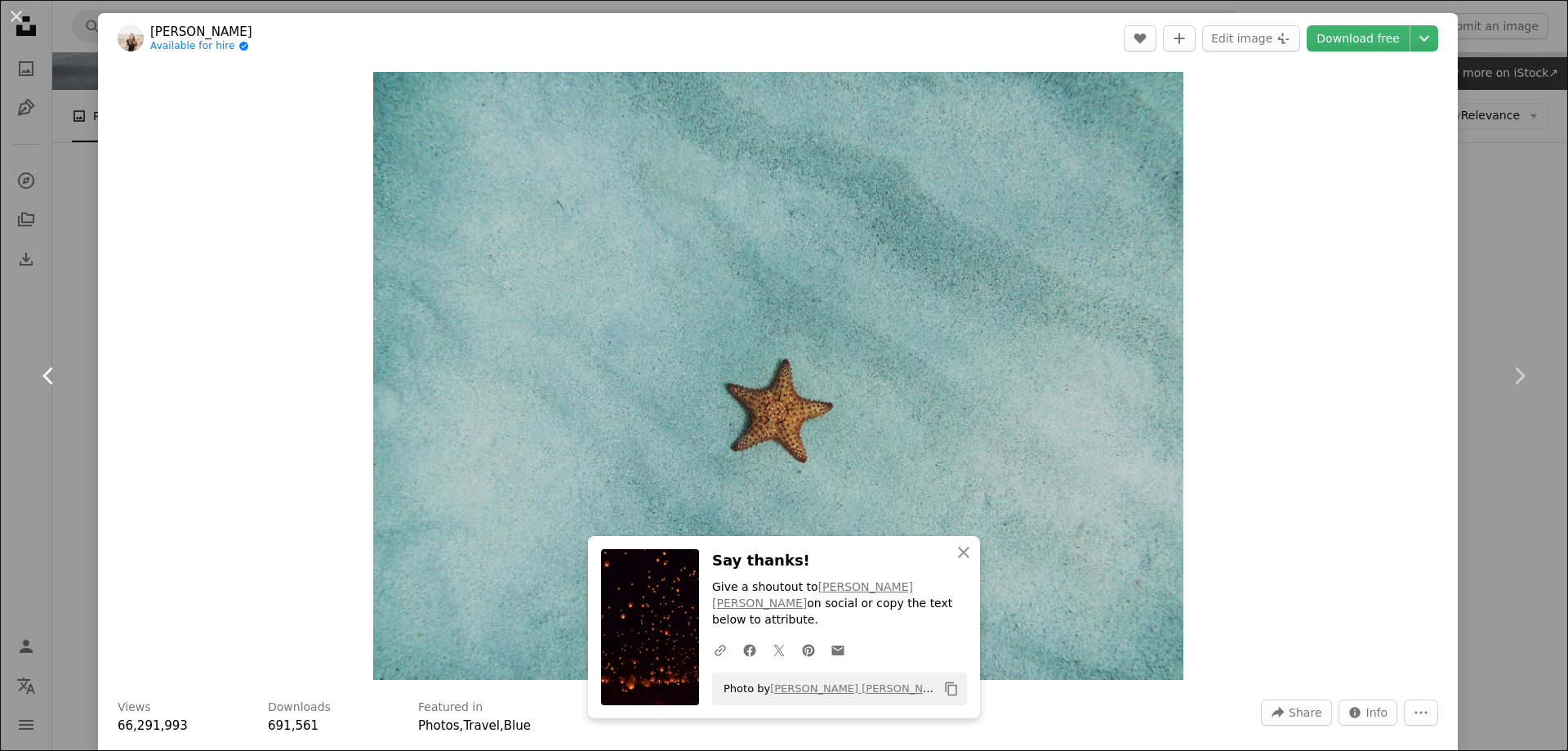
click at [32, 376] on link "Chevron left" at bounding box center [49, 376] width 98 height 157
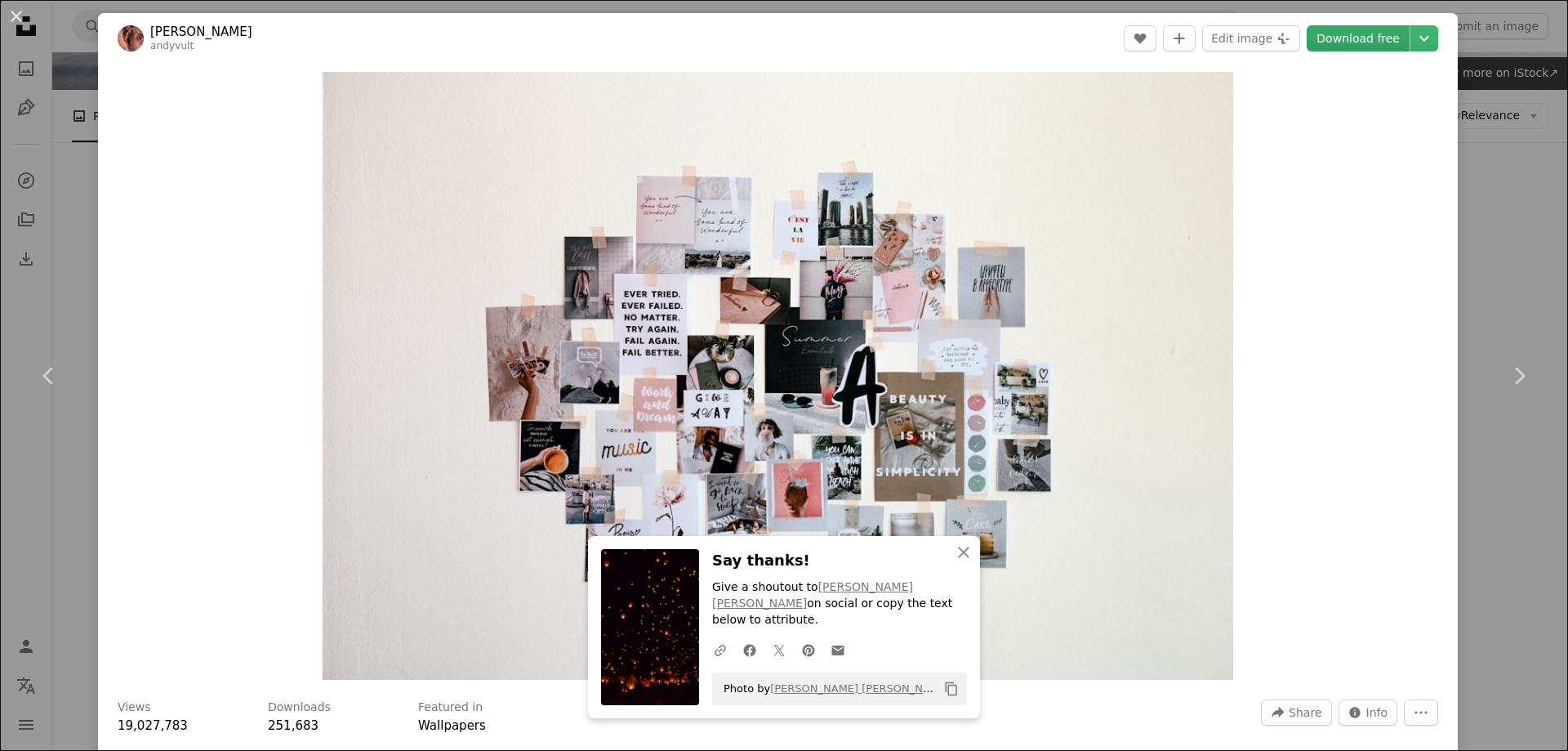
click at [1347, 42] on link "Download free" at bounding box center [1358, 38] width 103 height 26
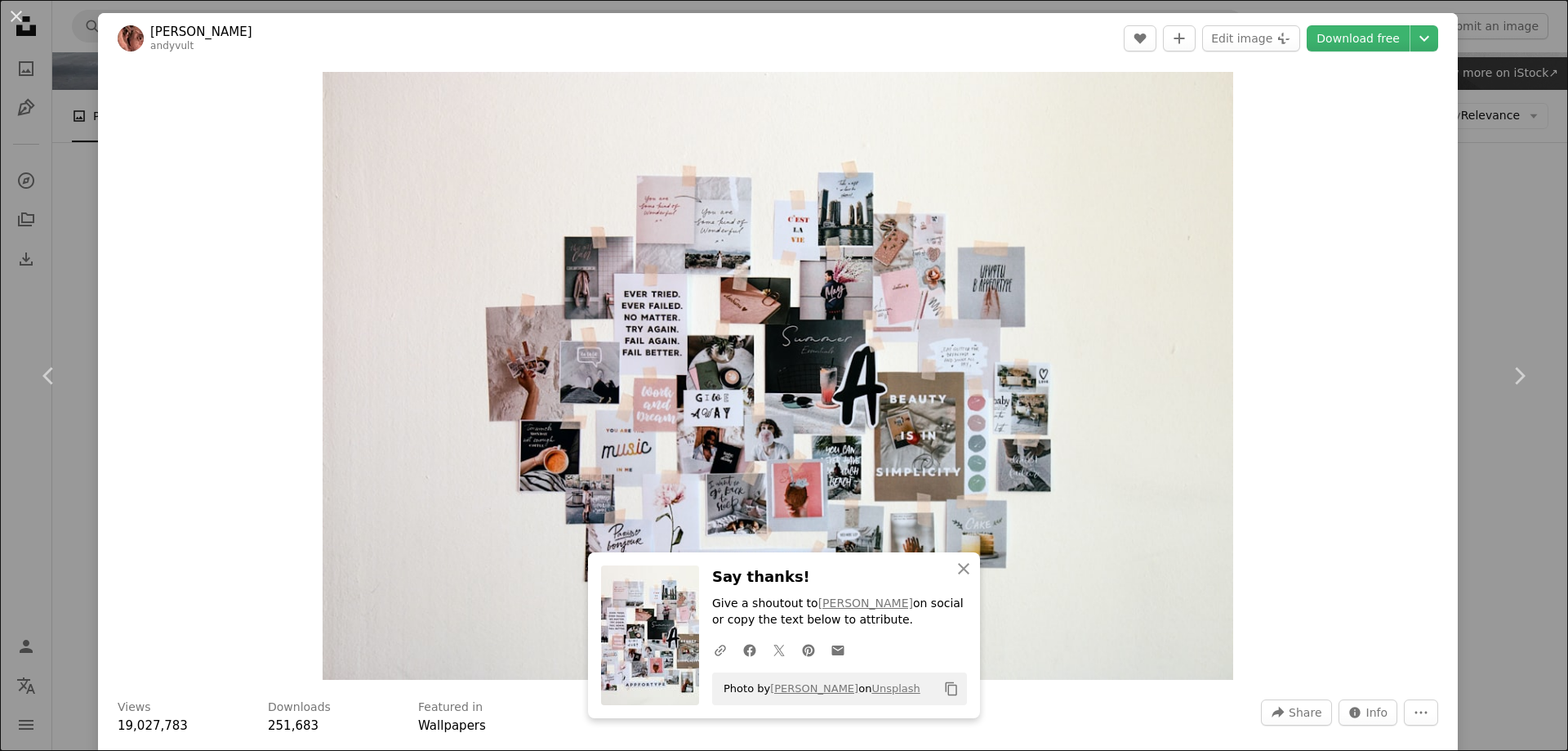
click at [1305, 350] on div "Zoom in" at bounding box center [778, 376] width 1360 height 624
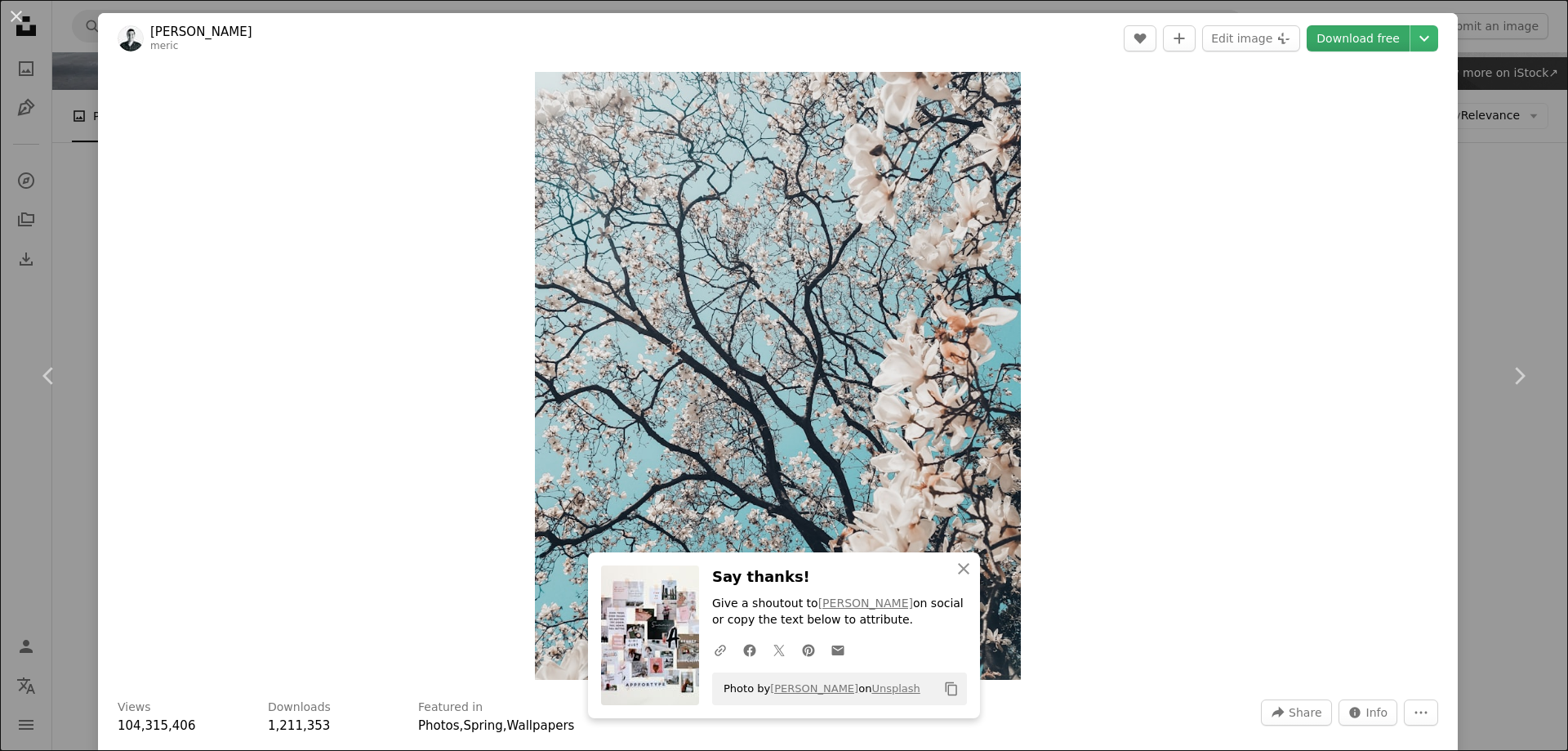
click at [1315, 48] on link "Download free" at bounding box center [1358, 38] width 103 height 26
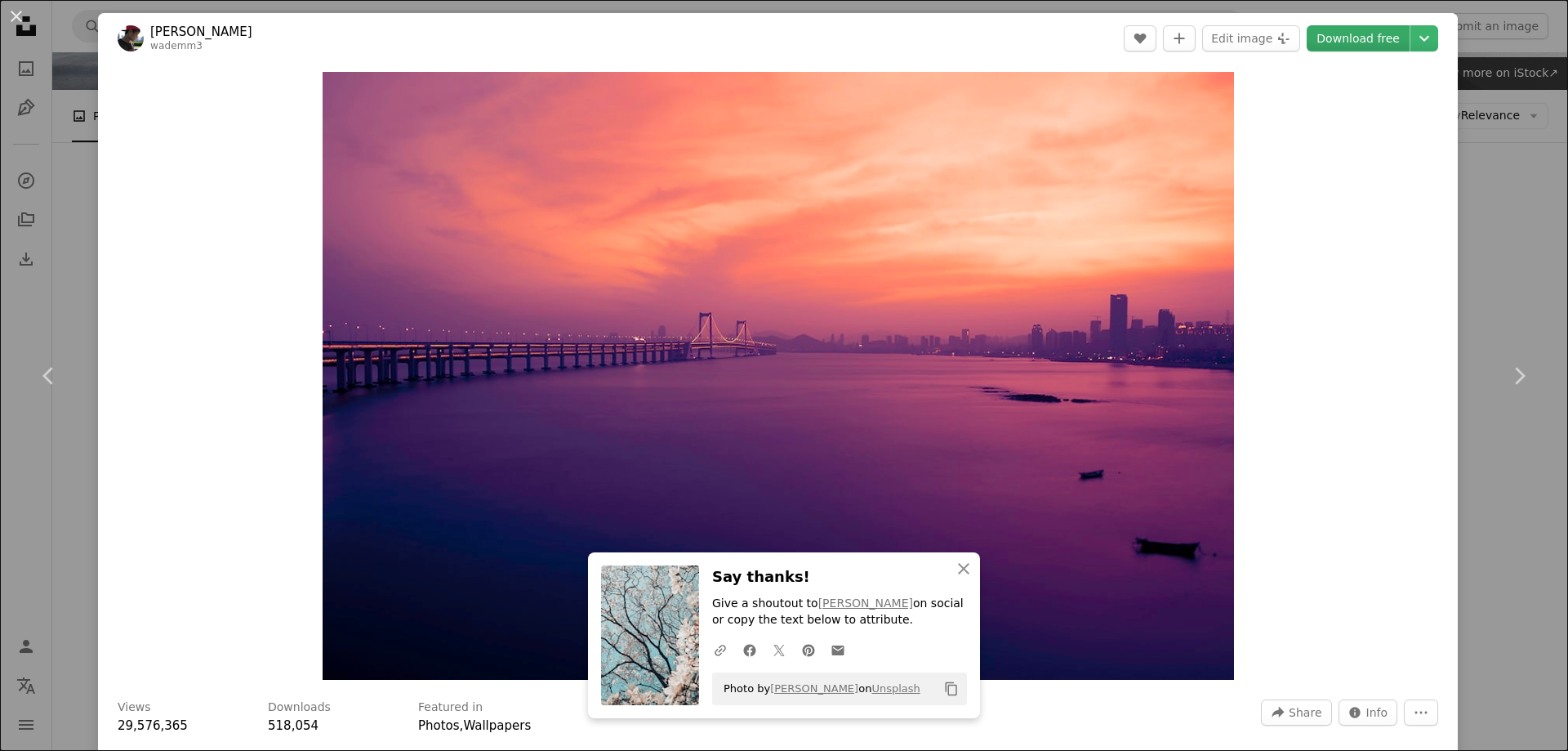
click at [1363, 38] on link "Download free" at bounding box center [1358, 38] width 103 height 26
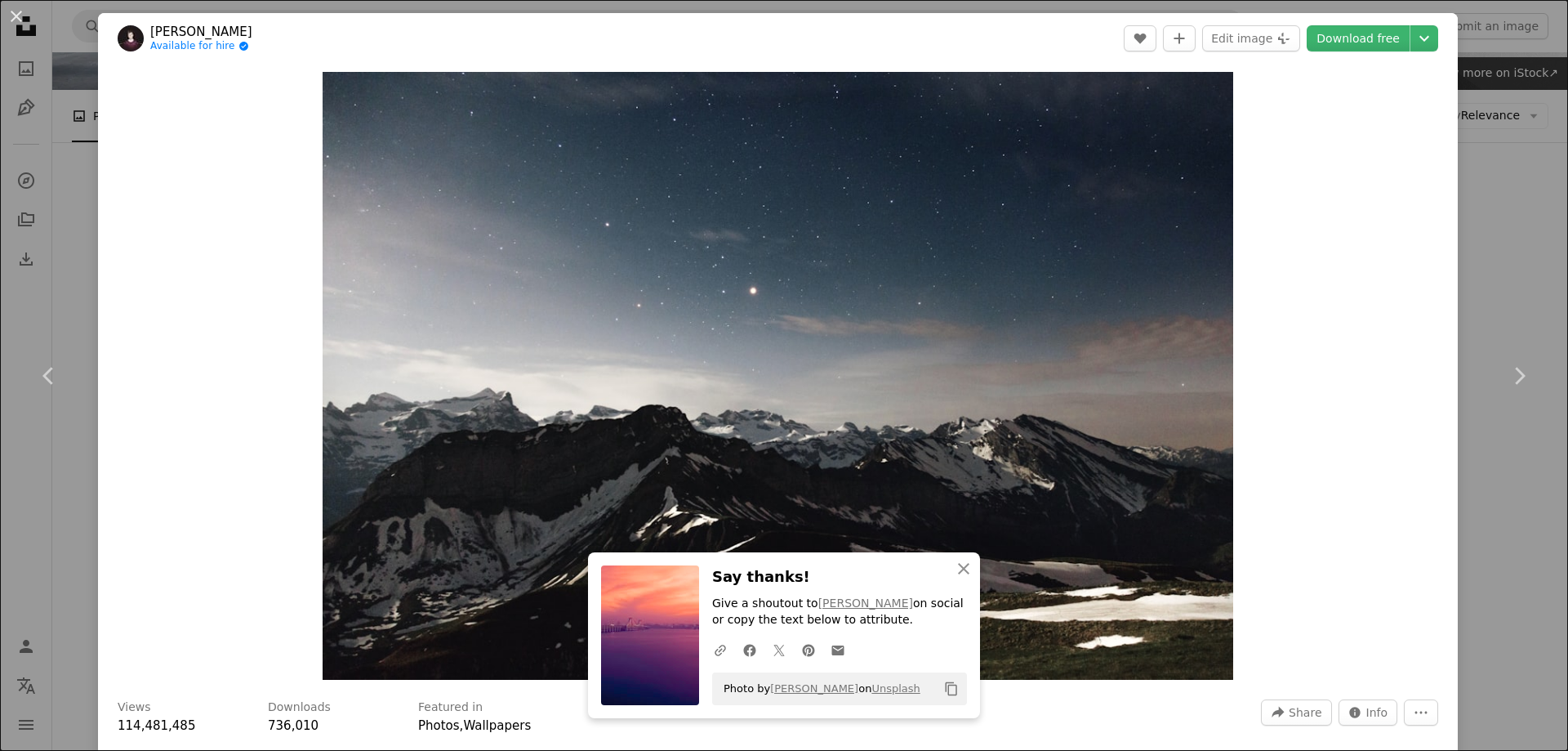
click at [1296, 443] on div "Zoom in" at bounding box center [778, 376] width 1360 height 624
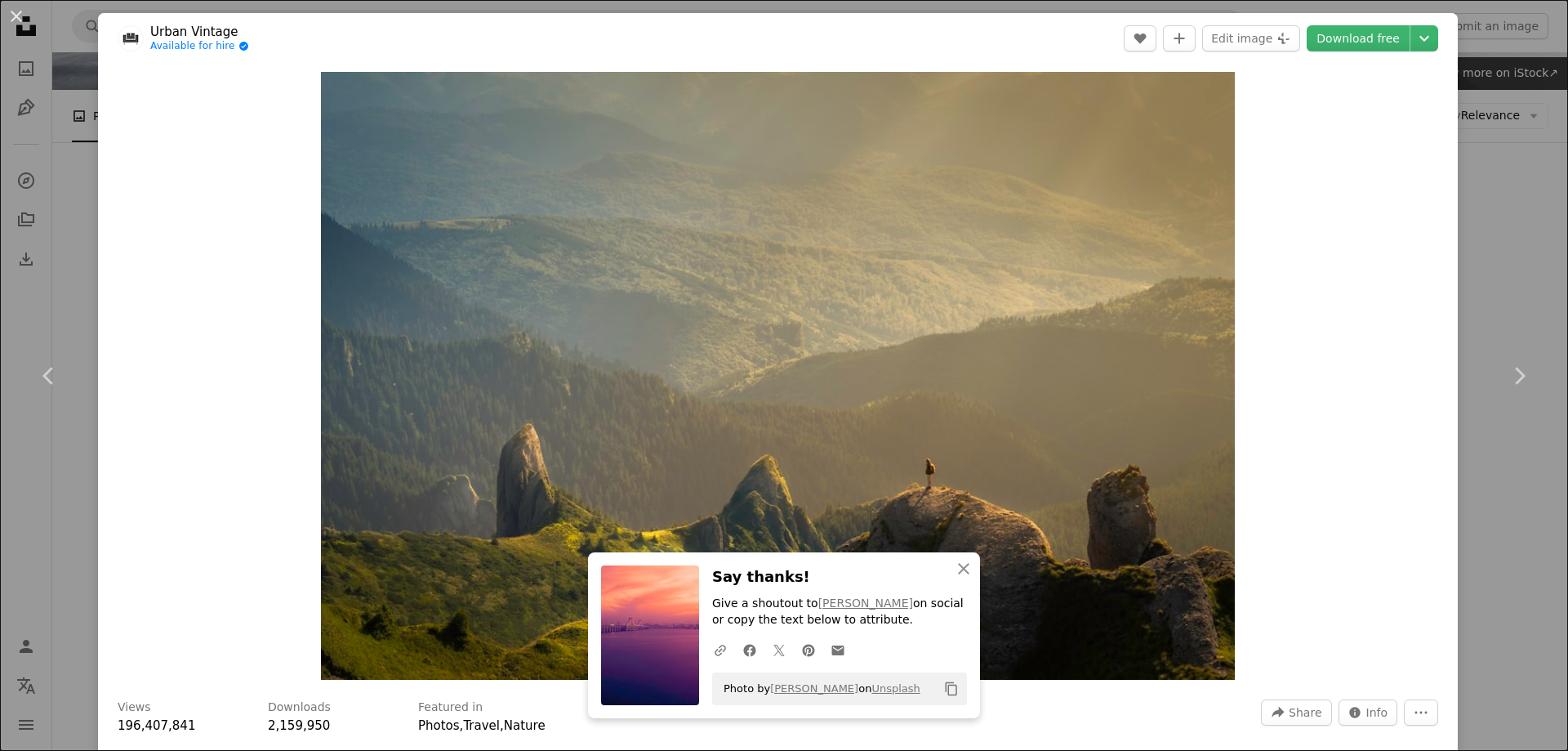
click at [1323, 53] on header "Urban Vintage Available for hire A checkmark inside of a circle A heart A plus …" at bounding box center [778, 38] width 1360 height 51
click at [1329, 36] on link "Download free" at bounding box center [1358, 38] width 103 height 26
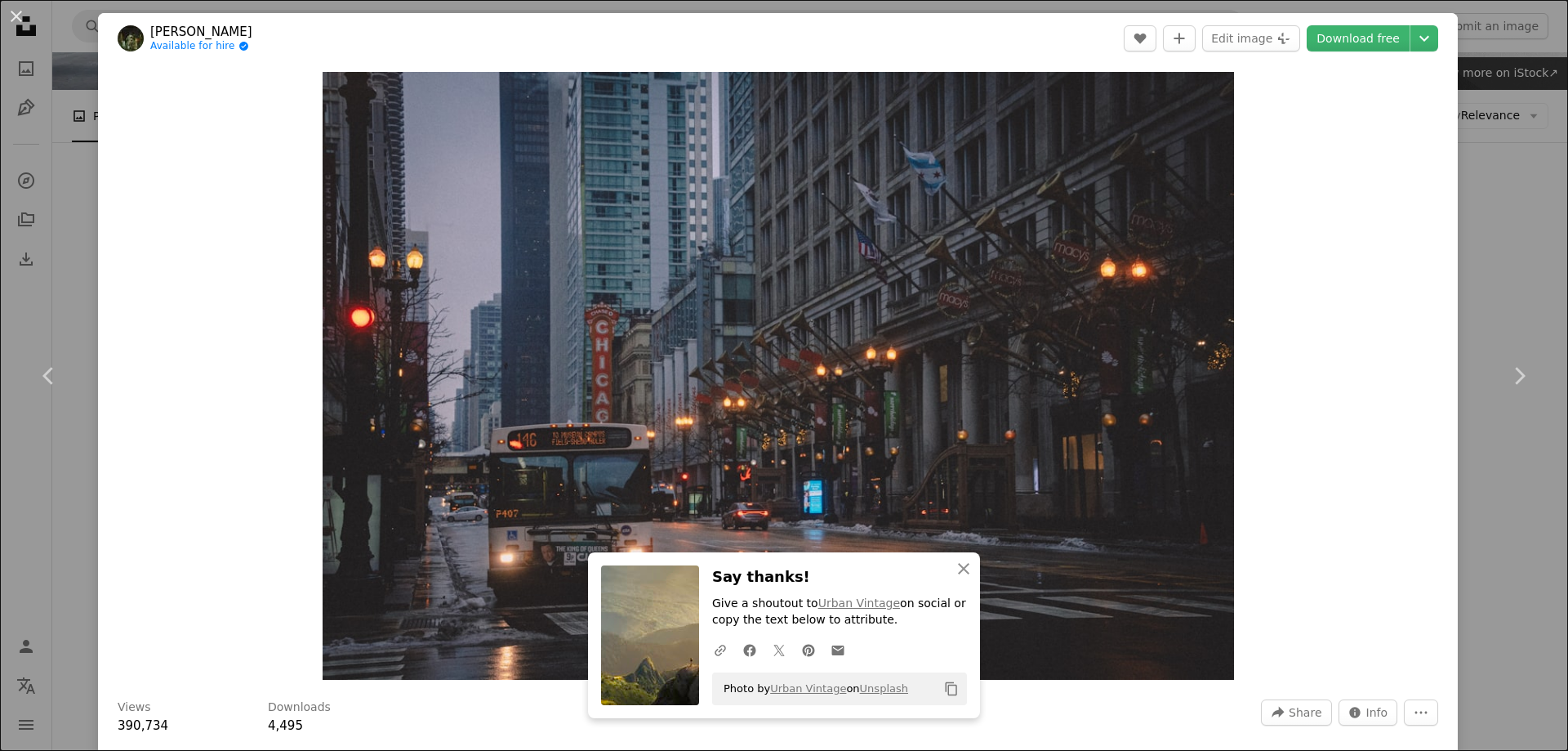
click at [1319, 162] on div "Zoom in" at bounding box center [778, 376] width 1360 height 624
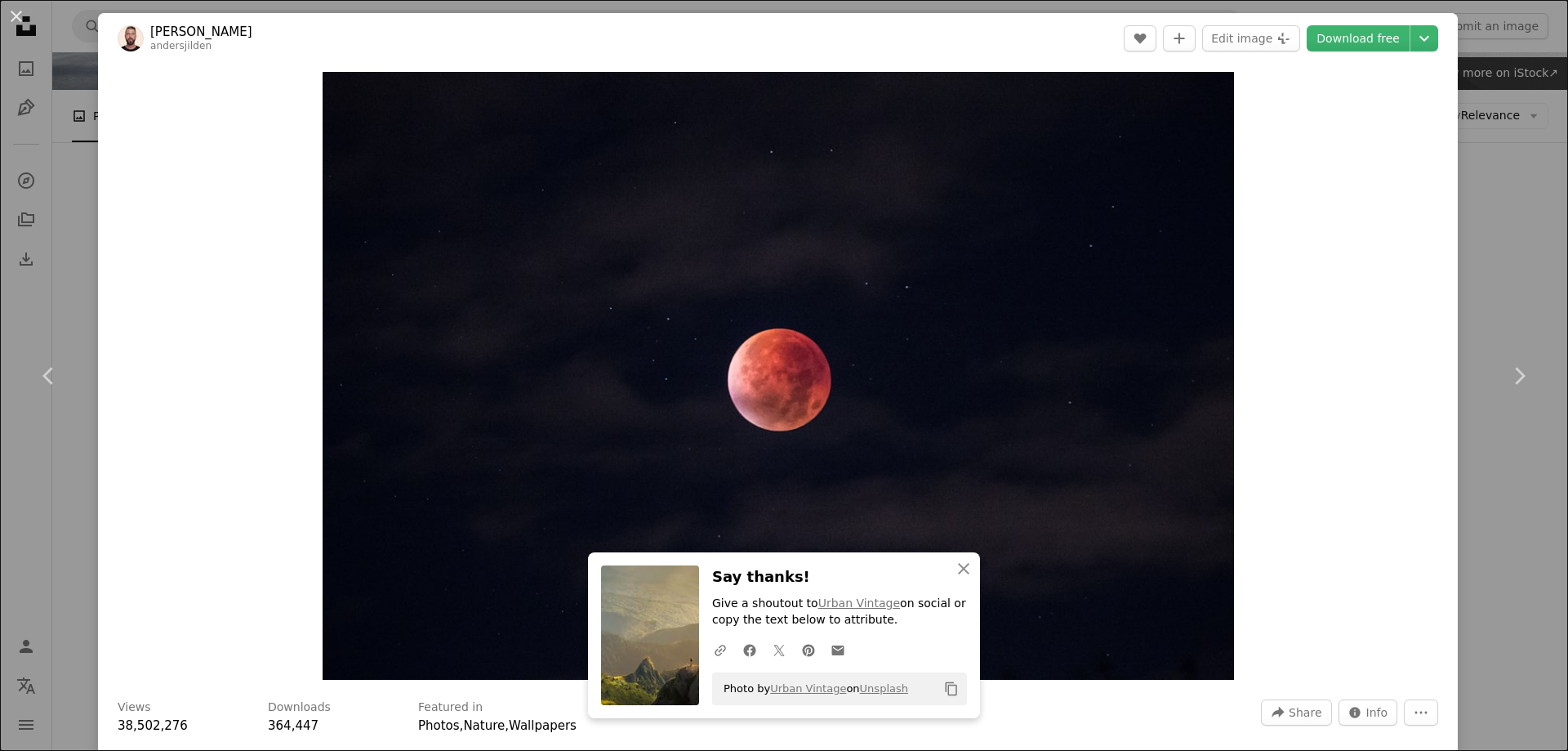
click at [1362, 48] on link "Download free" at bounding box center [1358, 38] width 103 height 26
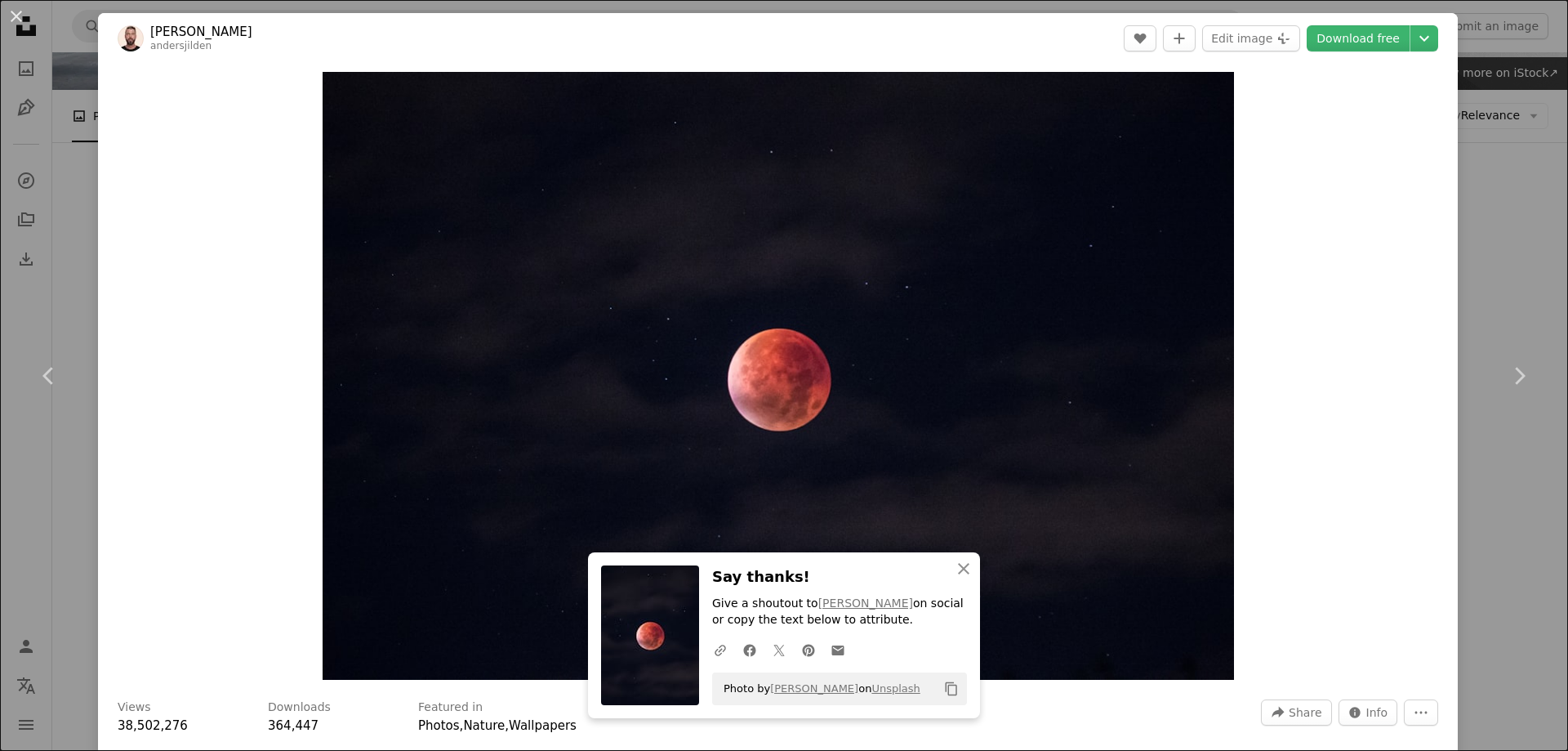
click at [1329, 208] on div "Zoom in" at bounding box center [778, 376] width 1360 height 624
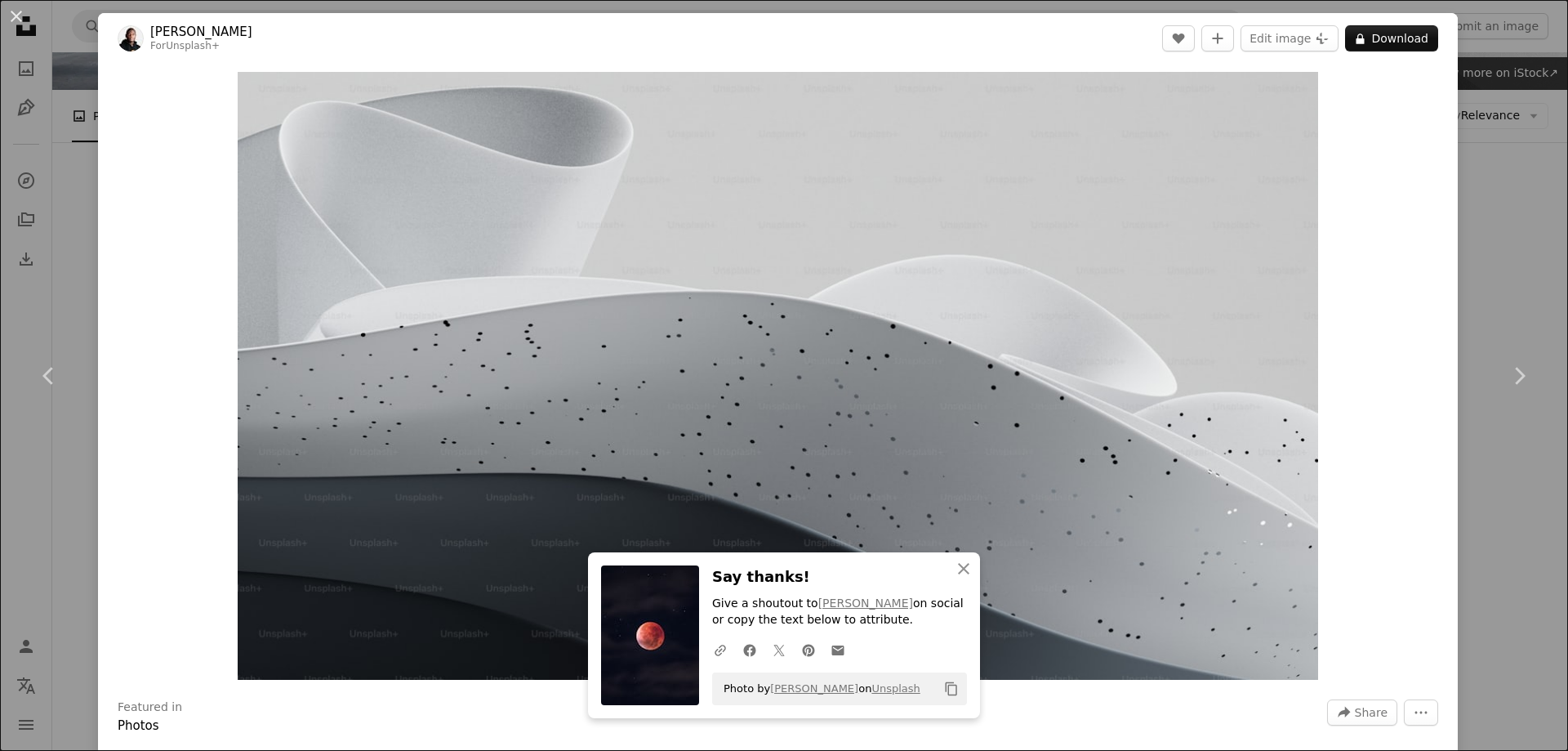
click at [1319, 470] on div "Zoom in" at bounding box center [778, 376] width 1360 height 624
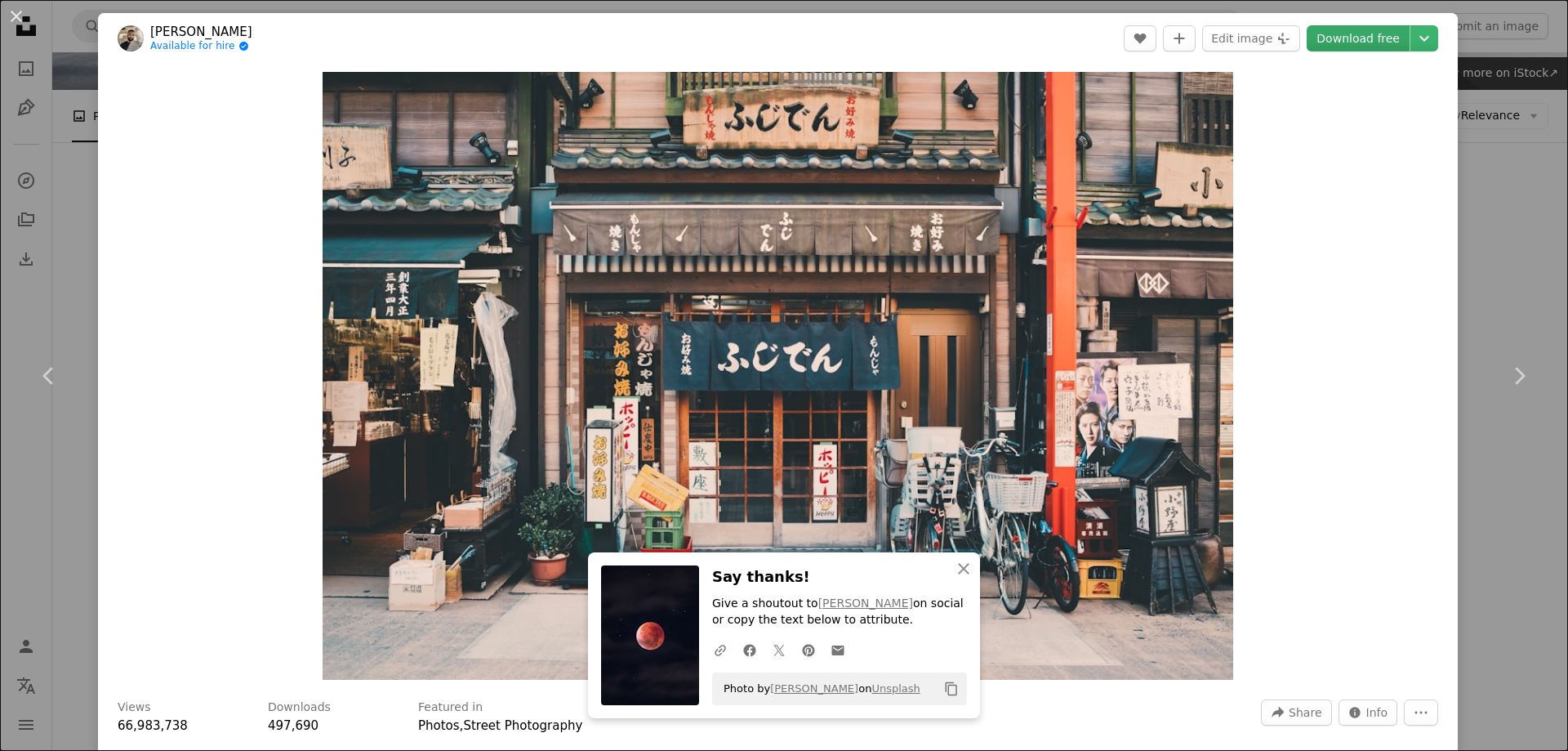
click at [1329, 32] on link "Download free" at bounding box center [1358, 38] width 103 height 26
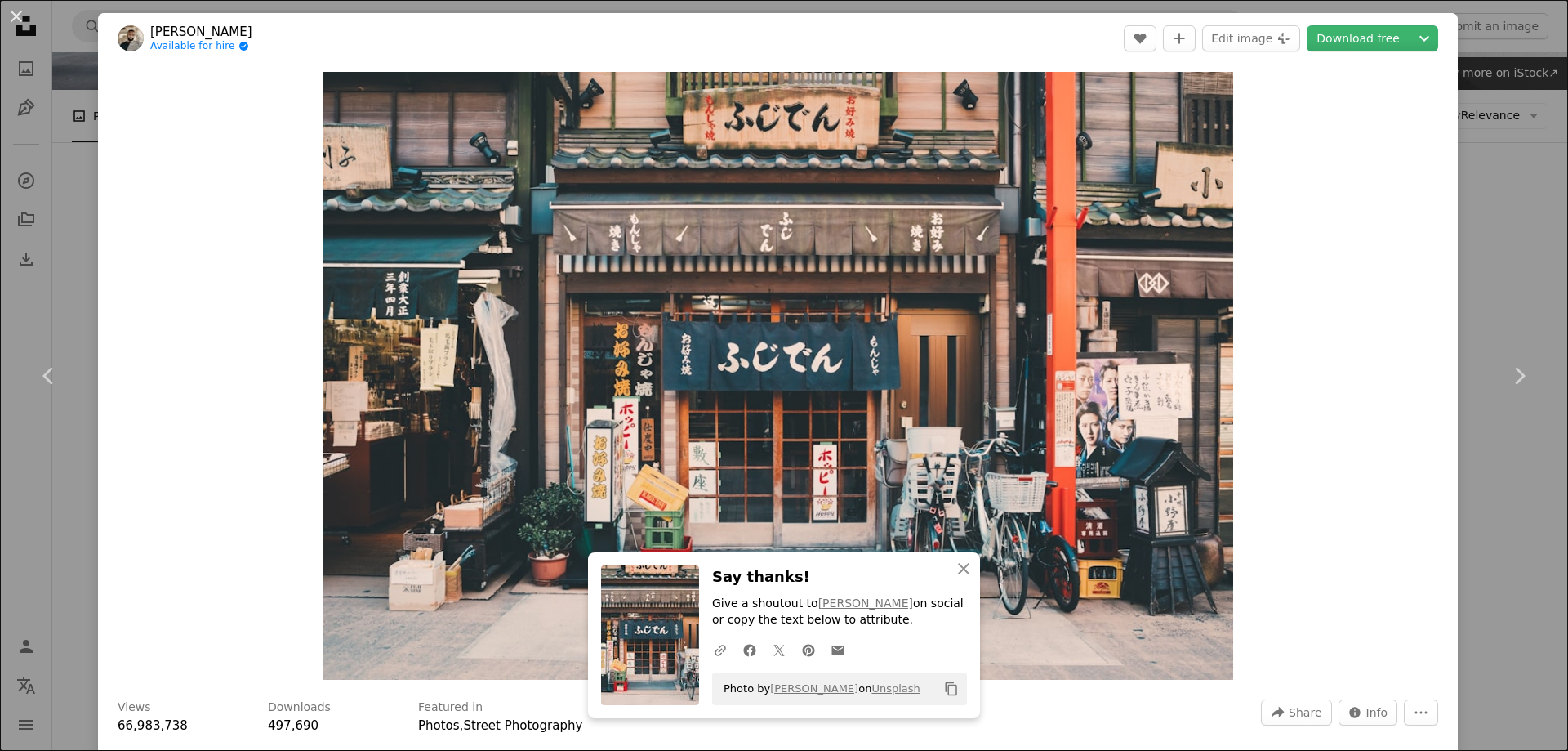
click at [1385, 264] on div "Zoom in" at bounding box center [778, 376] width 1360 height 624
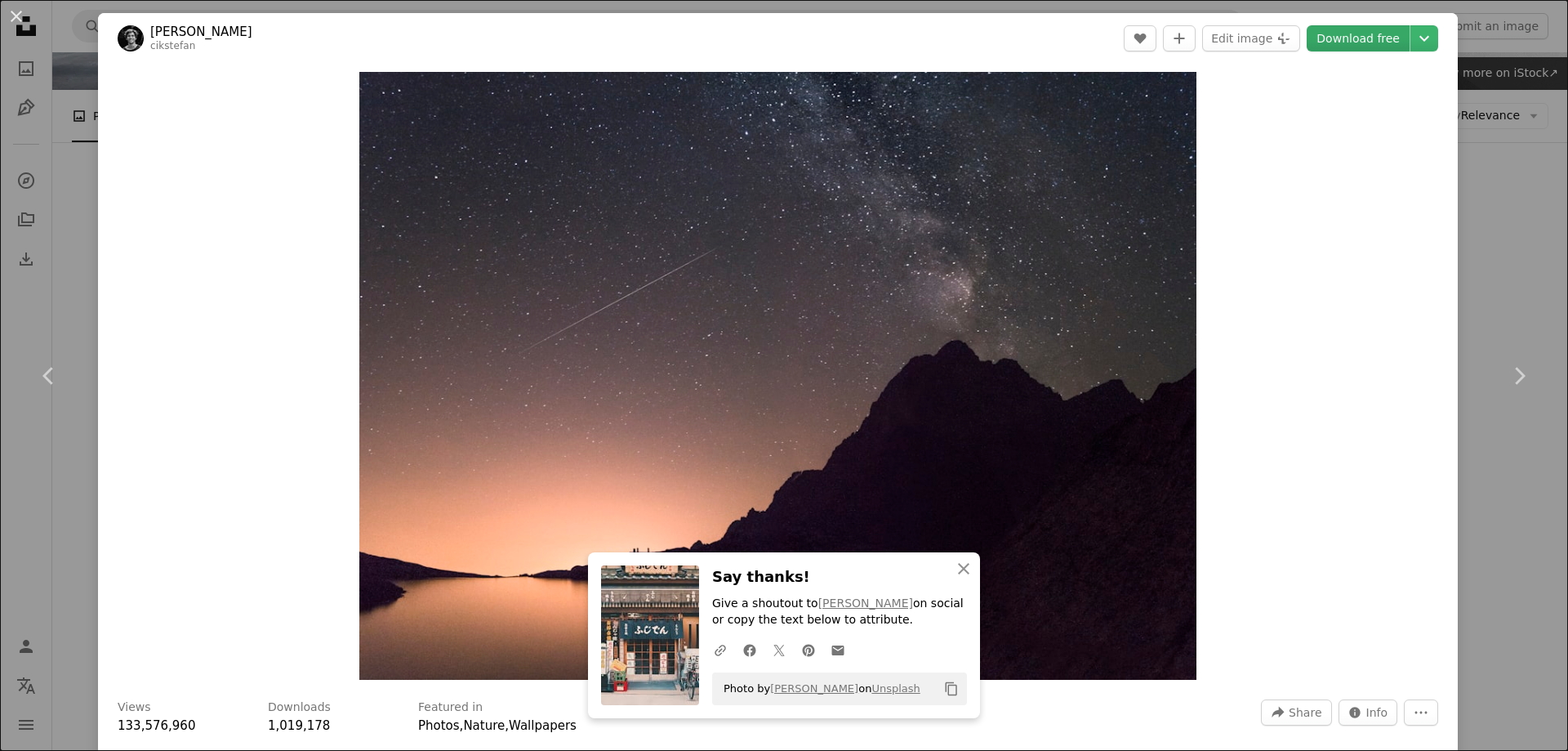
click at [1373, 44] on link "Download free" at bounding box center [1358, 38] width 103 height 26
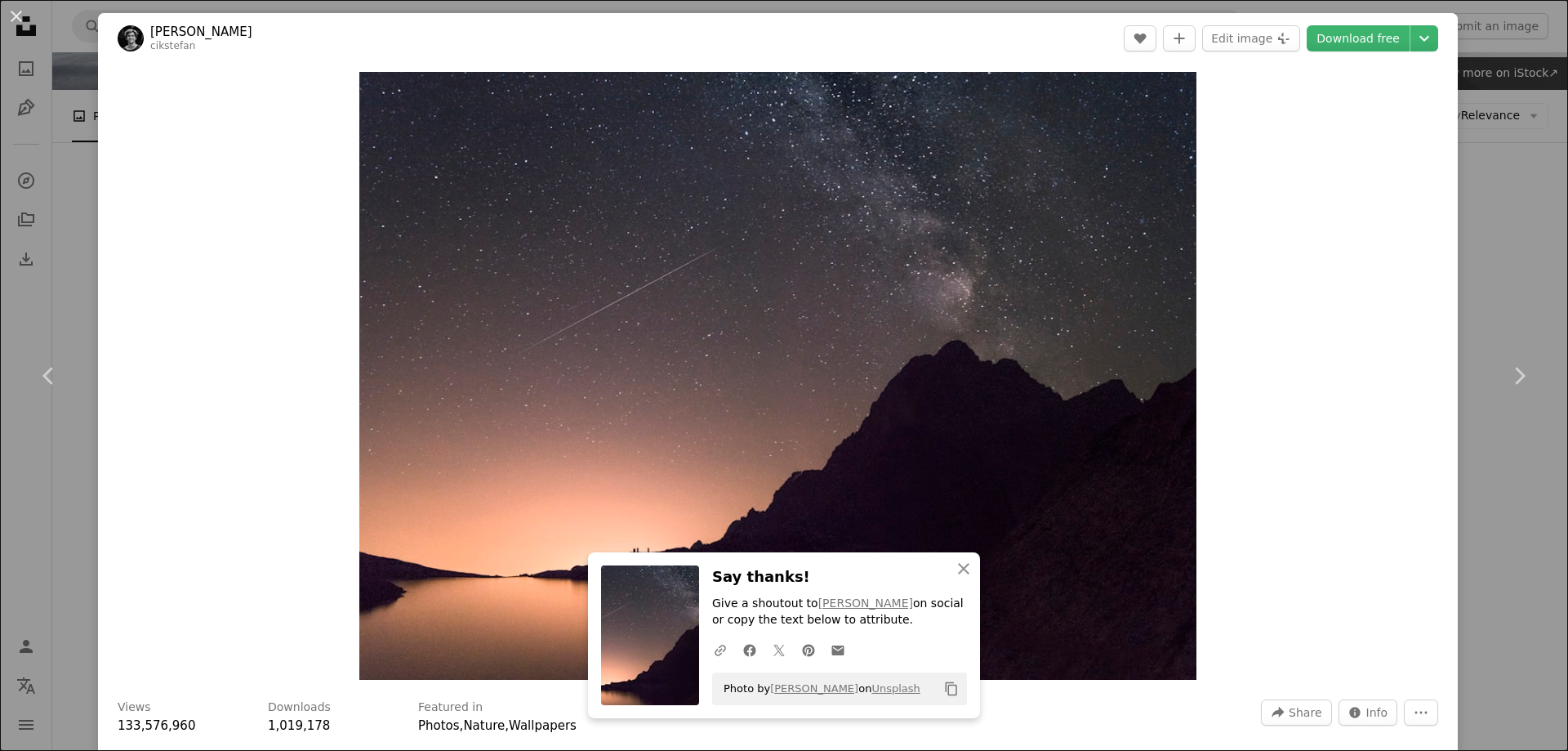
click at [1357, 261] on div "Zoom in" at bounding box center [778, 376] width 1360 height 624
